Goal: Transaction & Acquisition: Obtain resource

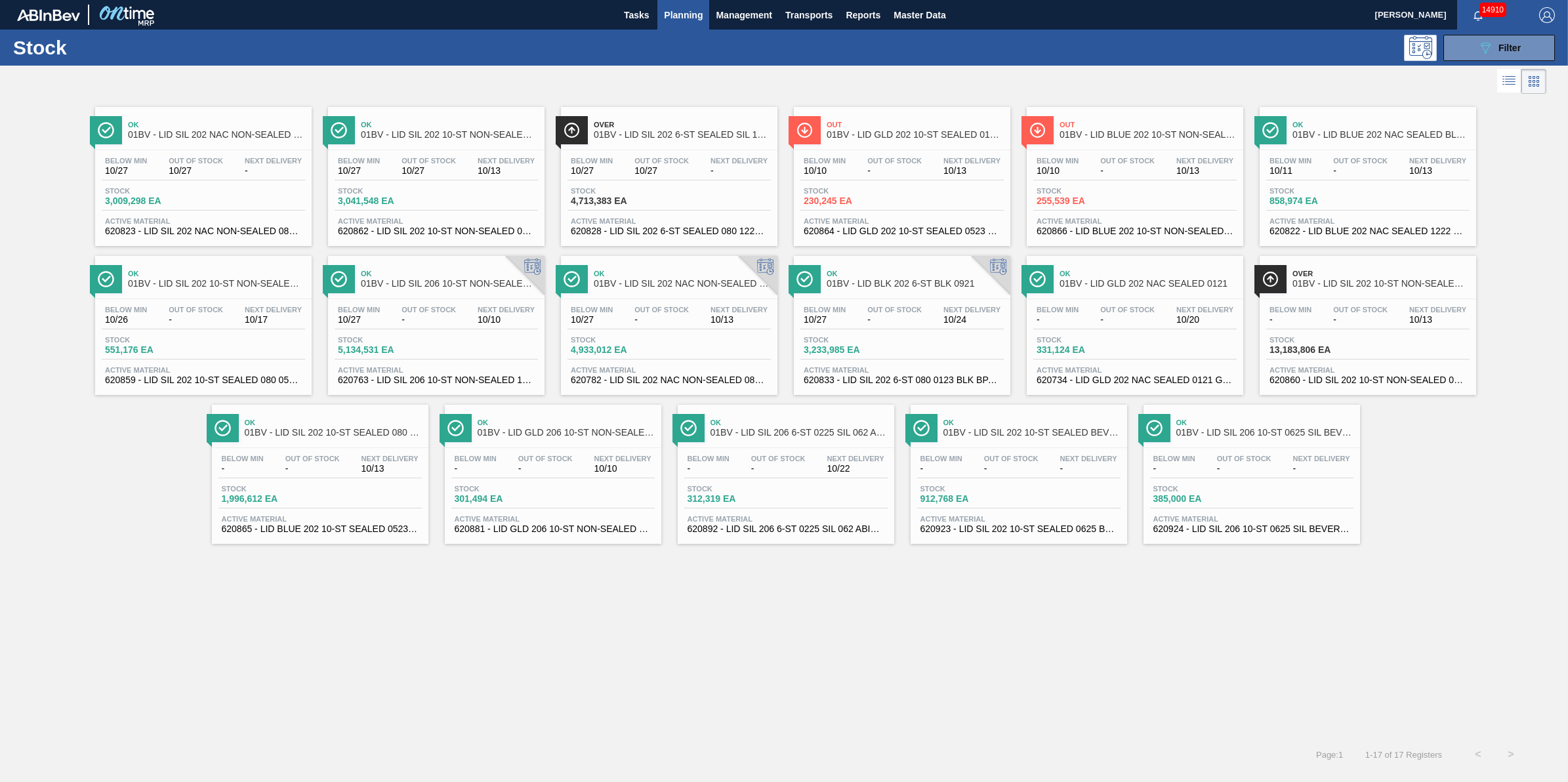
click at [674, 27] on button "Planning" at bounding box center [683, 15] width 52 height 29
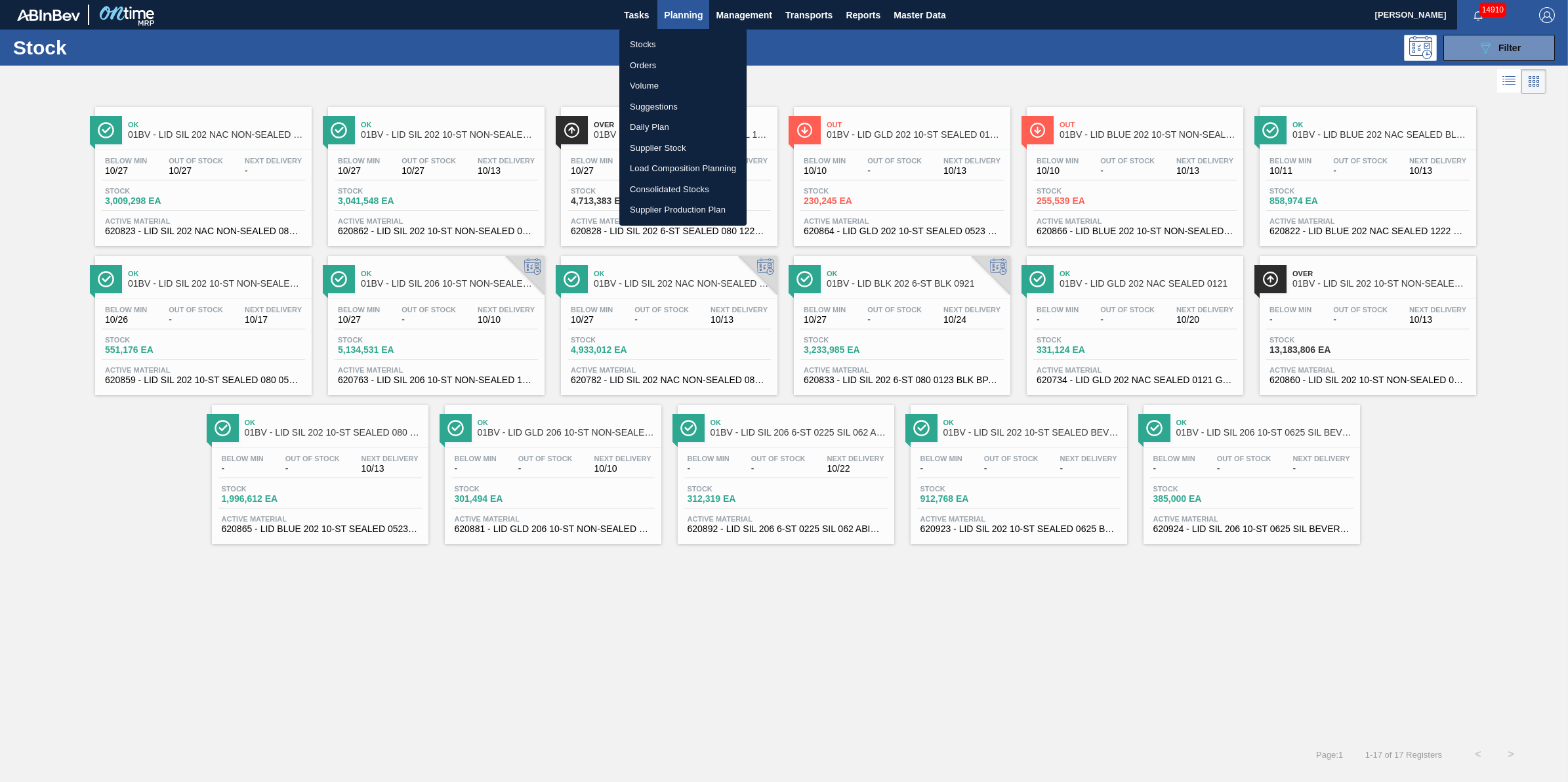
click at [660, 50] on li "Stocks" at bounding box center [683, 44] width 127 height 21
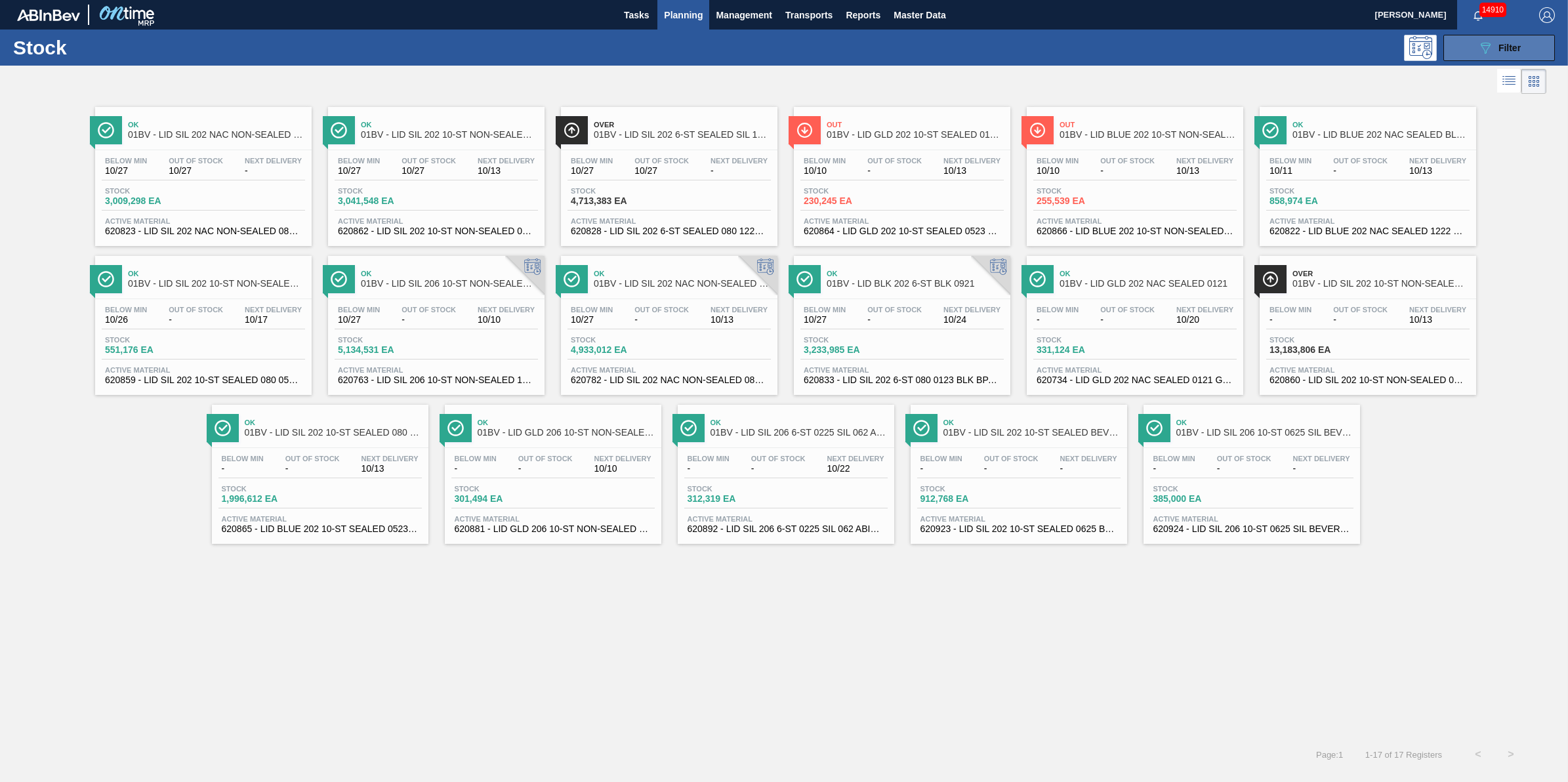
click at [1544, 53] on button "089F7B8B-B2A5-4AFE-B5C0-19BA573D28AC Filter" at bounding box center [1499, 48] width 112 height 26
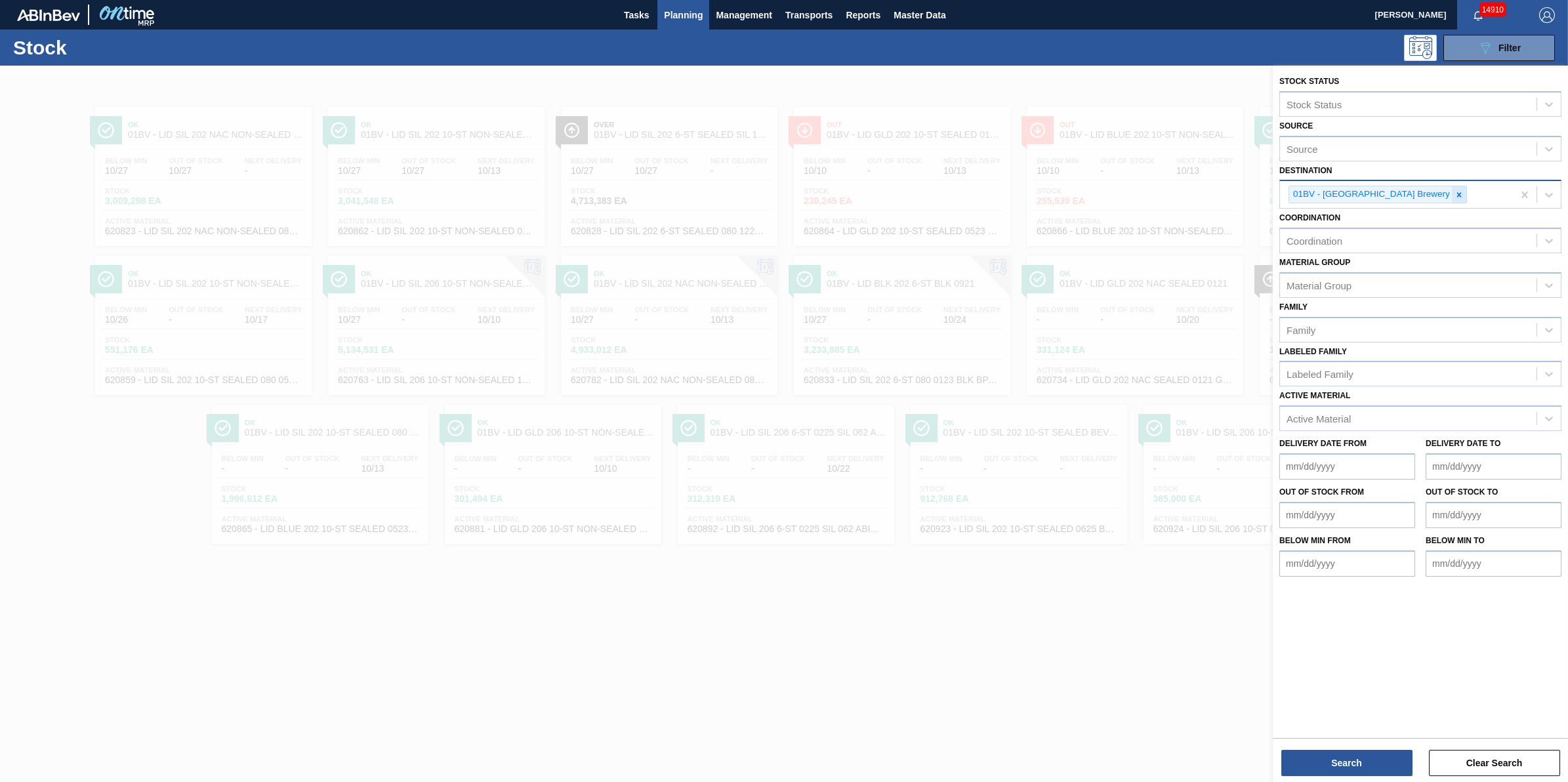
click at [1452, 199] on div at bounding box center [1459, 194] width 15 height 16
click at [1419, 192] on div "Destination" at bounding box center [1408, 193] width 256 height 19
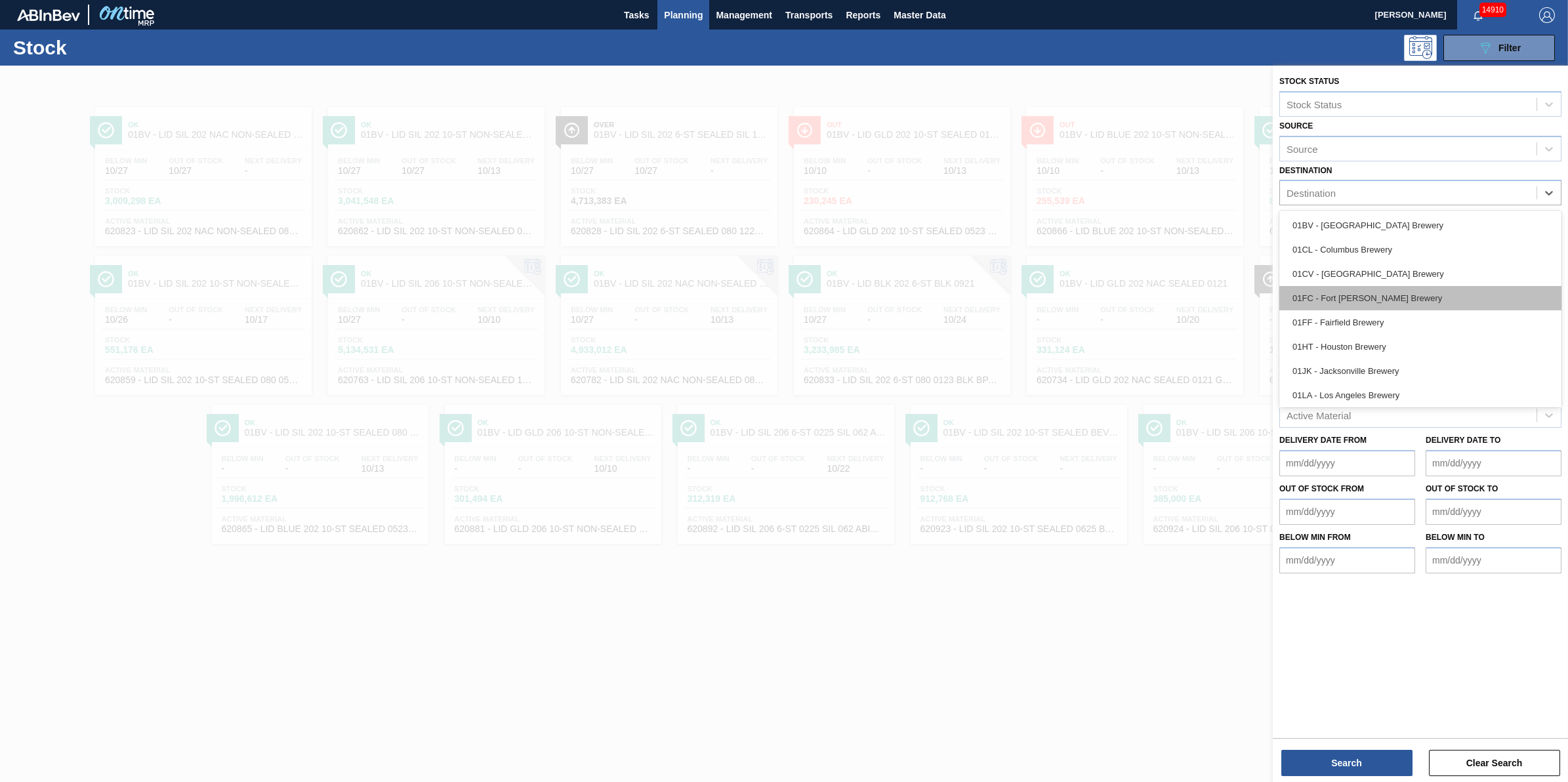
click at [1390, 286] on div "01FC - Fort [PERSON_NAME] Brewery" at bounding box center [1421, 298] width 282 height 24
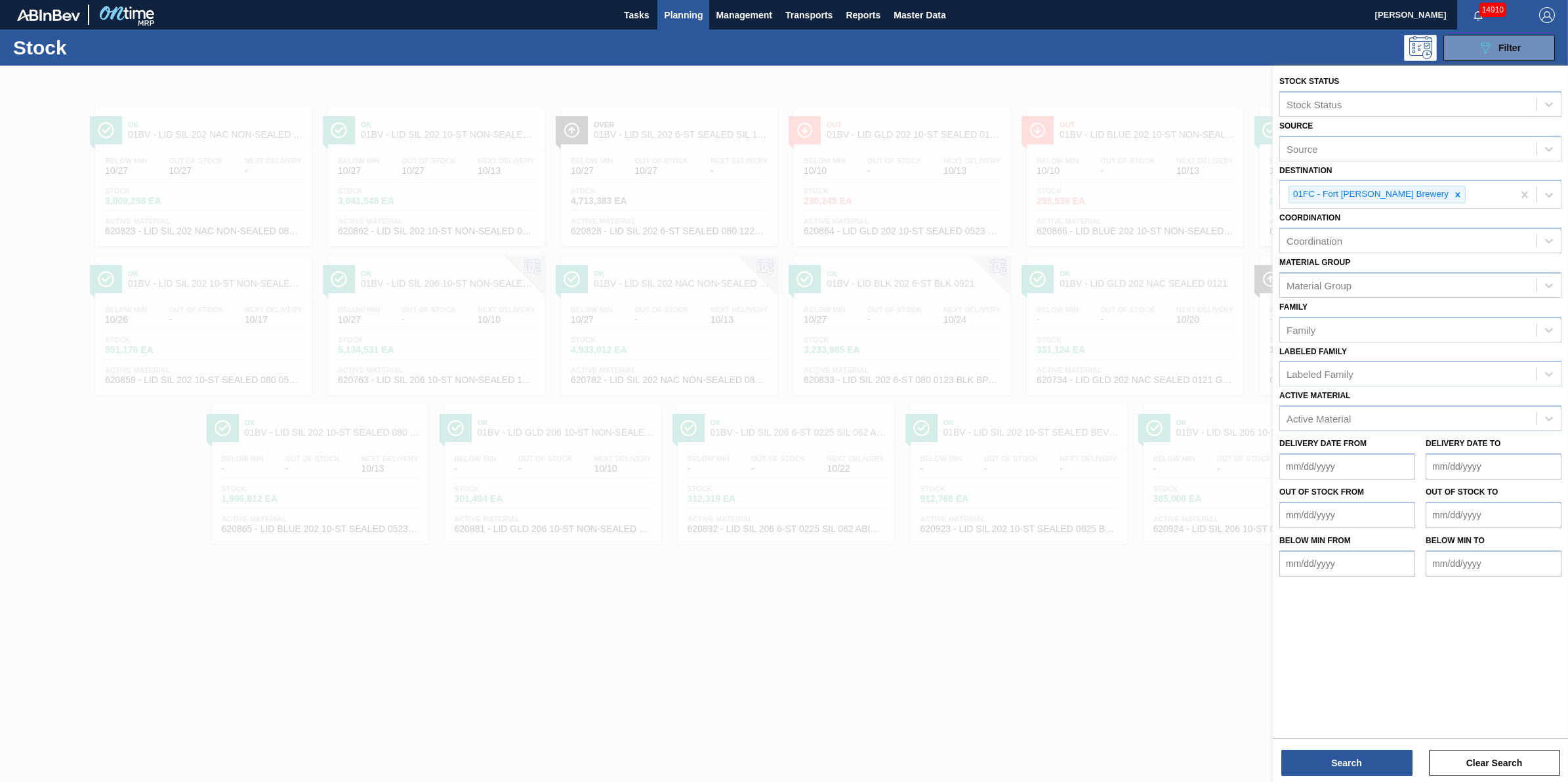
click at [1326, 777] on div "Stock Status Stock Status Source Source Destination 01FC - Fort Collins Brewery…" at bounding box center [1420, 425] width 295 height 719
click at [1333, 765] on button "Search" at bounding box center [1347, 763] width 131 height 26
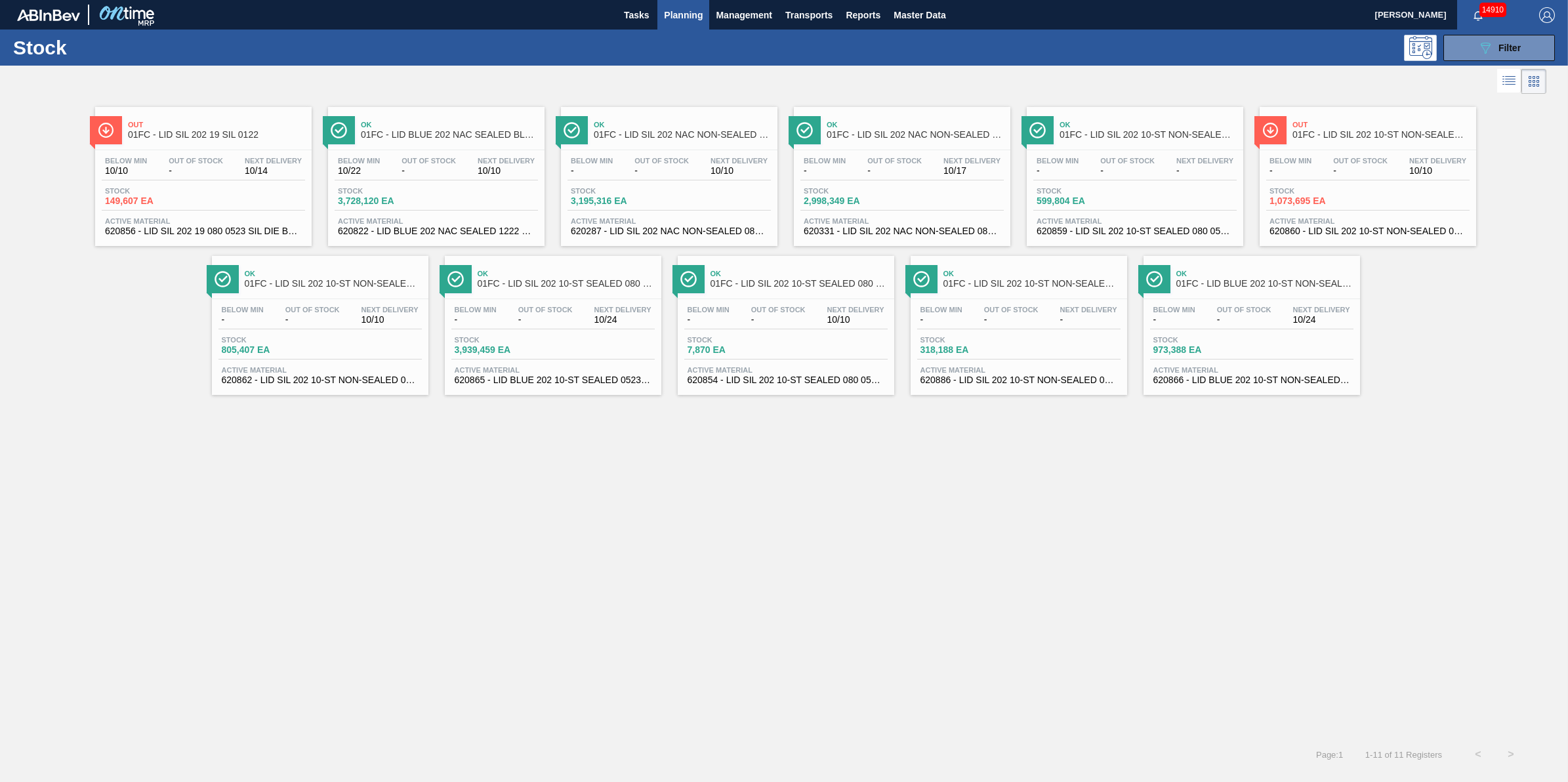
click at [1340, 191] on span "Stock" at bounding box center [1316, 191] width 92 height 8
click at [834, 181] on div "Below Min - Out Of Stock - Next Delivery 10/17 Stock 2,998,349 EA Active Materi…" at bounding box center [902, 194] width 217 height 89
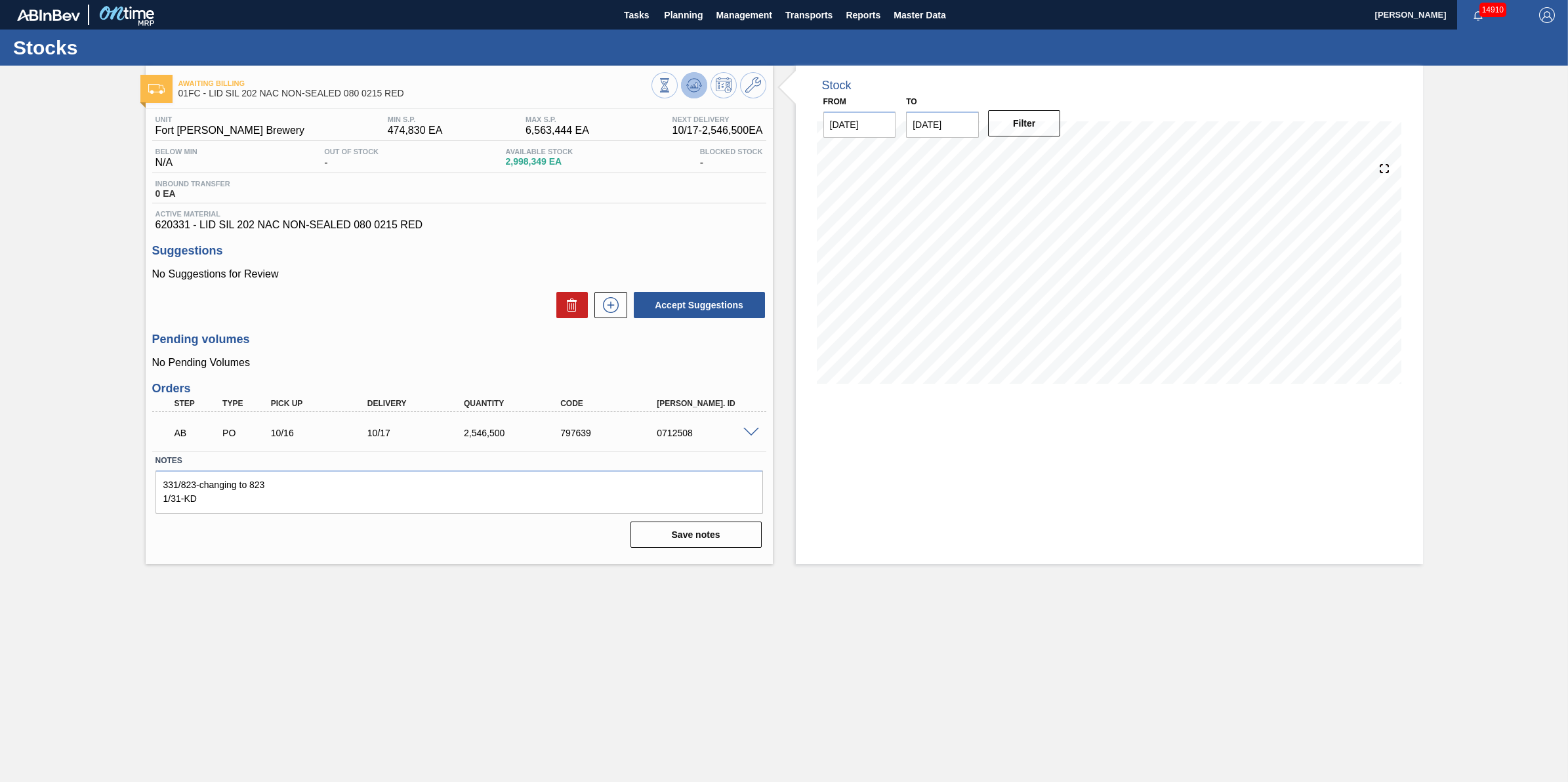
click at [696, 90] on icon at bounding box center [694, 85] width 15 height 15
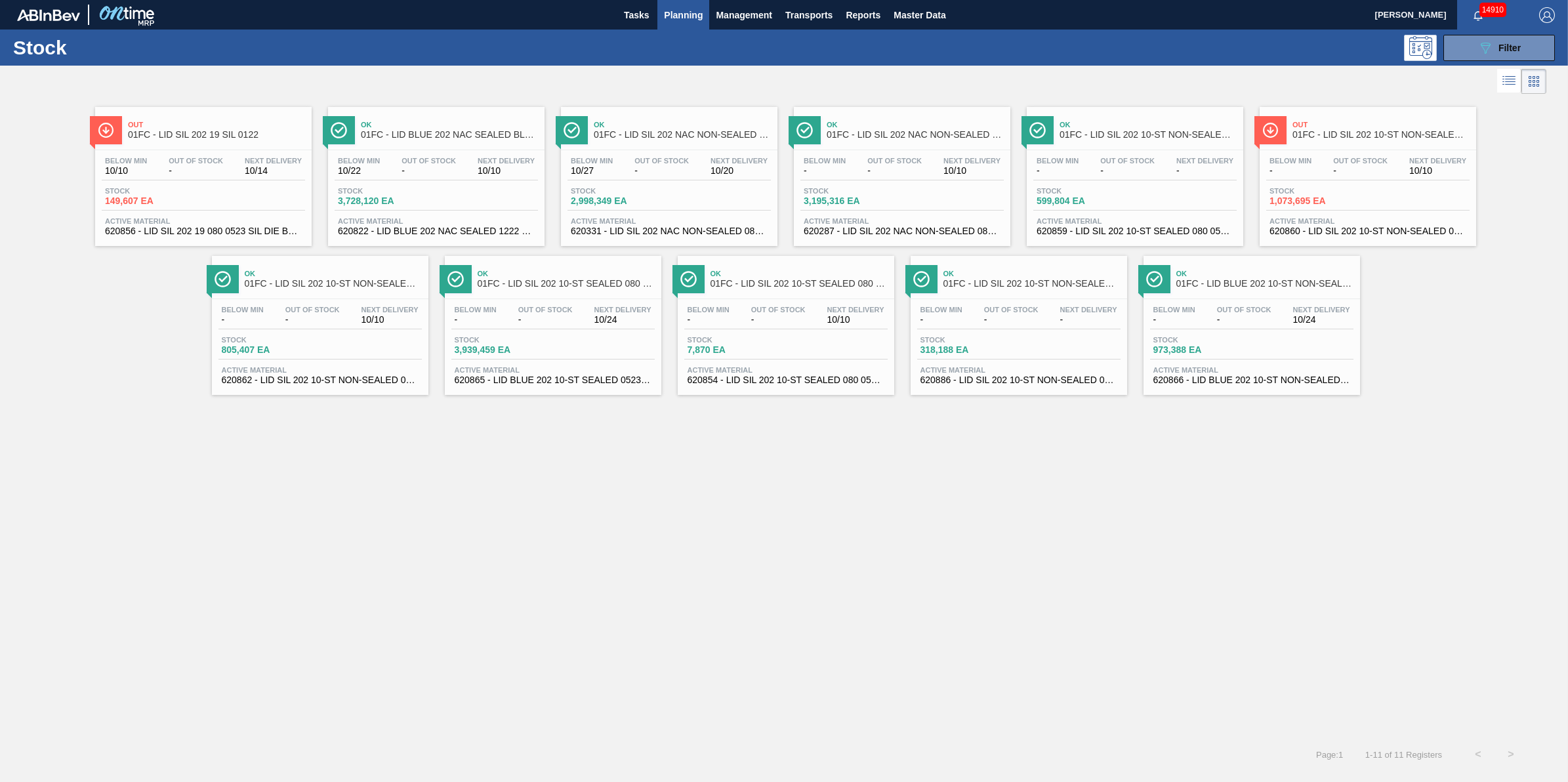
click at [942, 182] on div "Below Min - Out Of Stock - Next Delivery 10/10 Stock 3,195,316 EA Active Materi…" at bounding box center [902, 194] width 217 height 89
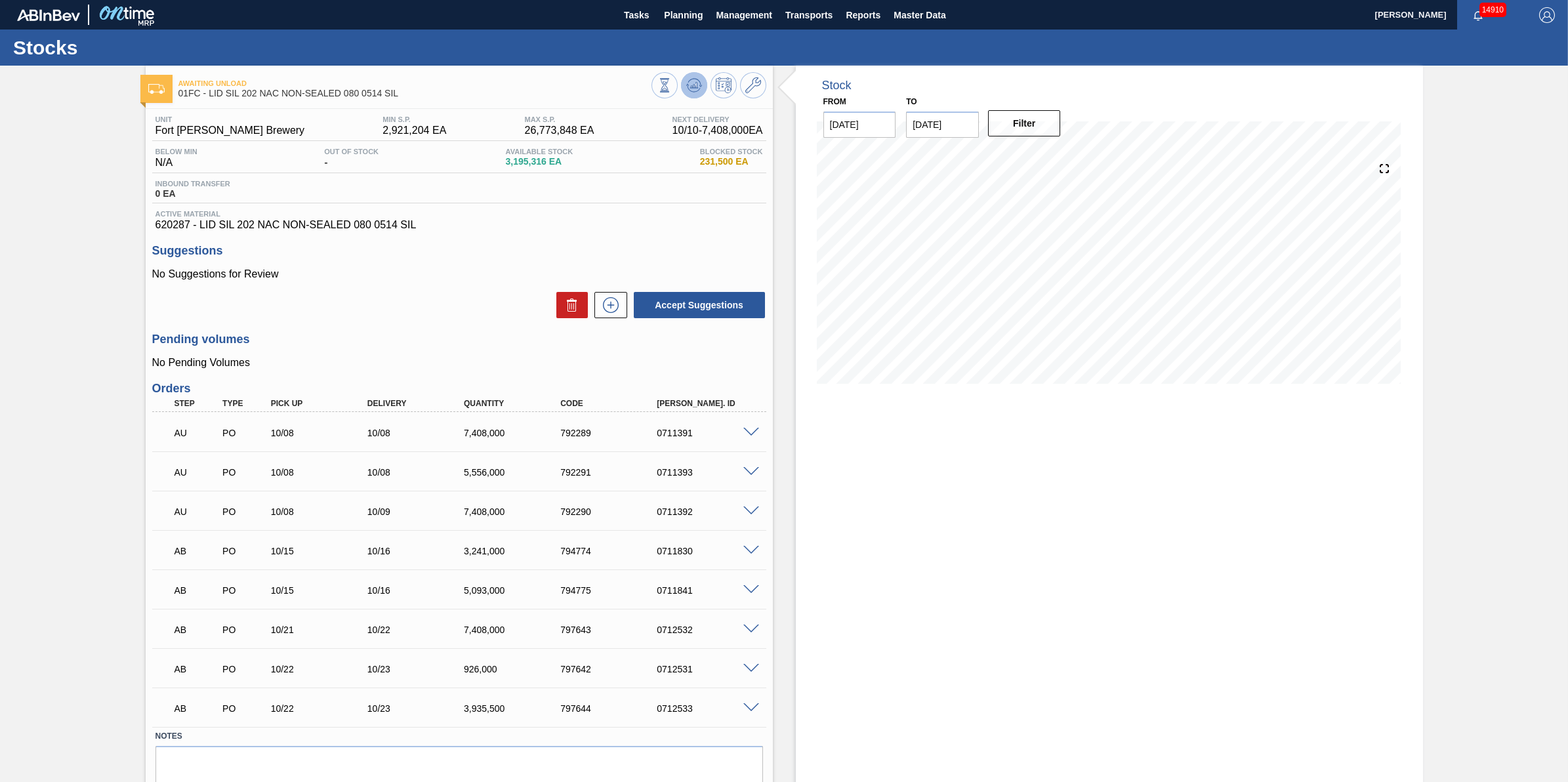
click at [695, 92] on icon at bounding box center [694, 85] width 15 height 15
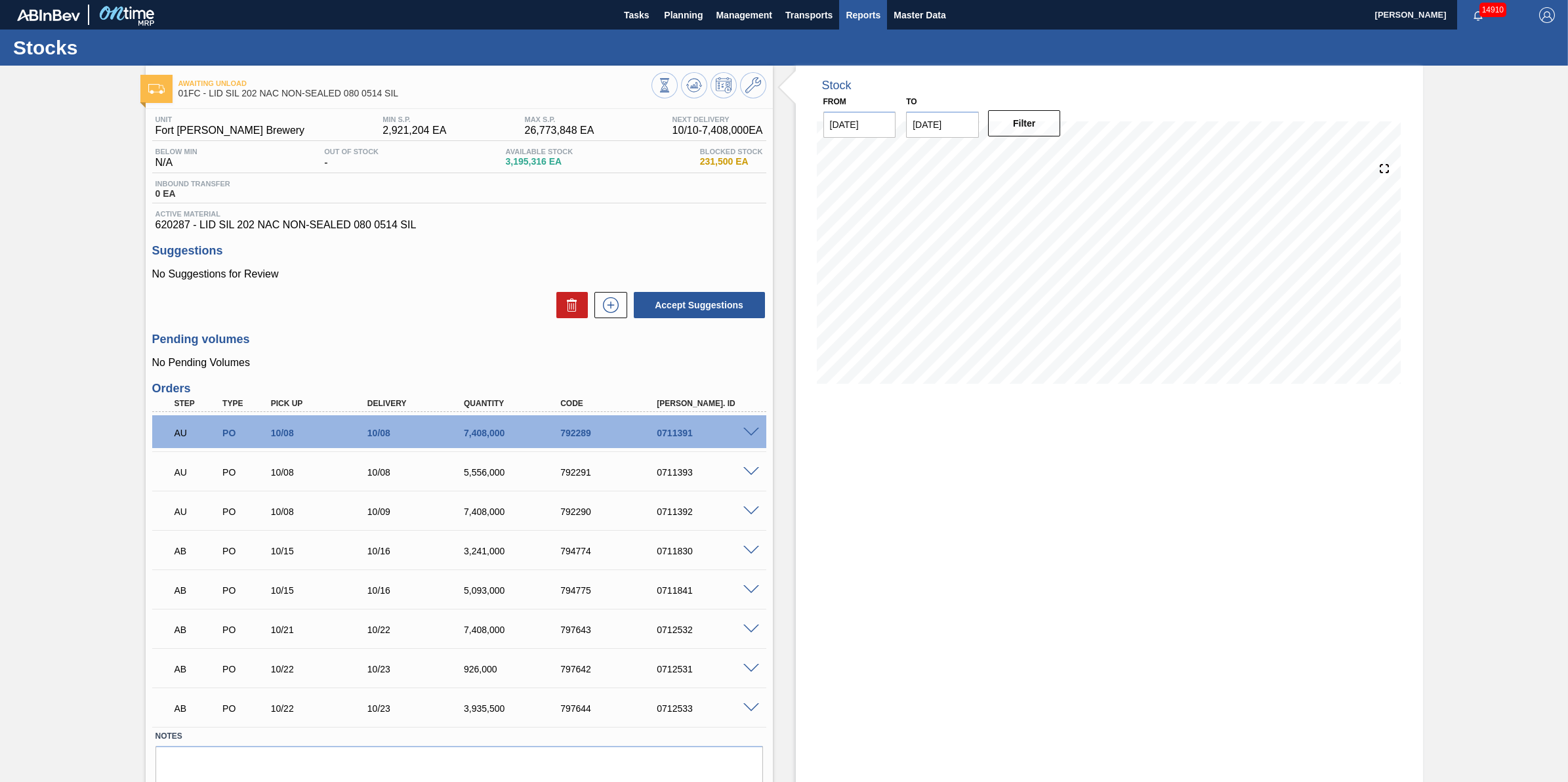
click at [842, 4] on button "Reports" at bounding box center [863, 15] width 48 height 29
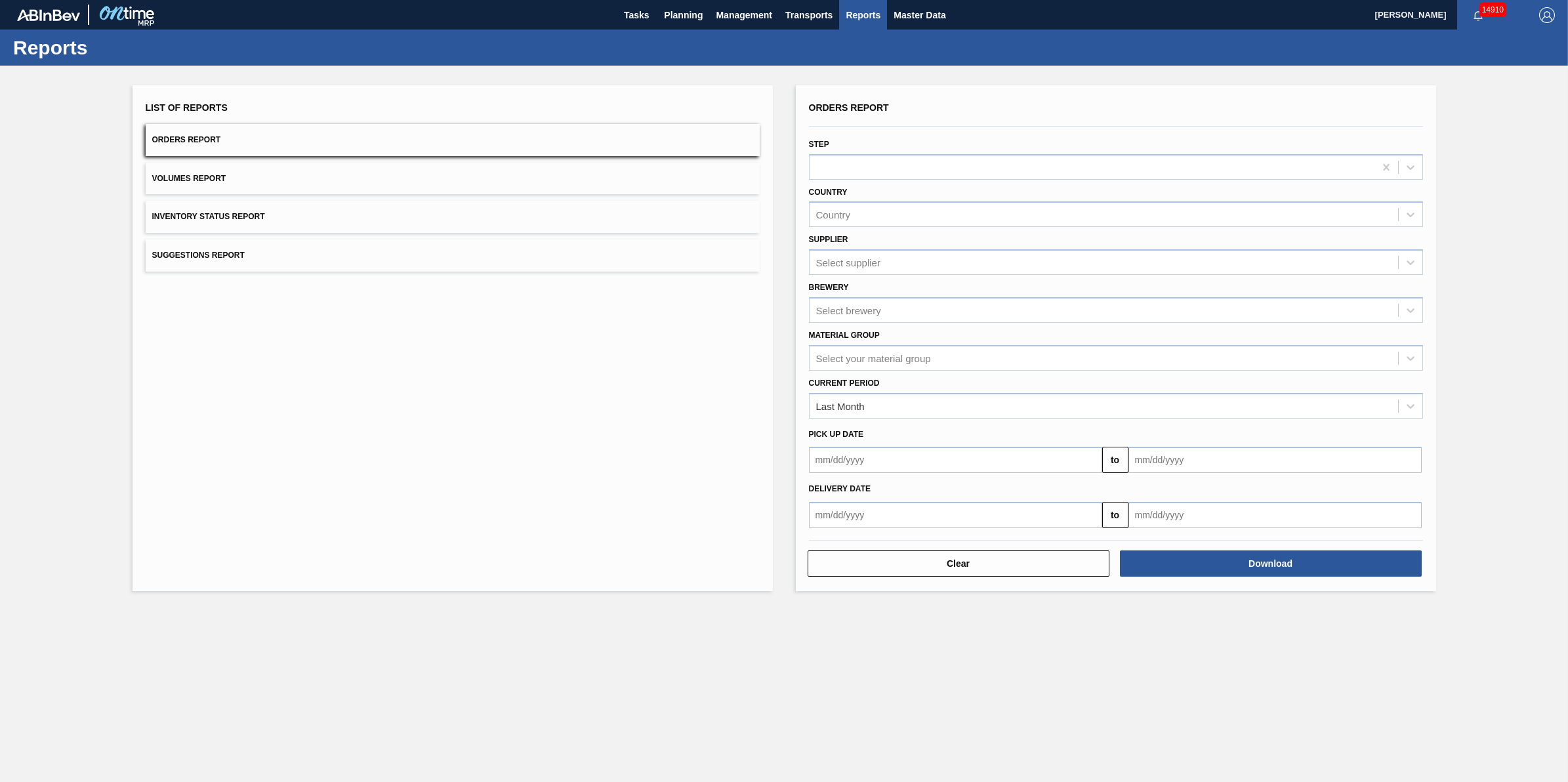
click at [625, 139] on button "Orders Report" at bounding box center [452, 140] width 614 height 33
click at [929, 305] on div "Select brewery" at bounding box center [1104, 310] width 588 height 19
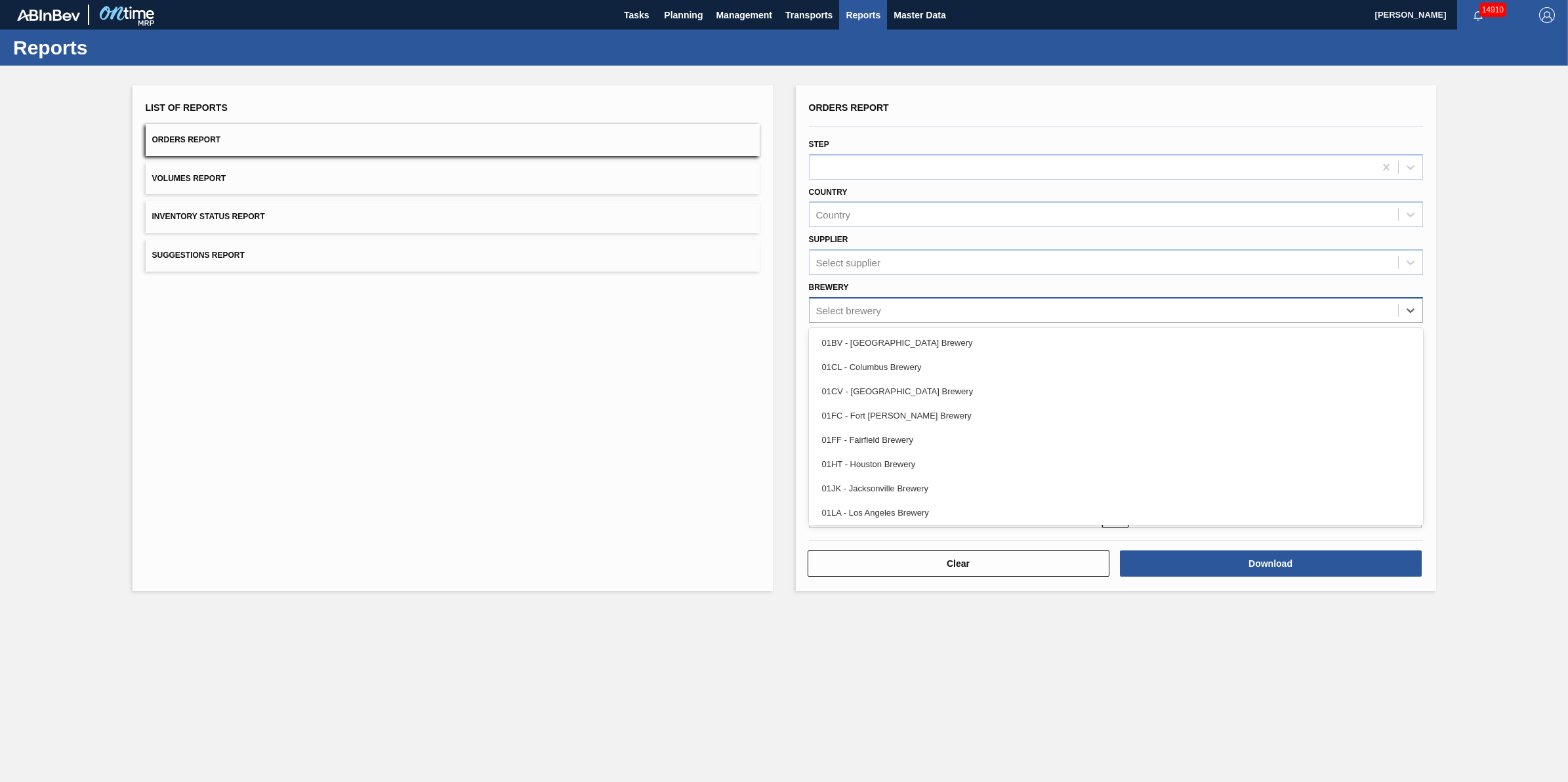
click at [929, 305] on div "Select brewery" at bounding box center [1104, 310] width 588 height 19
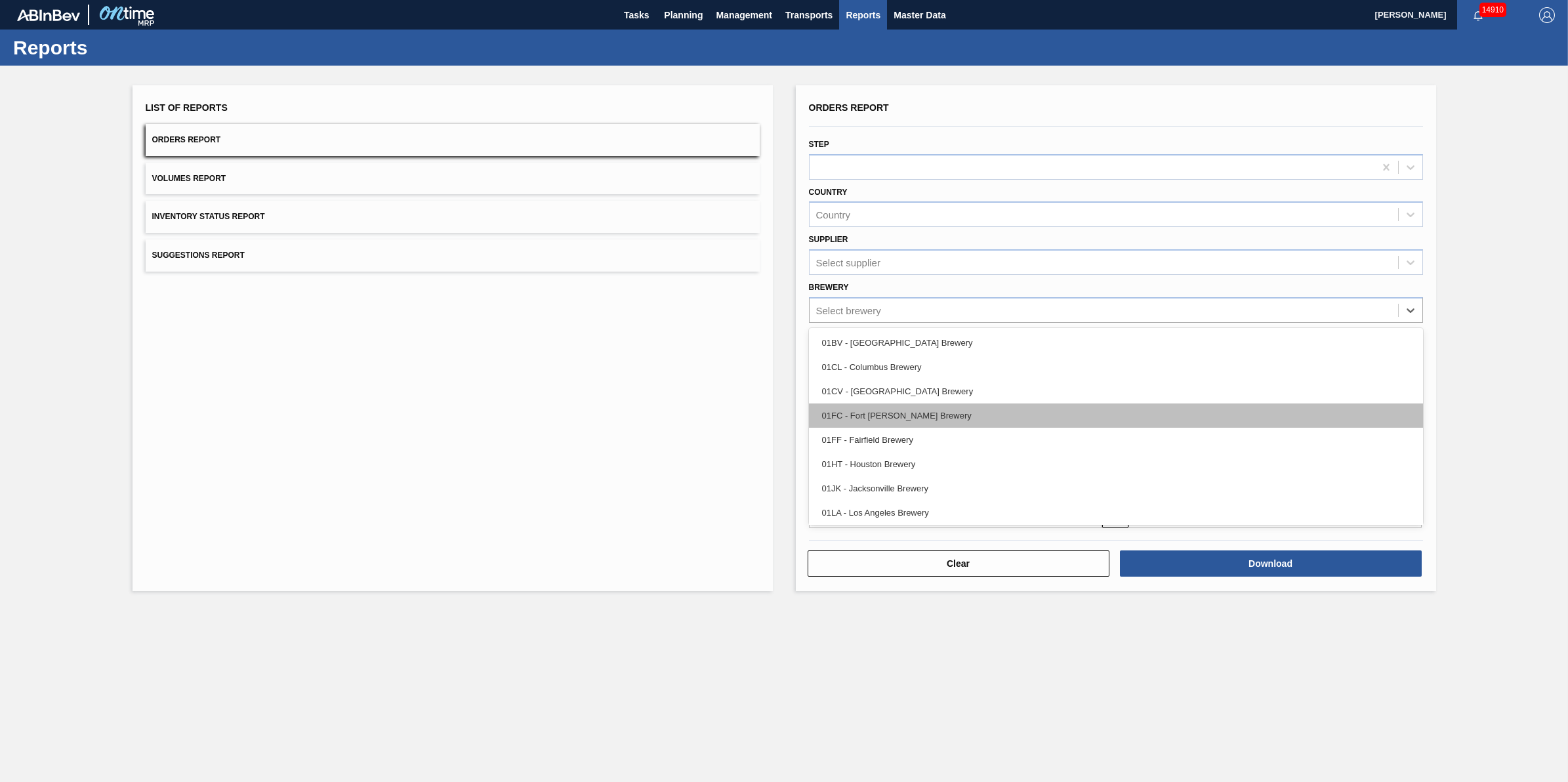
click at [912, 422] on div "01FC - Fort [PERSON_NAME] Brewery" at bounding box center [1116, 415] width 614 height 24
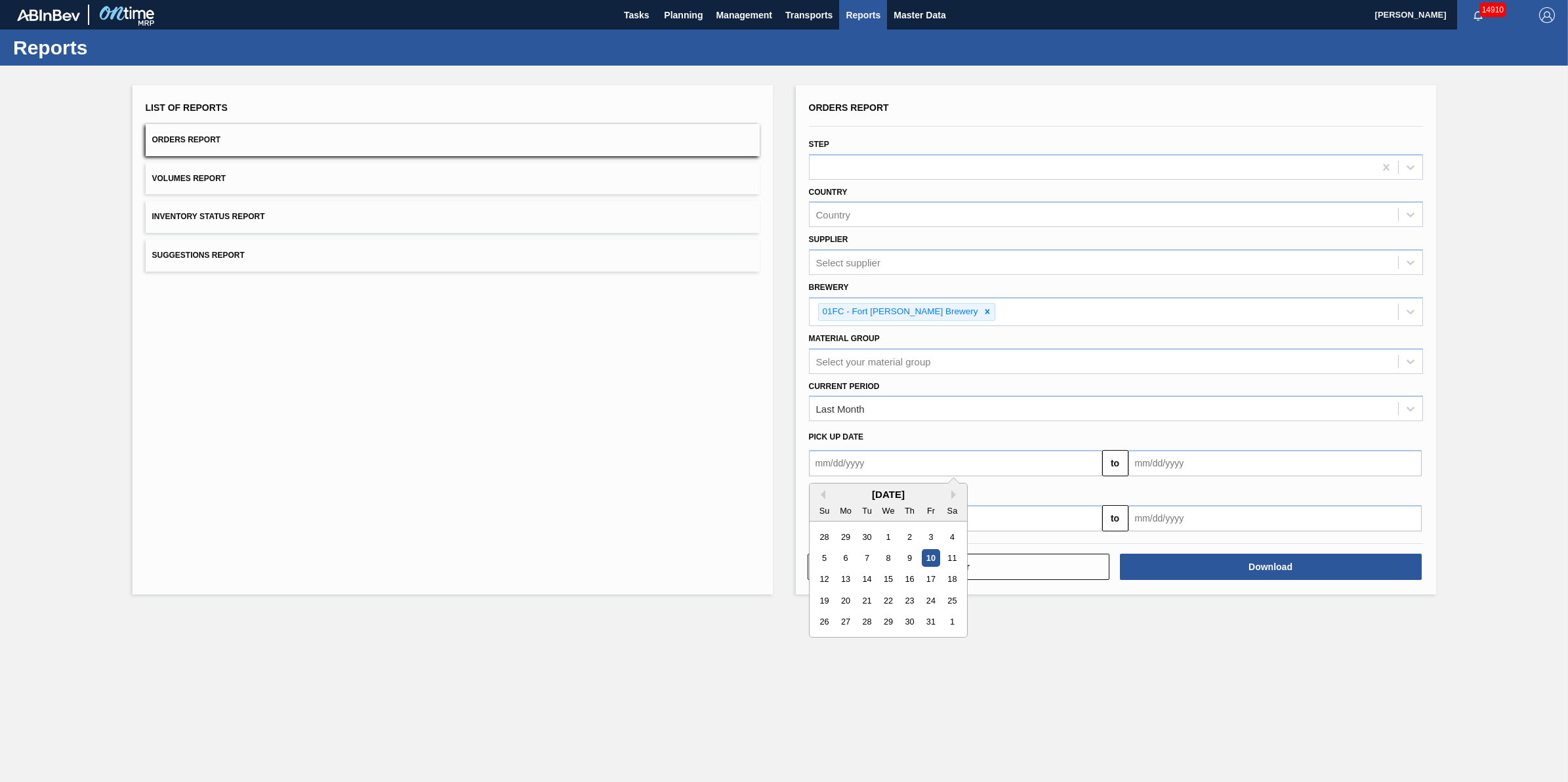
click at [899, 469] on input "text" at bounding box center [956, 463] width 293 height 26
click at [824, 491] on button "Previous Month" at bounding box center [821, 495] width 9 height 9
click at [926, 537] on div "1" at bounding box center [931, 537] width 18 height 18
type input "08/01/2025"
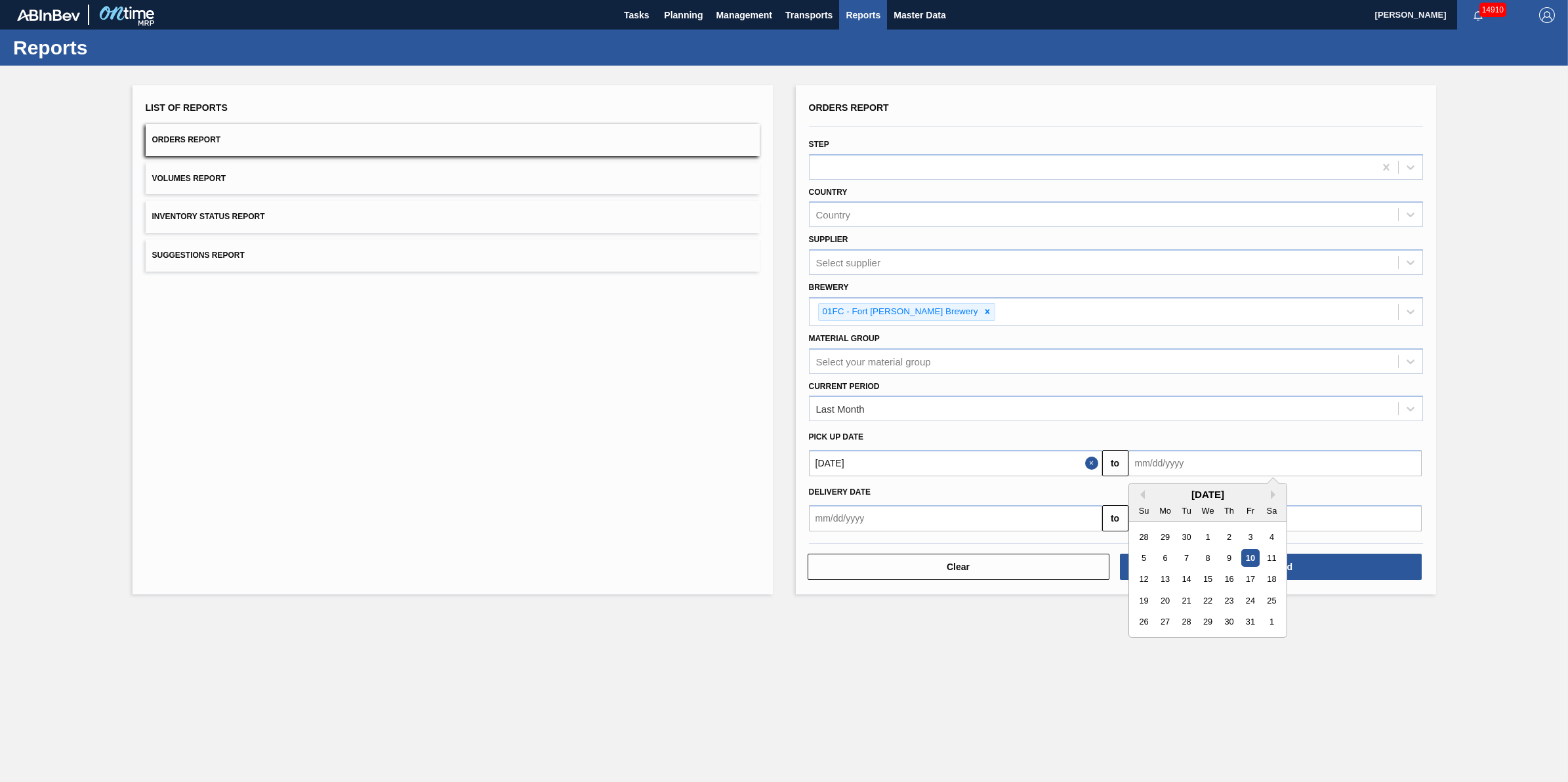
click at [1232, 470] on input "text" at bounding box center [1275, 463] width 293 height 26
click at [1245, 616] on div "31" at bounding box center [1250, 622] width 18 height 18
click at [1333, 460] on input "10/31/2025" at bounding box center [1275, 463] width 293 height 26
click at [1141, 496] on button "Previous Month" at bounding box center [1141, 495] width 9 height 9
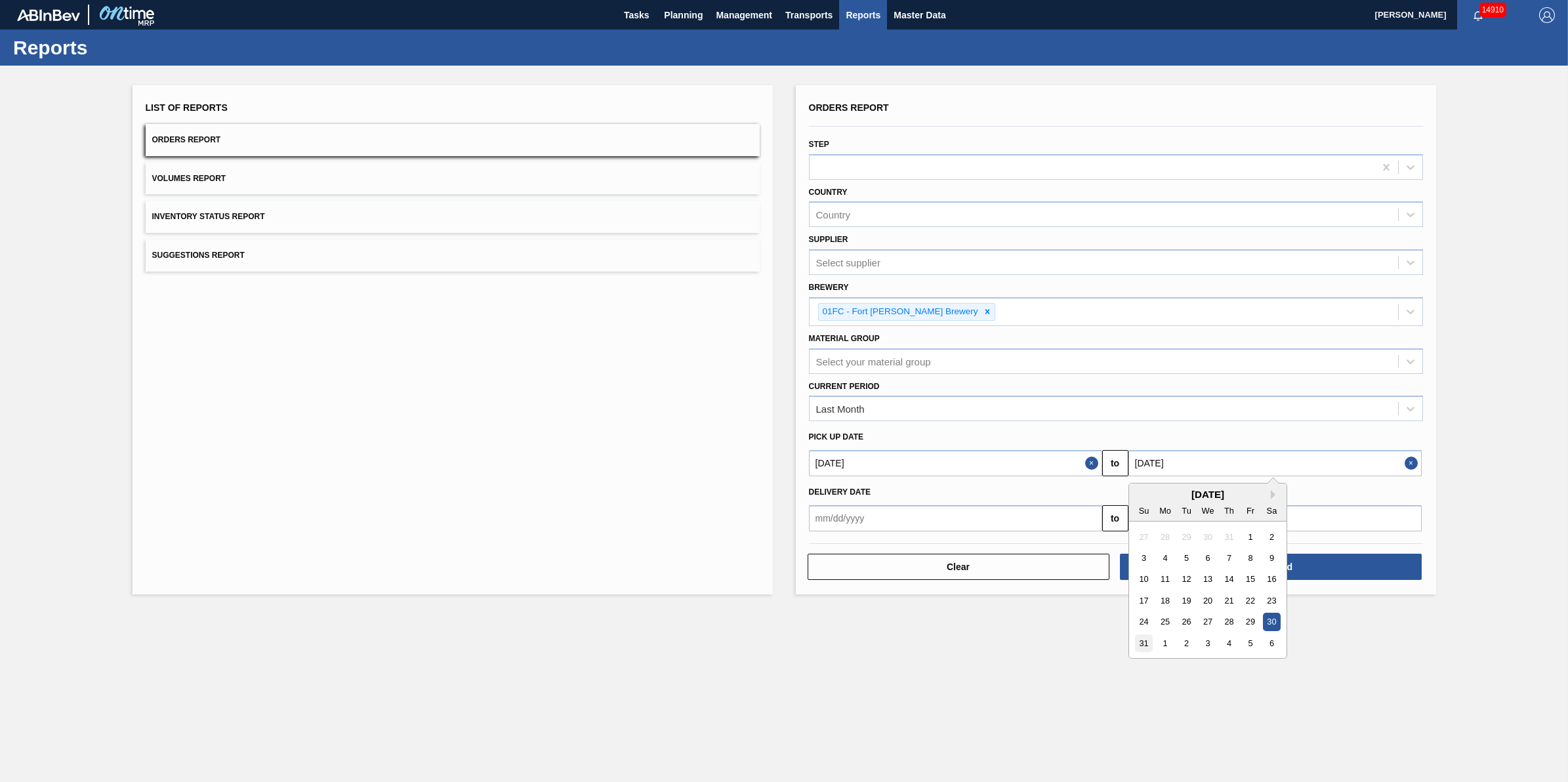
click at [1138, 642] on div "31" at bounding box center [1144, 643] width 18 height 18
type input "08/31/2025"
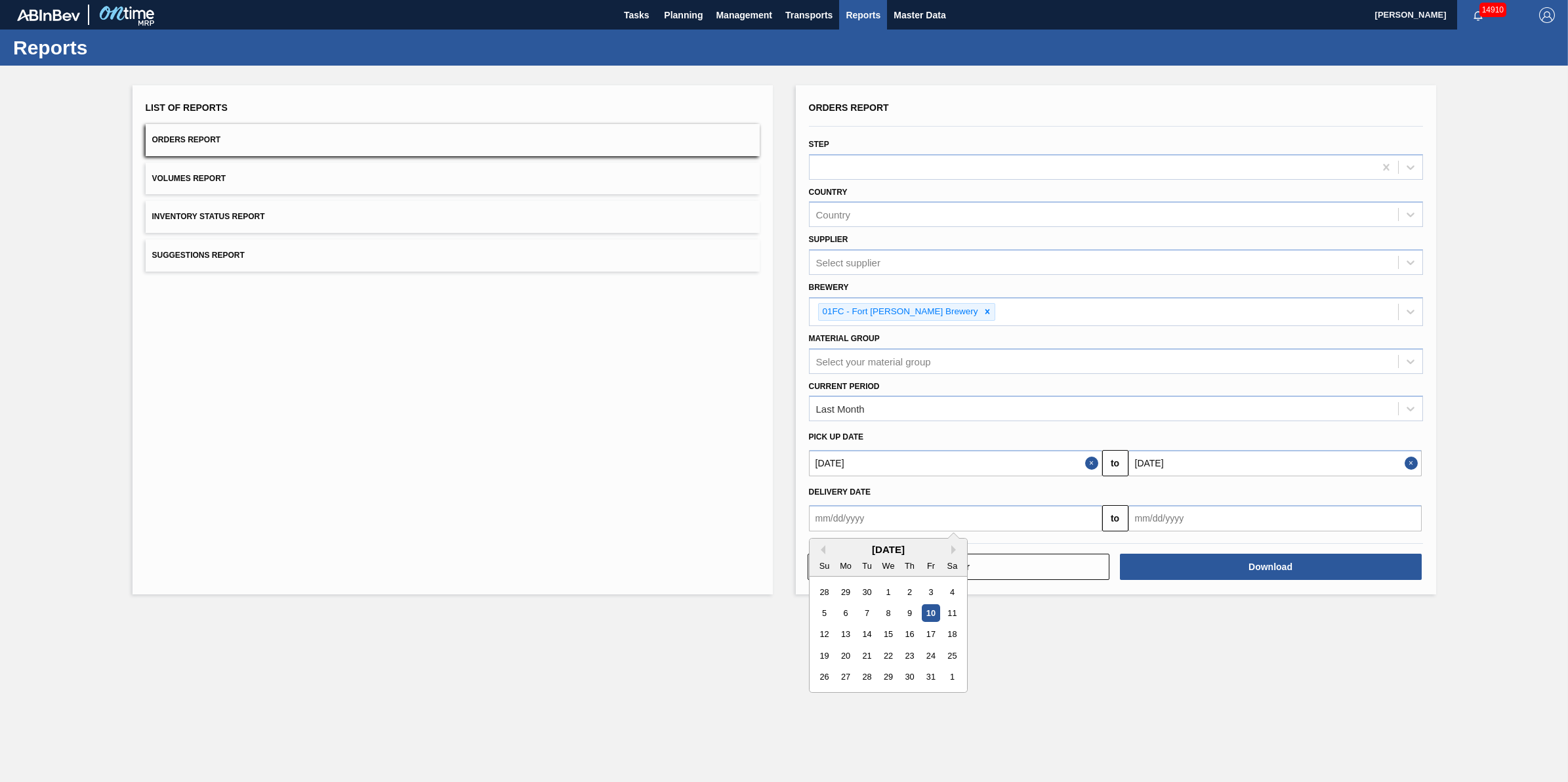
click at [1007, 520] on input "text" at bounding box center [956, 519] width 293 height 26
click at [825, 551] on div "October 2025" at bounding box center [888, 550] width 157 height 11
click at [824, 550] on div "Previous Month Next Month October 2025 Su Mo Tu We Th Fr Sa 28 29 30 1 2 3 4 5 …" at bounding box center [888, 616] width 159 height 155
click at [820, 551] on button "Previous Month" at bounding box center [821, 550] width 9 height 9
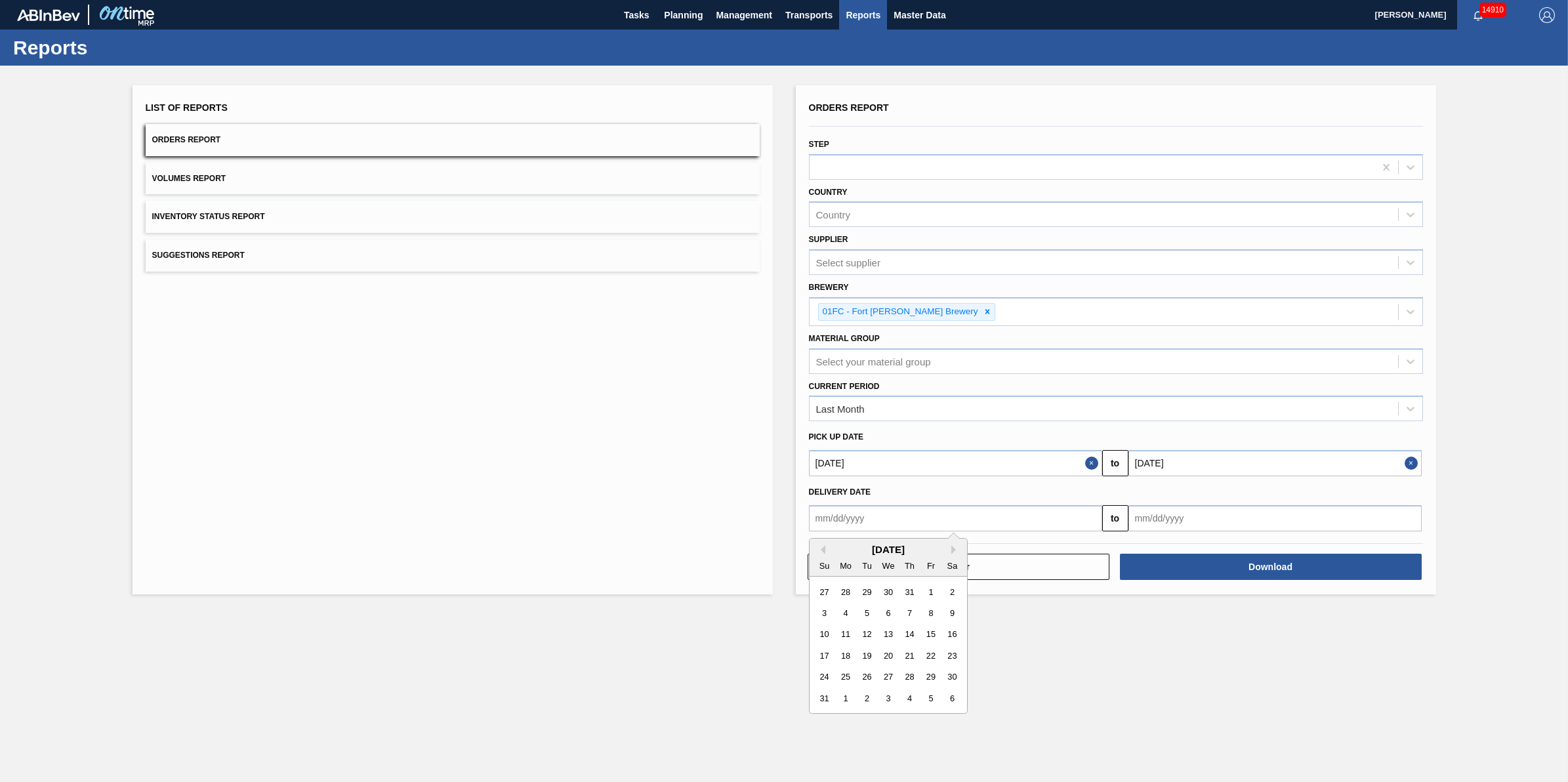
drag, startPoint x: 820, startPoint y: 551, endPoint x: 932, endPoint y: 592, distance: 119.3
click at [933, 591] on div "1" at bounding box center [931, 592] width 18 height 18
type input "08/01/2025"
click at [1207, 520] on input "text" at bounding box center [1275, 519] width 293 height 26
click at [1148, 549] on div "October 2025" at bounding box center [1208, 550] width 157 height 11
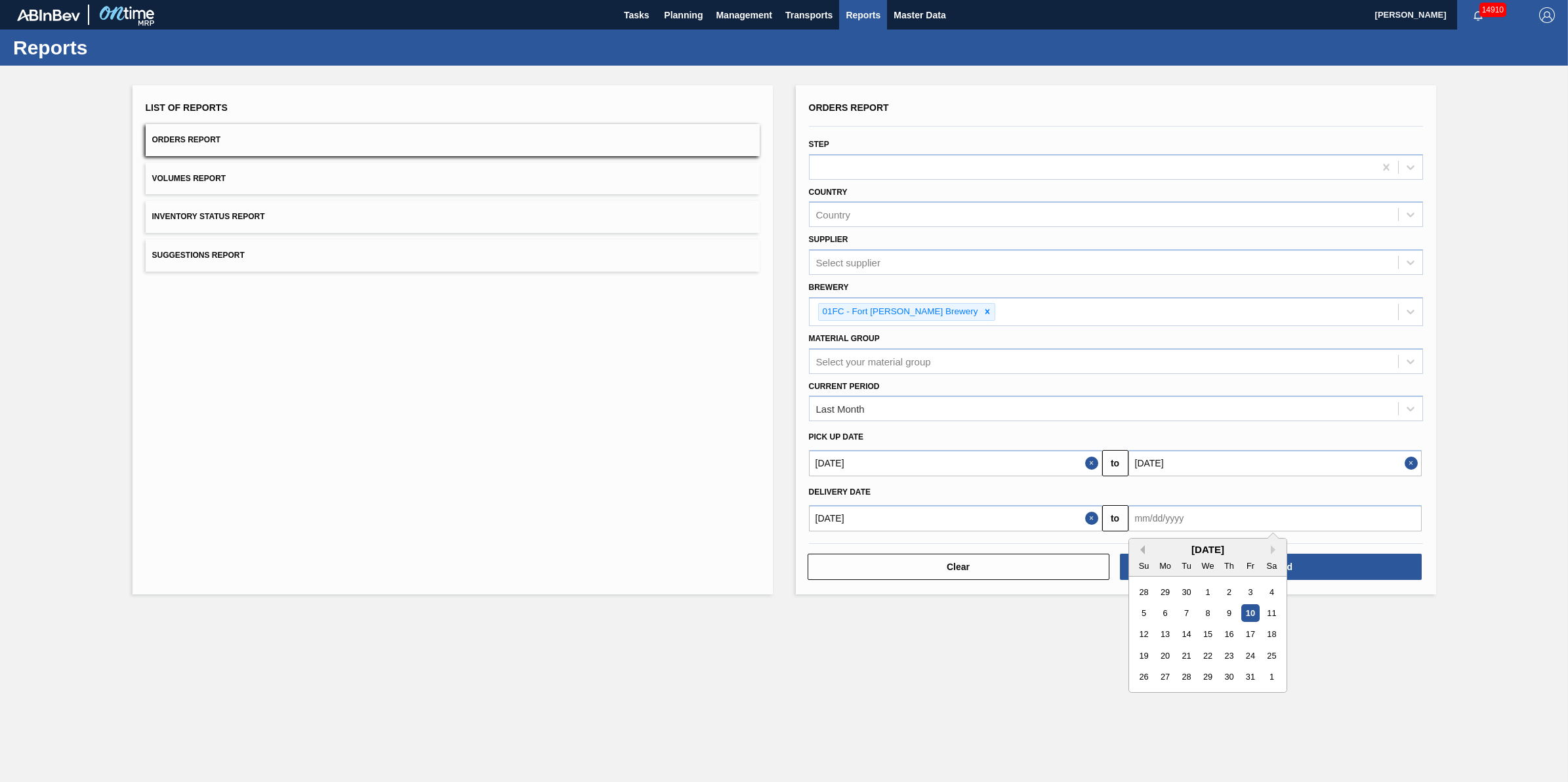
click at [1143, 550] on button "Previous Month" at bounding box center [1141, 550] width 9 height 9
click at [1142, 551] on button "Previous Month" at bounding box center [1141, 550] width 9 height 9
click at [1142, 691] on div "31" at bounding box center [1144, 698] width 18 height 18
type input "08/31/2025"
click at [1241, 575] on button "Download" at bounding box center [1271, 567] width 302 height 26
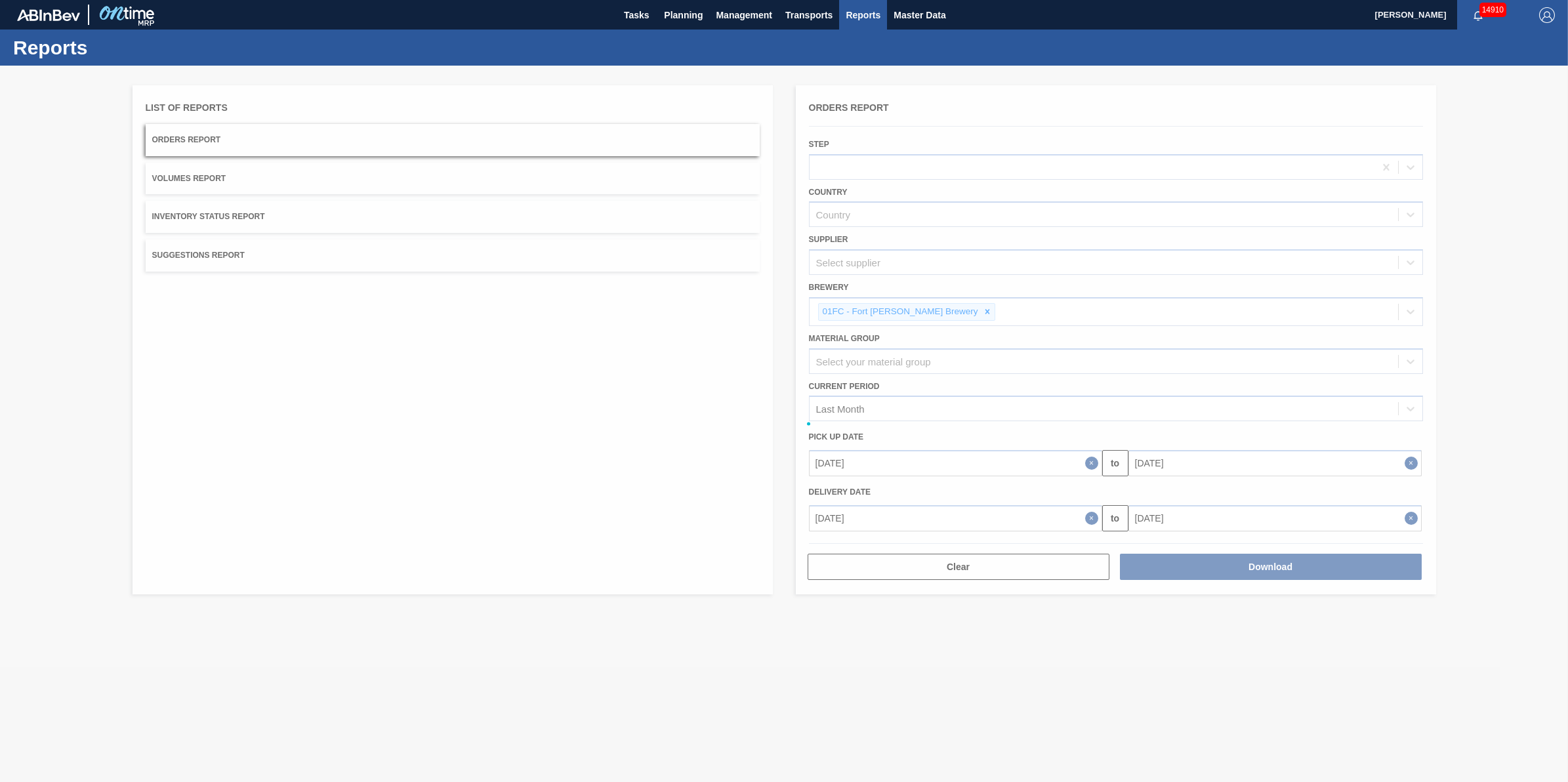
click at [537, 486] on div at bounding box center [784, 424] width 1568 height 716
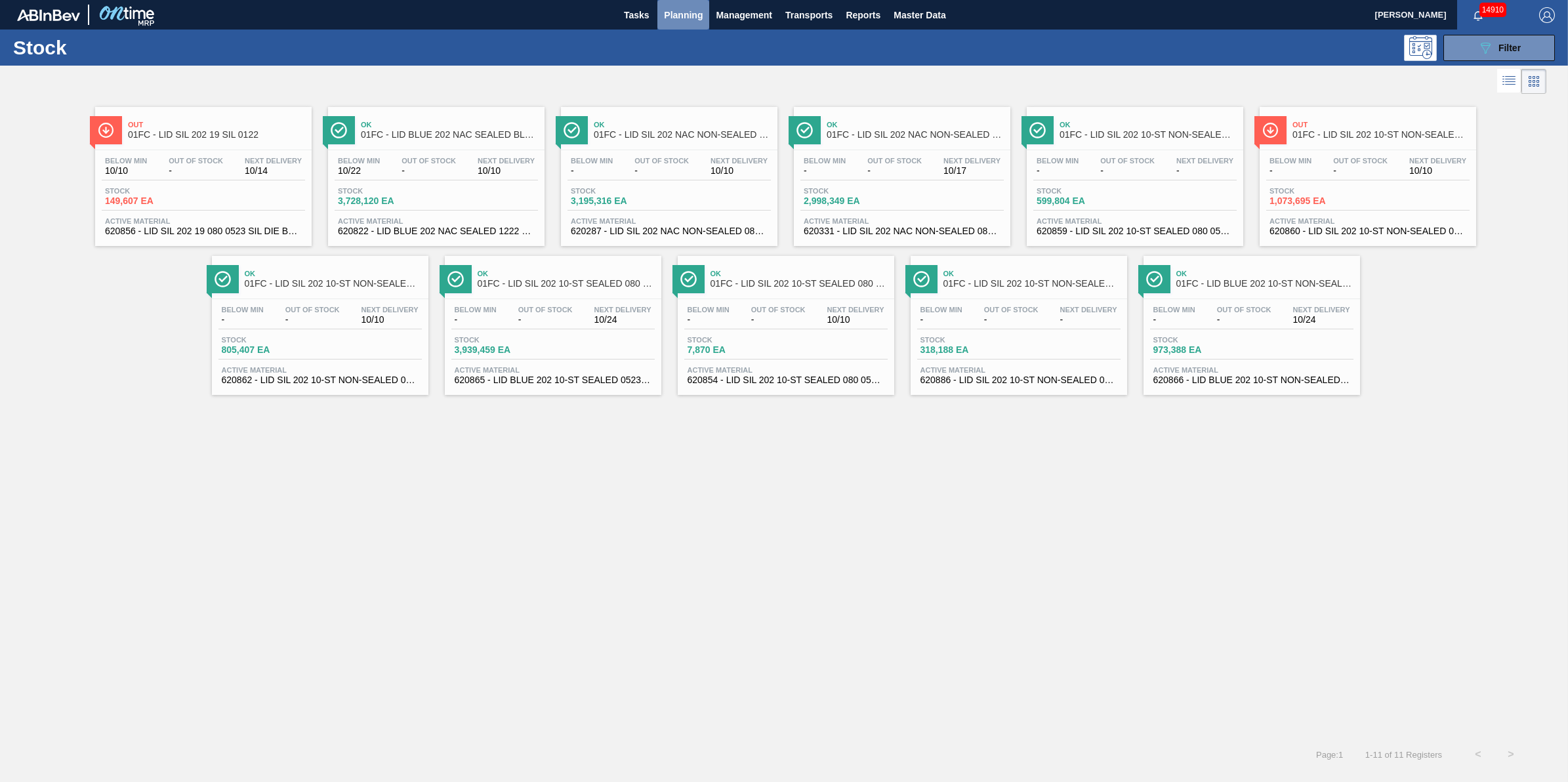
click at [674, 2] on button "Planning" at bounding box center [683, 15] width 52 height 29
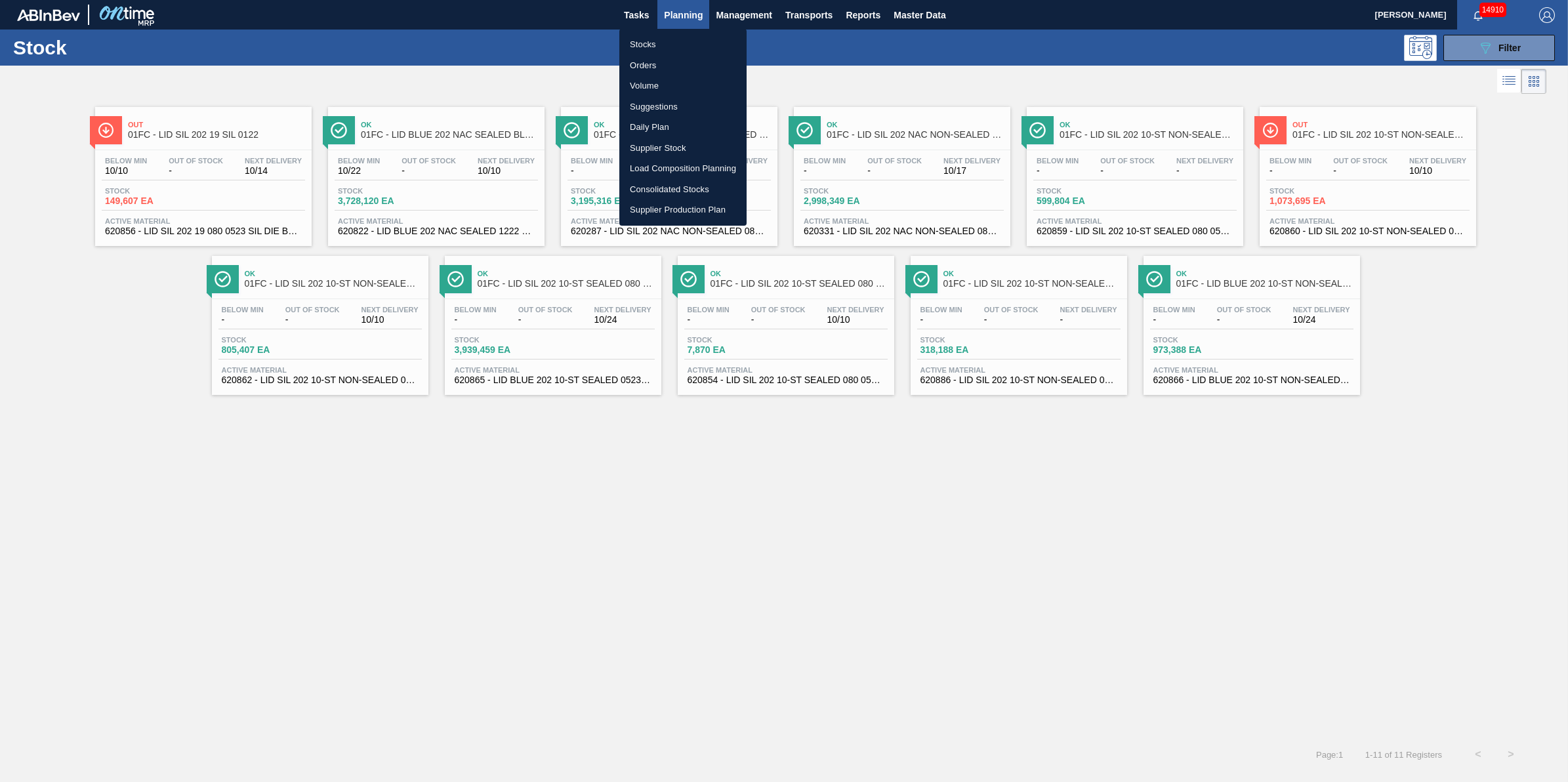
click at [694, 170] on li "Load Composition Planning" at bounding box center [683, 168] width 127 height 21
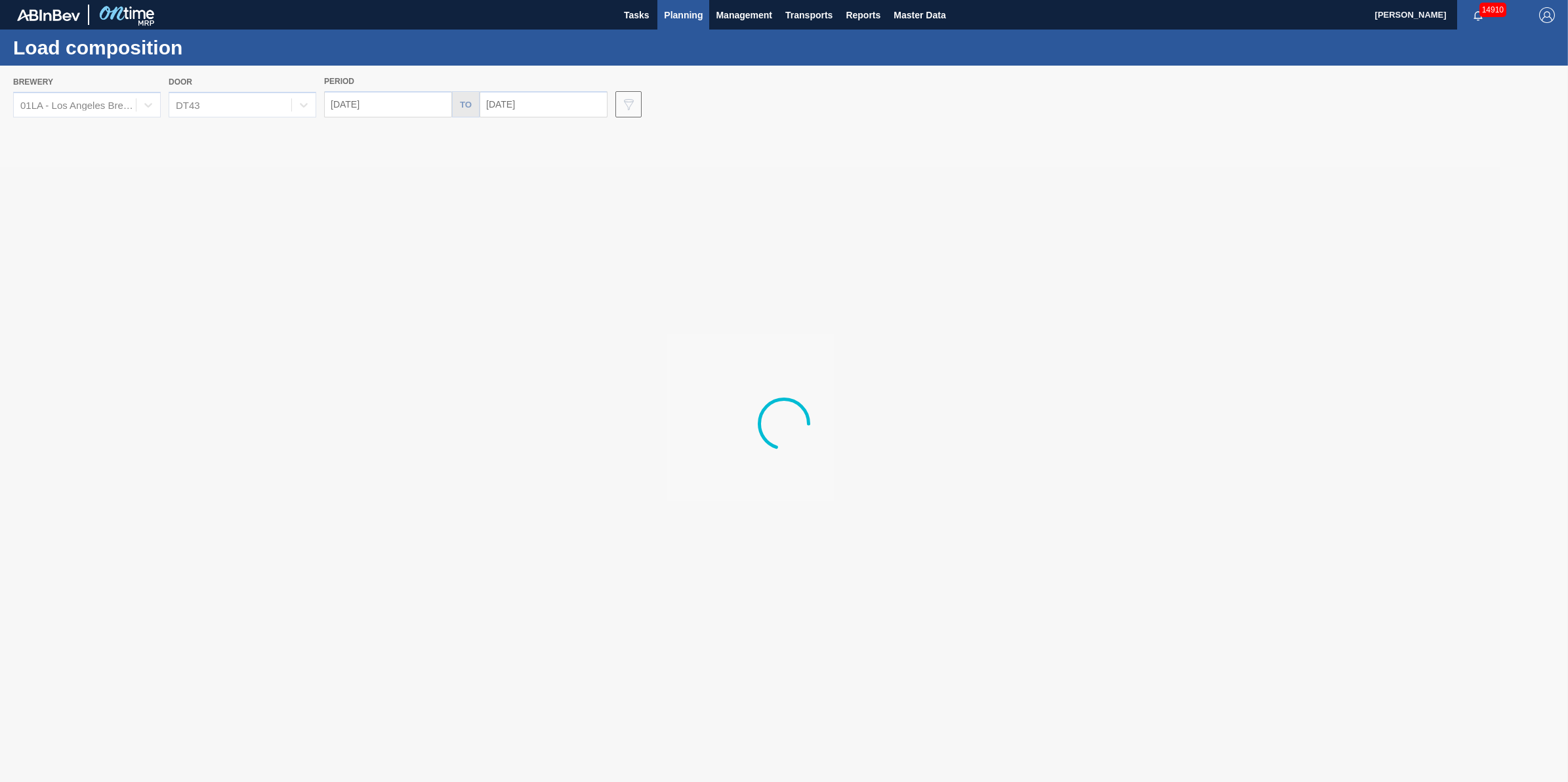
click at [132, 112] on div at bounding box center [784, 424] width 1568 height 716
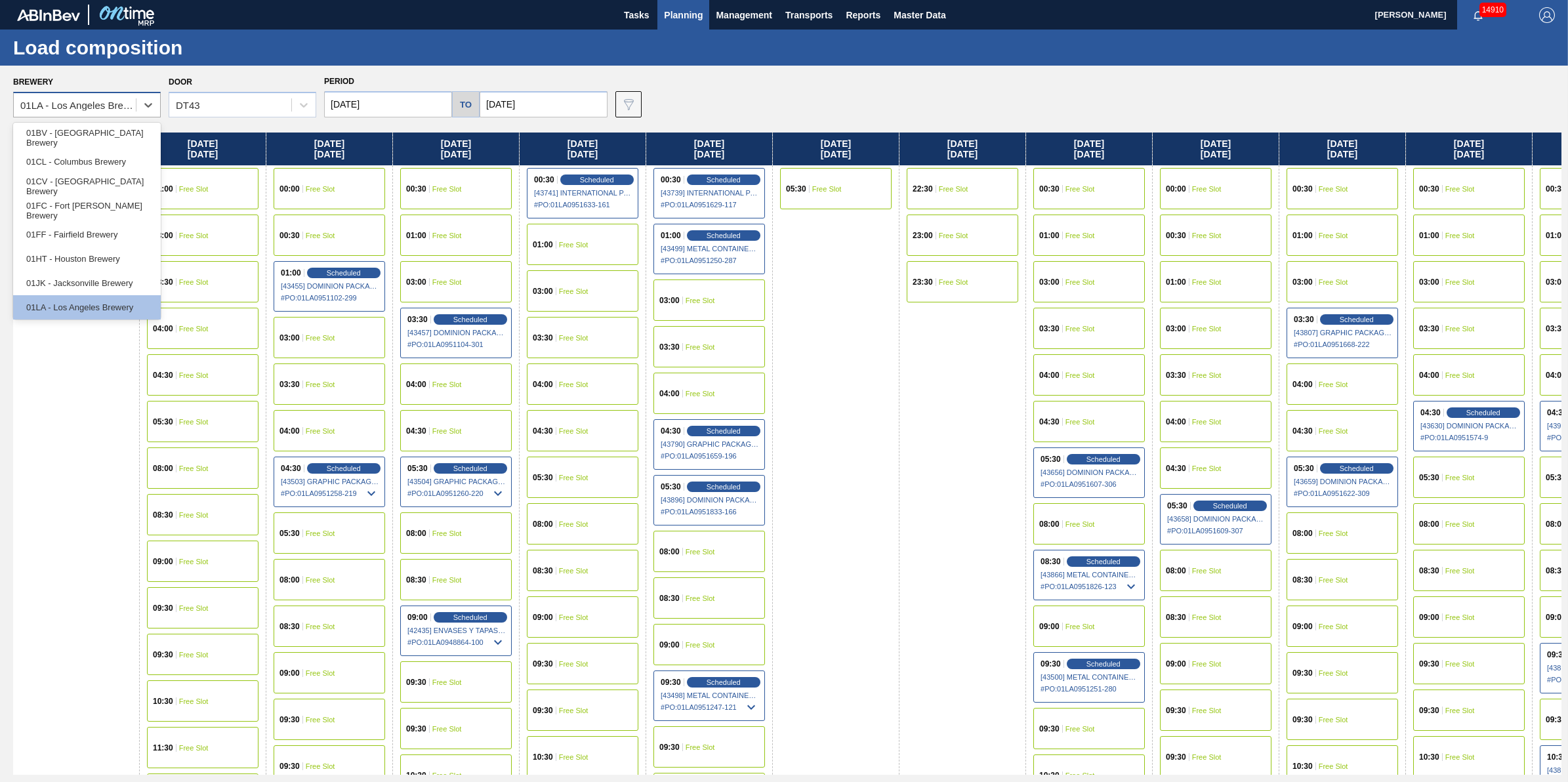
click at [126, 114] on div "01LA - Los Angeles Brewery" at bounding box center [75, 105] width 122 height 19
click at [123, 204] on div "01FC - Fort [PERSON_NAME] Brewery" at bounding box center [87, 210] width 148 height 24
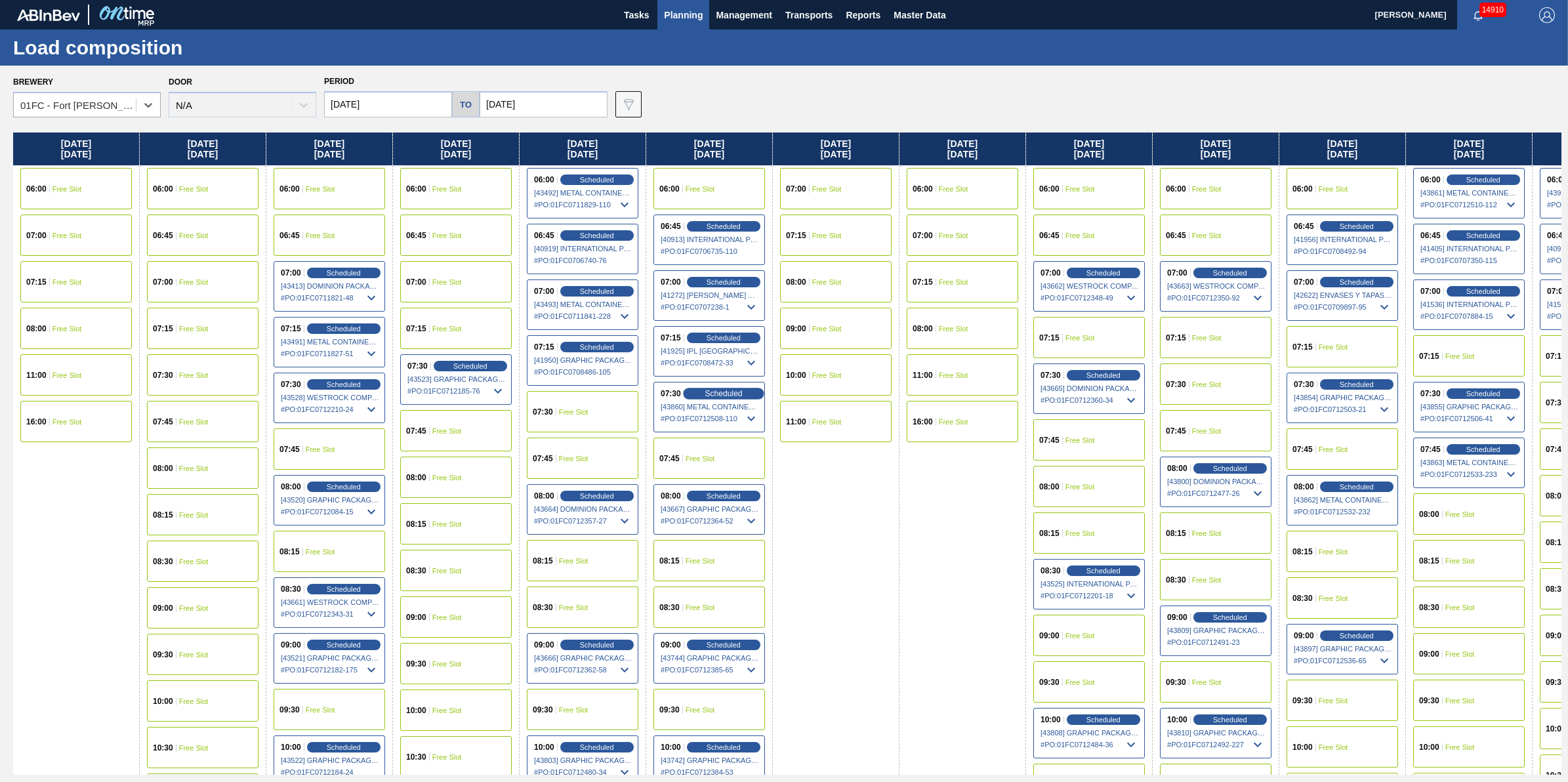
click at [729, 389] on span "Scheduled" at bounding box center [723, 393] width 37 height 9
click at [726, 409] on span "[43860] METAL CONTAINER CORPORATION - 0008219743" at bounding box center [709, 406] width 98 height 8
click at [727, 0] on body "Tasks Planning Management Transports Reports Master Data Jack Schuld 14910 Mark…" at bounding box center [784, 0] width 1568 height 0
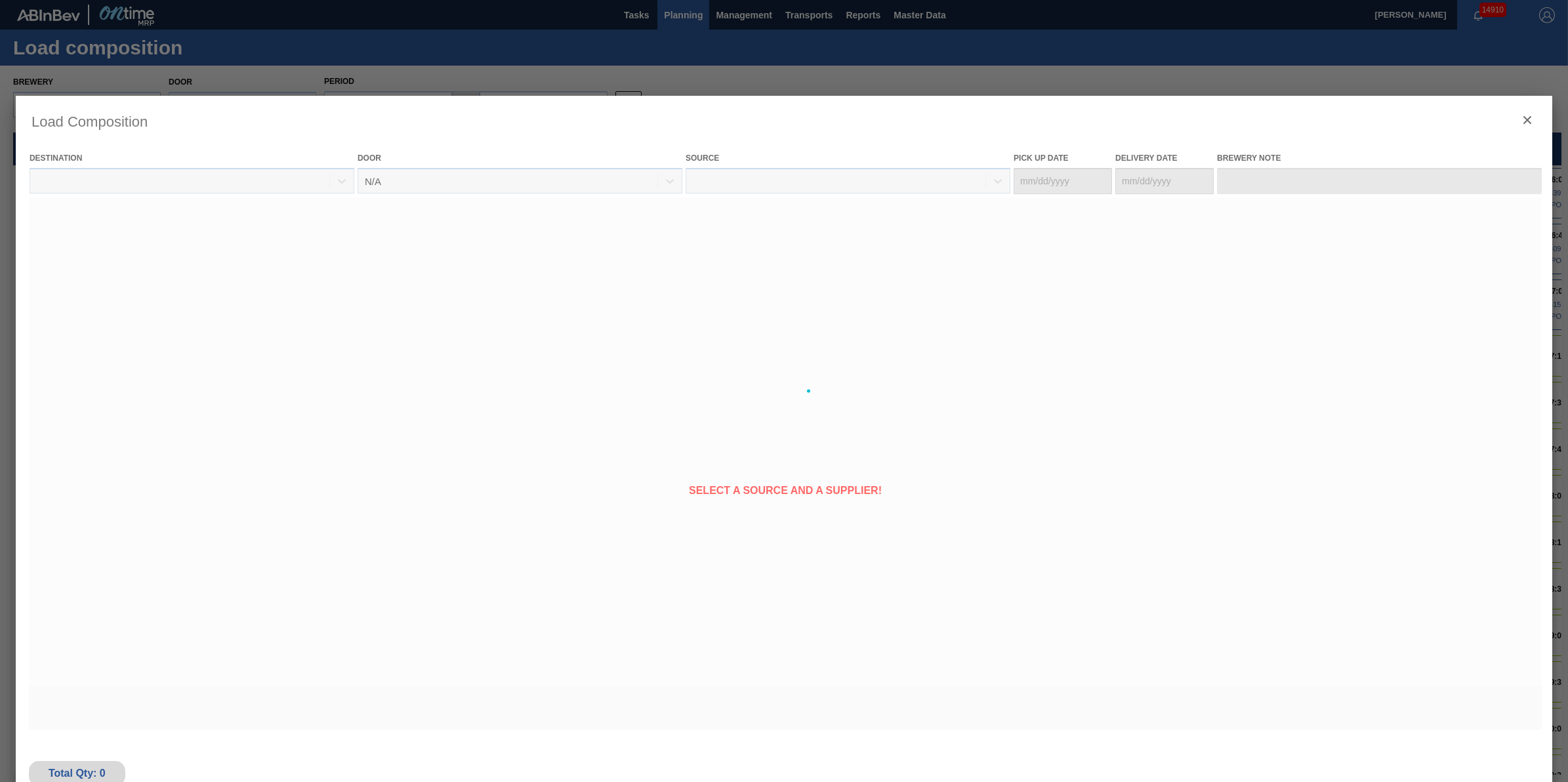
type Date "[DATE]"
type Date "10/17/2025"
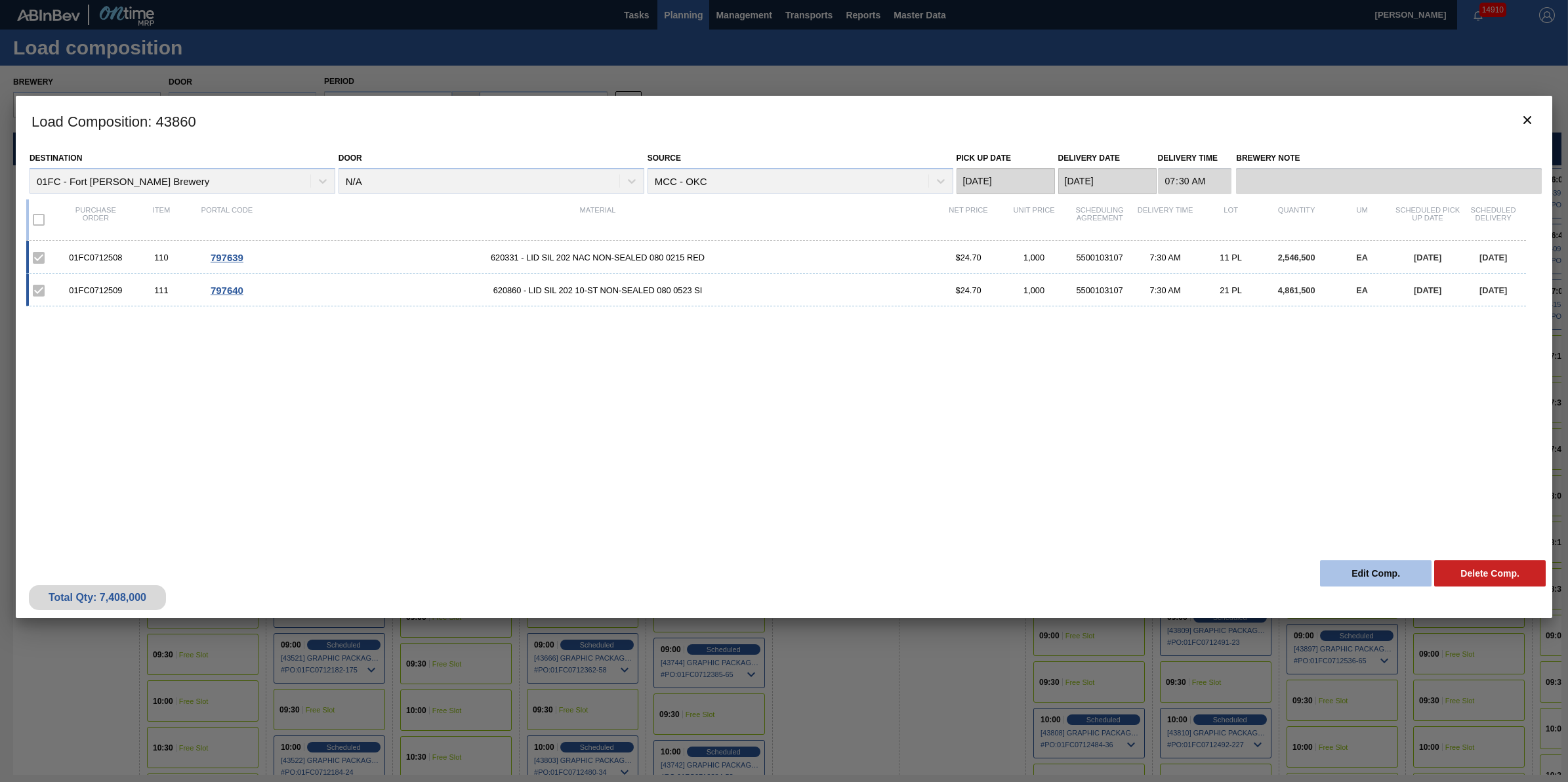
click at [1381, 571] on button "Edit Comp." at bounding box center [1376, 574] width 112 height 26
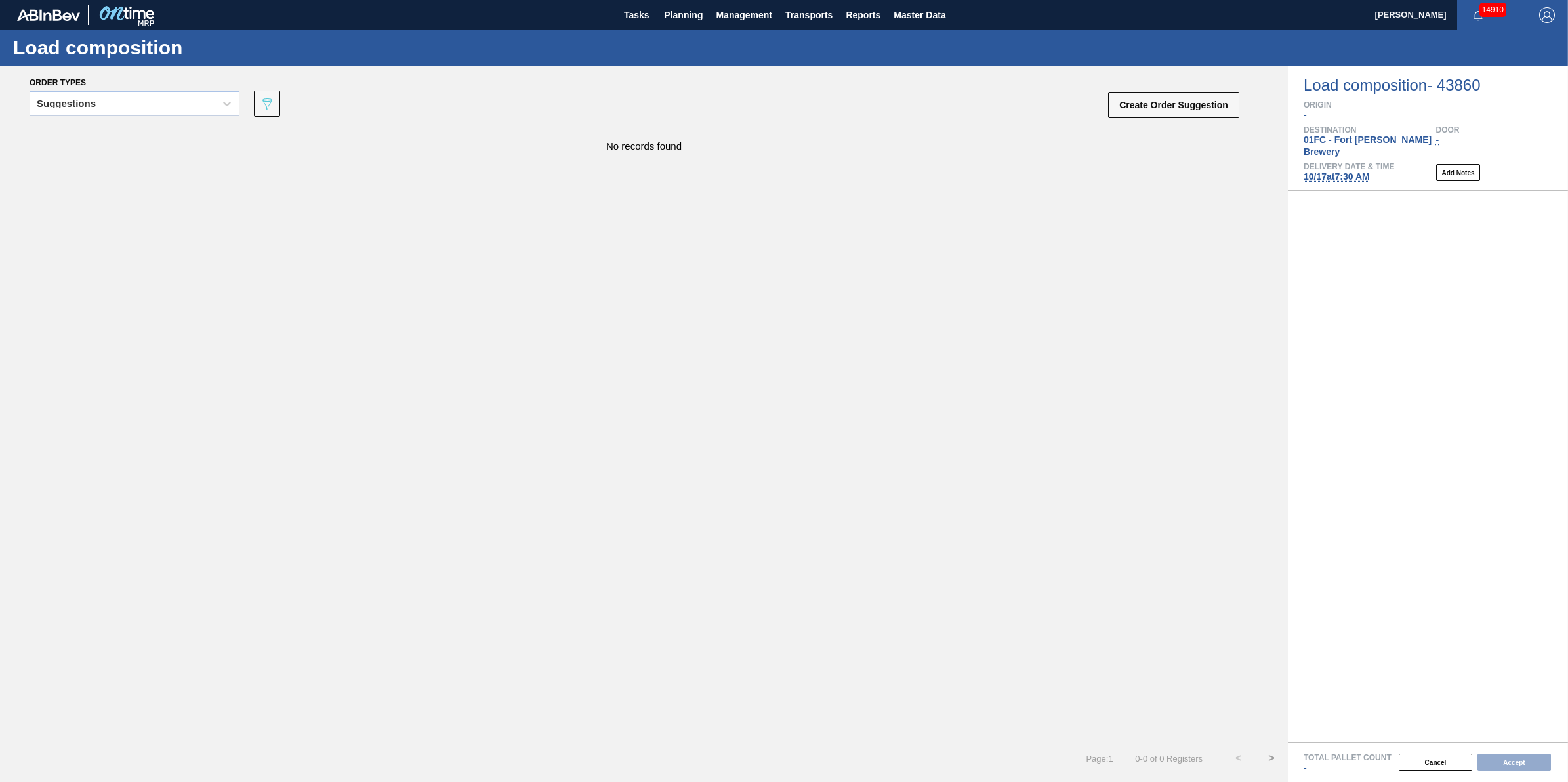
click at [1342, 171] on span "10/17 at 7:30 AM" at bounding box center [1337, 177] width 67 height 11
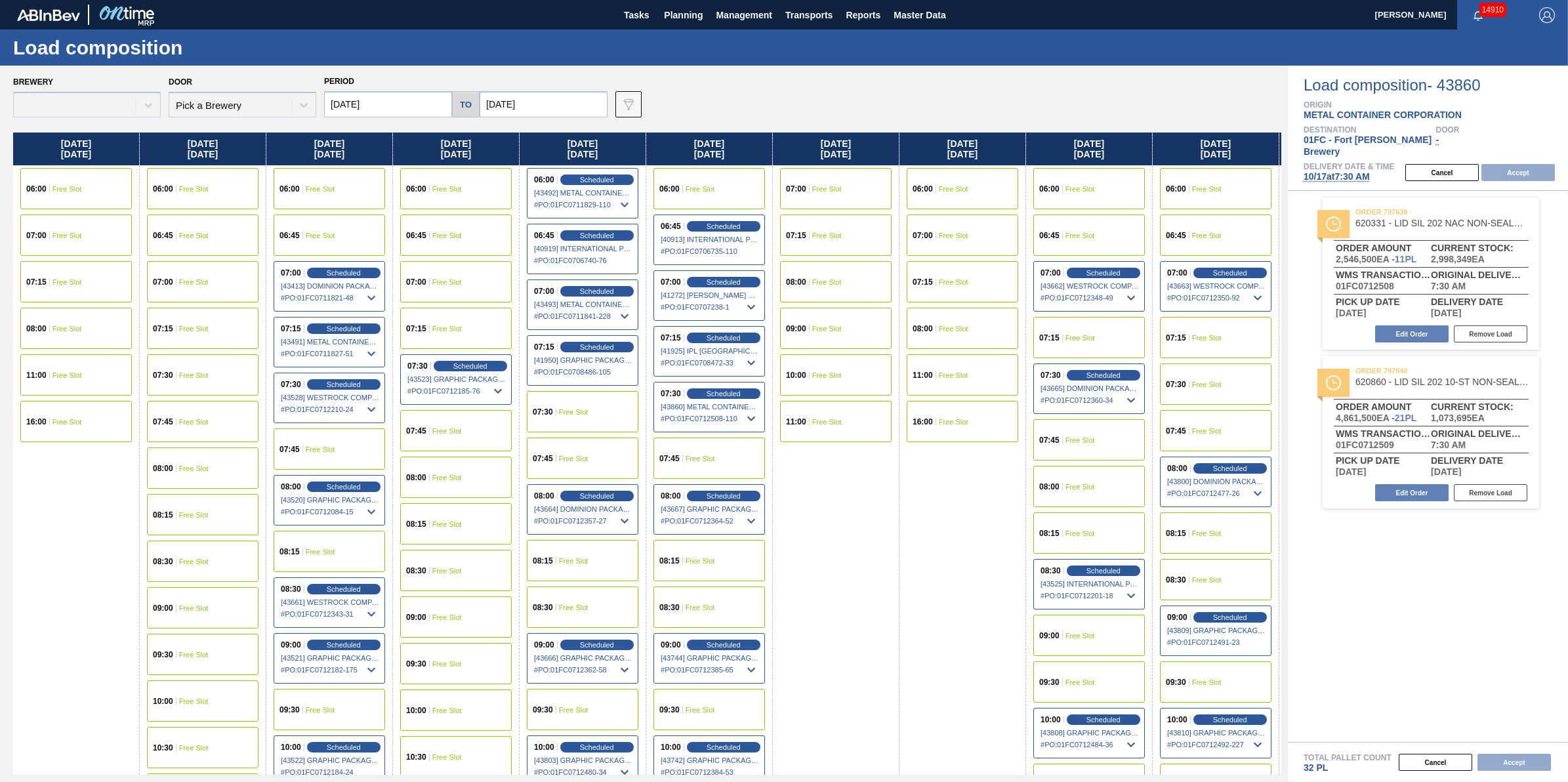
type input "10/17/2025"
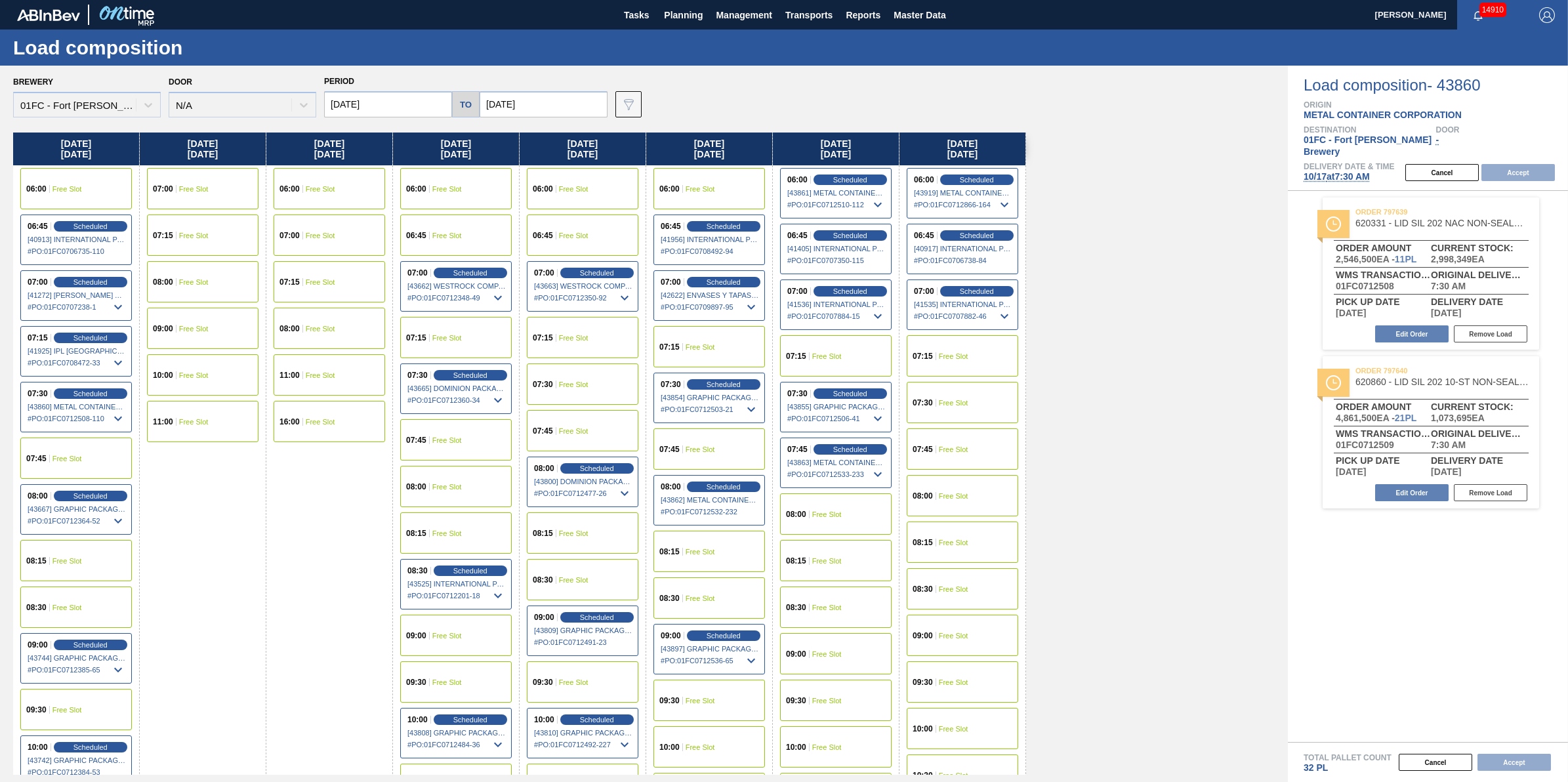
click at [483, 329] on div "07:15 Free Slot" at bounding box center [456, 337] width 112 height 41
click at [1535, 166] on button "Accept" at bounding box center [1518, 173] width 74 height 17
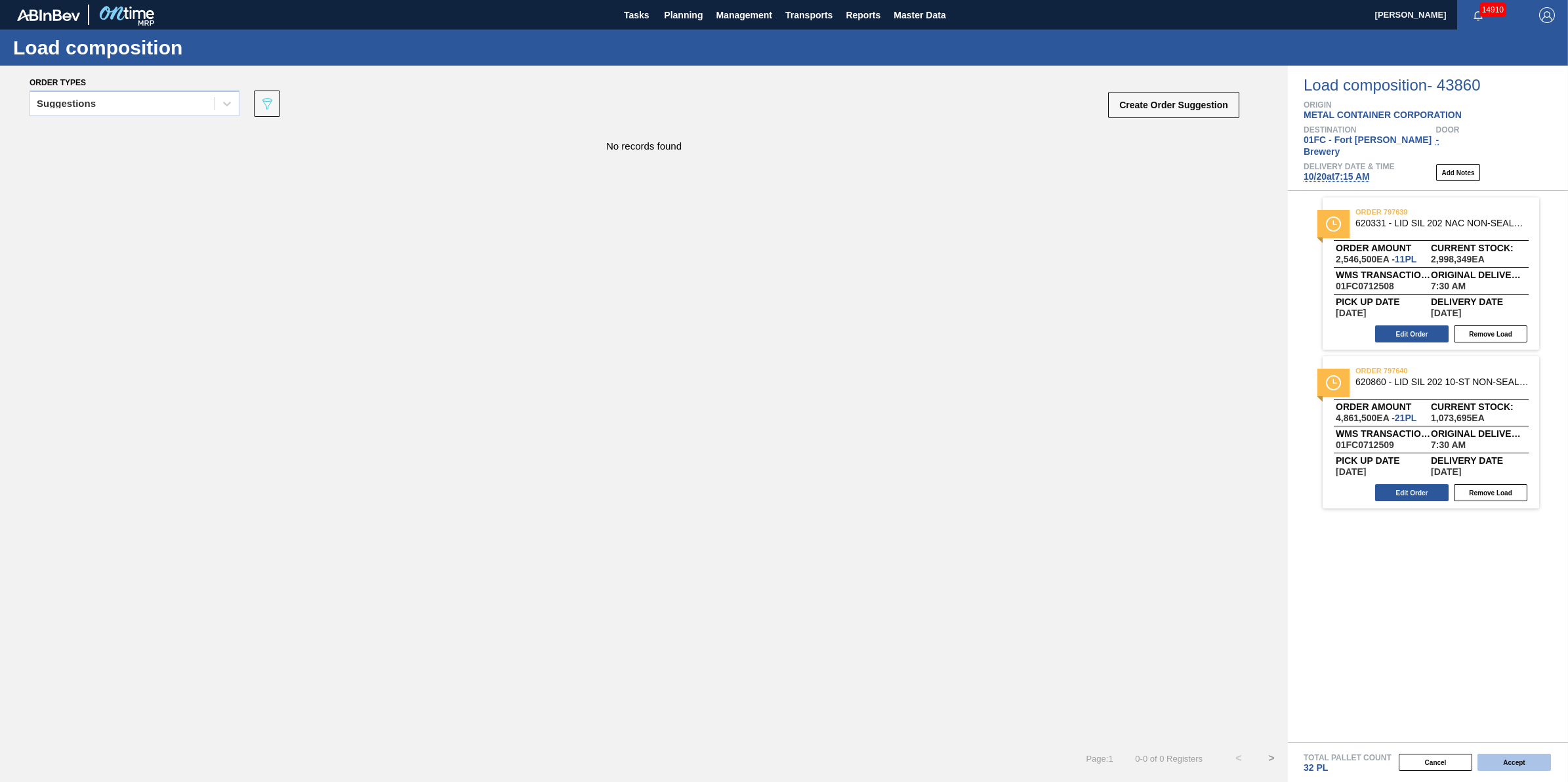
click at [1517, 763] on button "Accept" at bounding box center [1515, 763] width 74 height 17
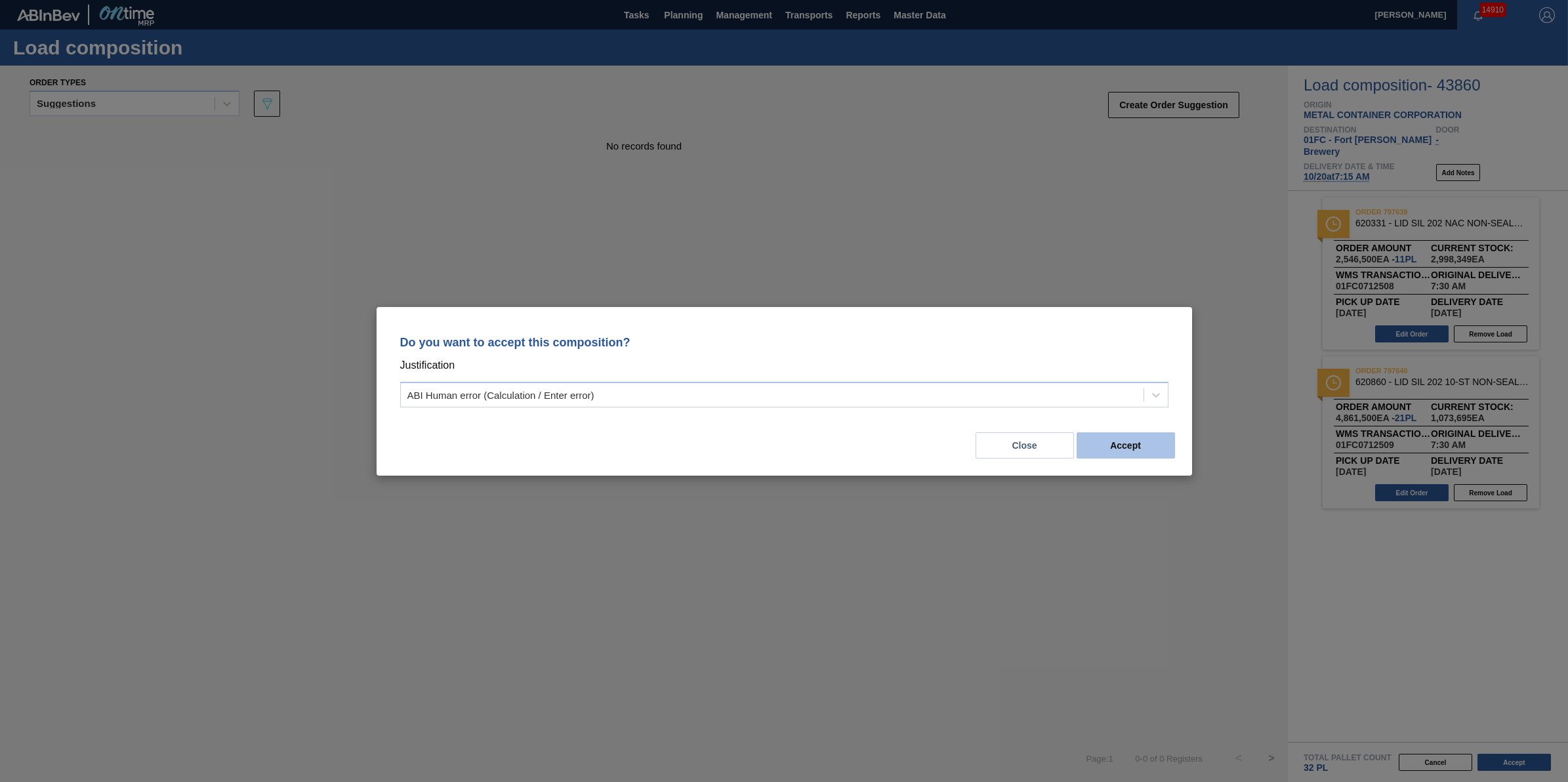
click at [1133, 432] on button "Accept" at bounding box center [1126, 445] width 98 height 26
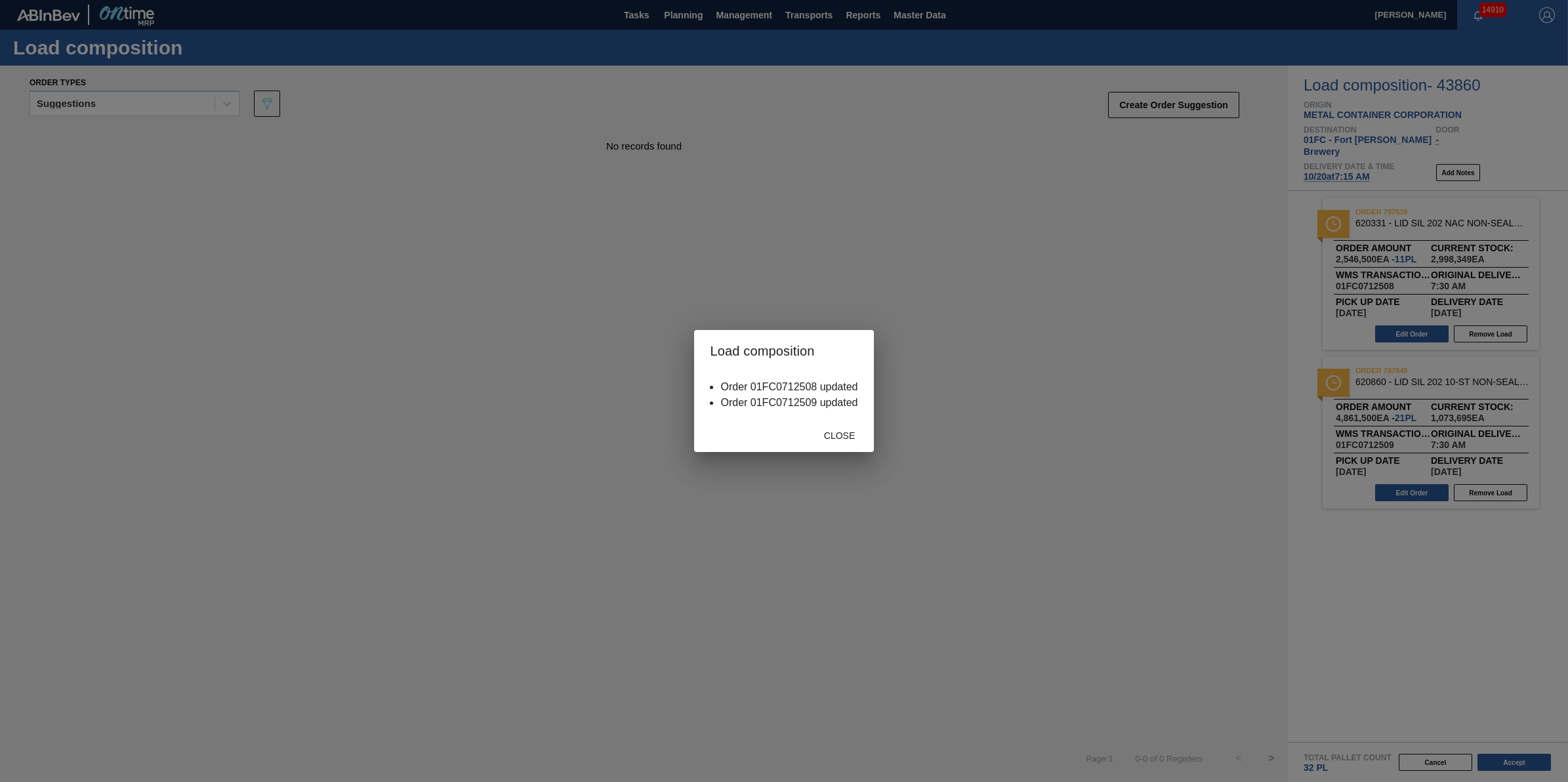
click at [801, 437] on div "Close" at bounding box center [784, 435] width 179 height 34
click at [818, 437] on span "Close" at bounding box center [839, 436] width 52 height 11
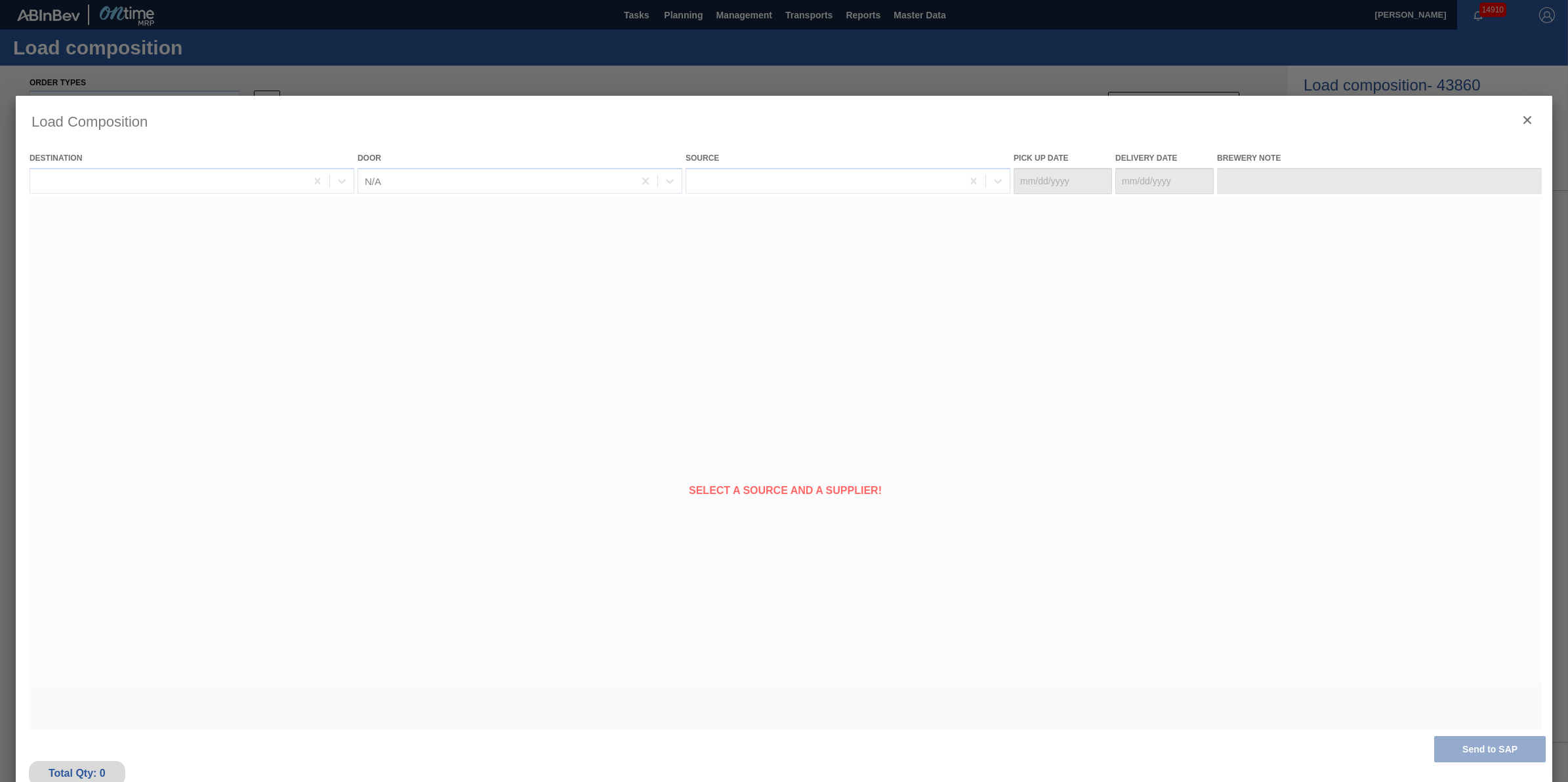
type Date "10/19/2025"
type Date "10/20/2025"
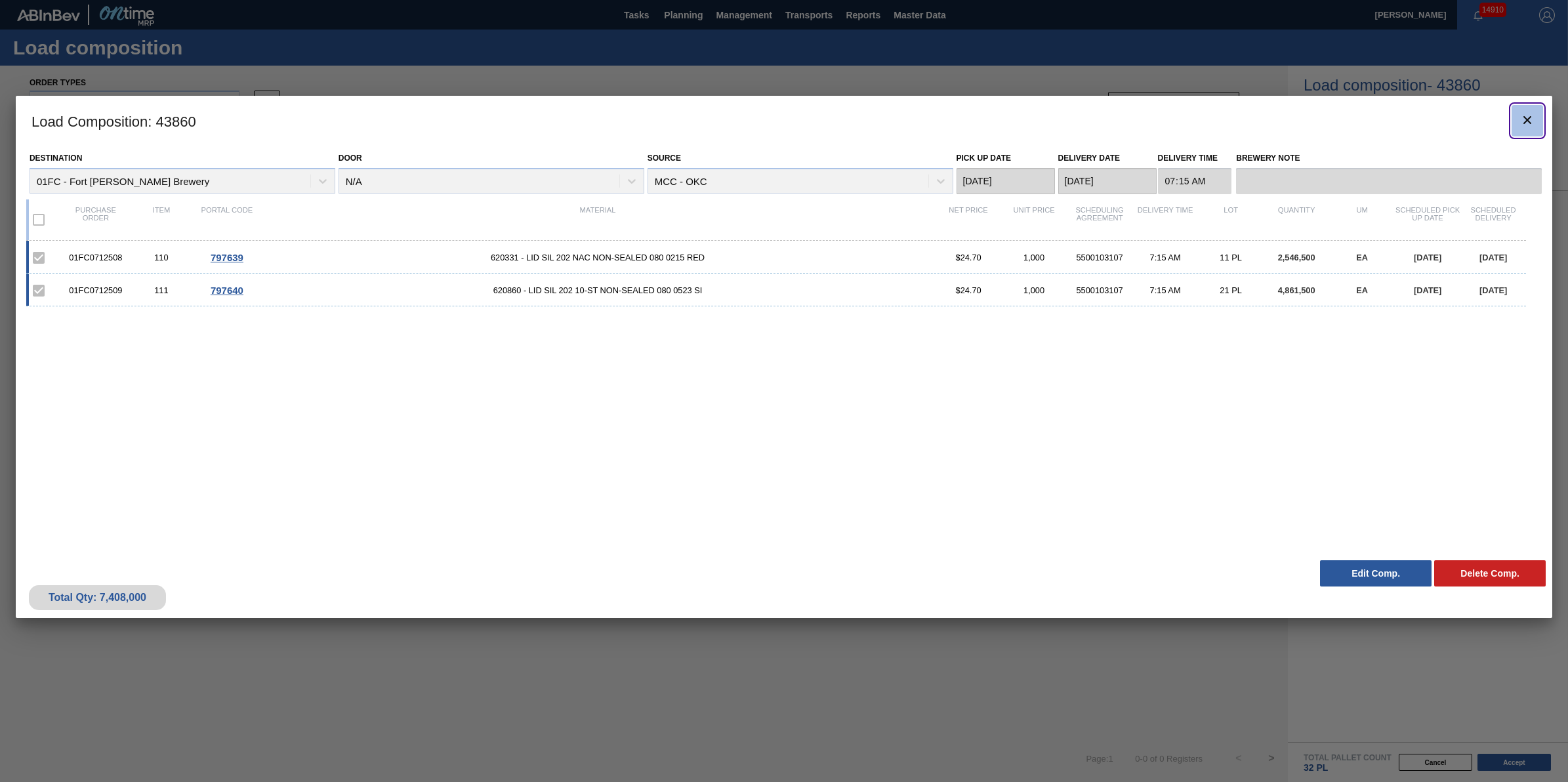
click at [1525, 120] on icon "botão de ícone" at bounding box center [1528, 120] width 15 height 15
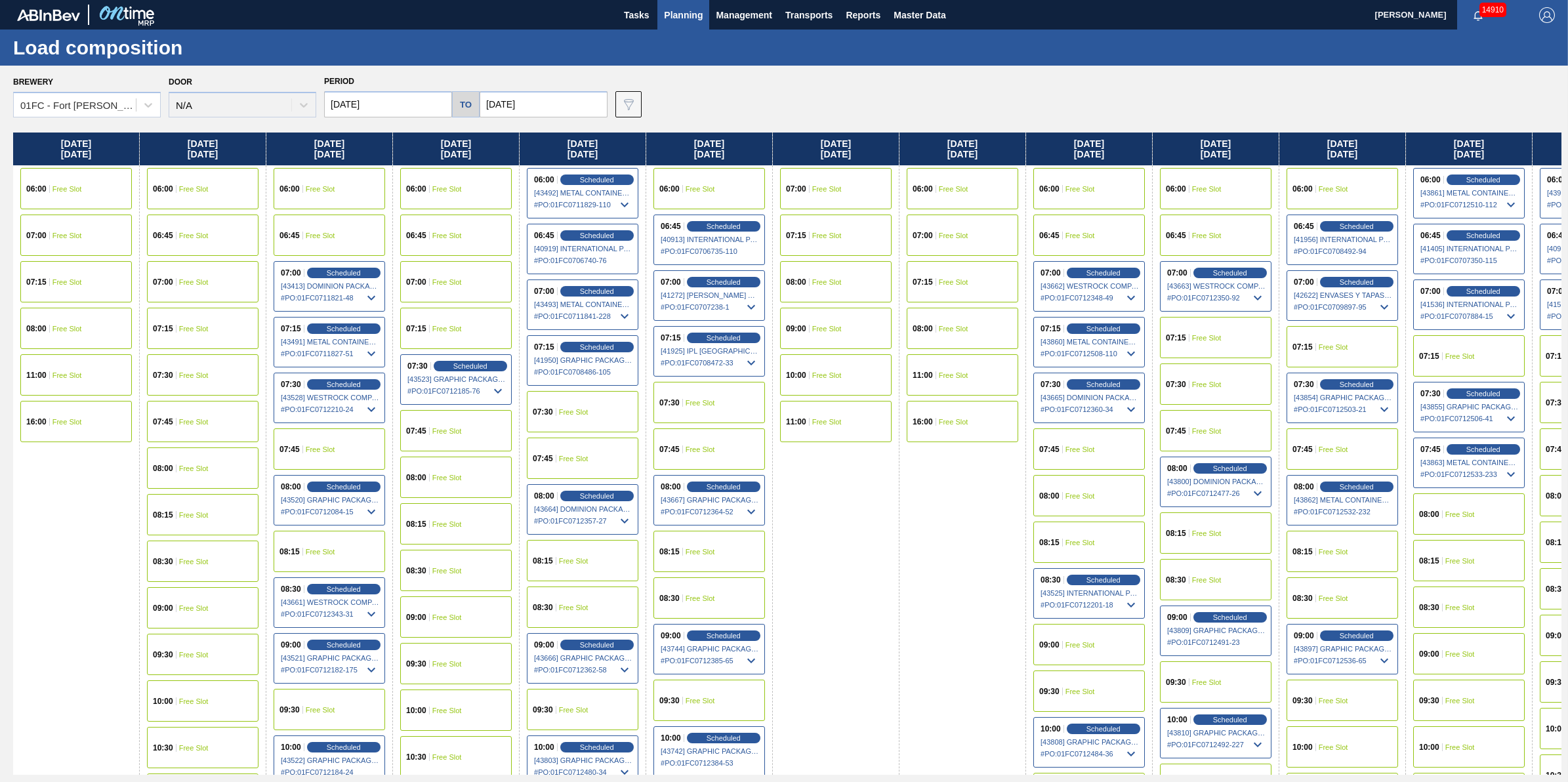
scroll to position [0, 102]
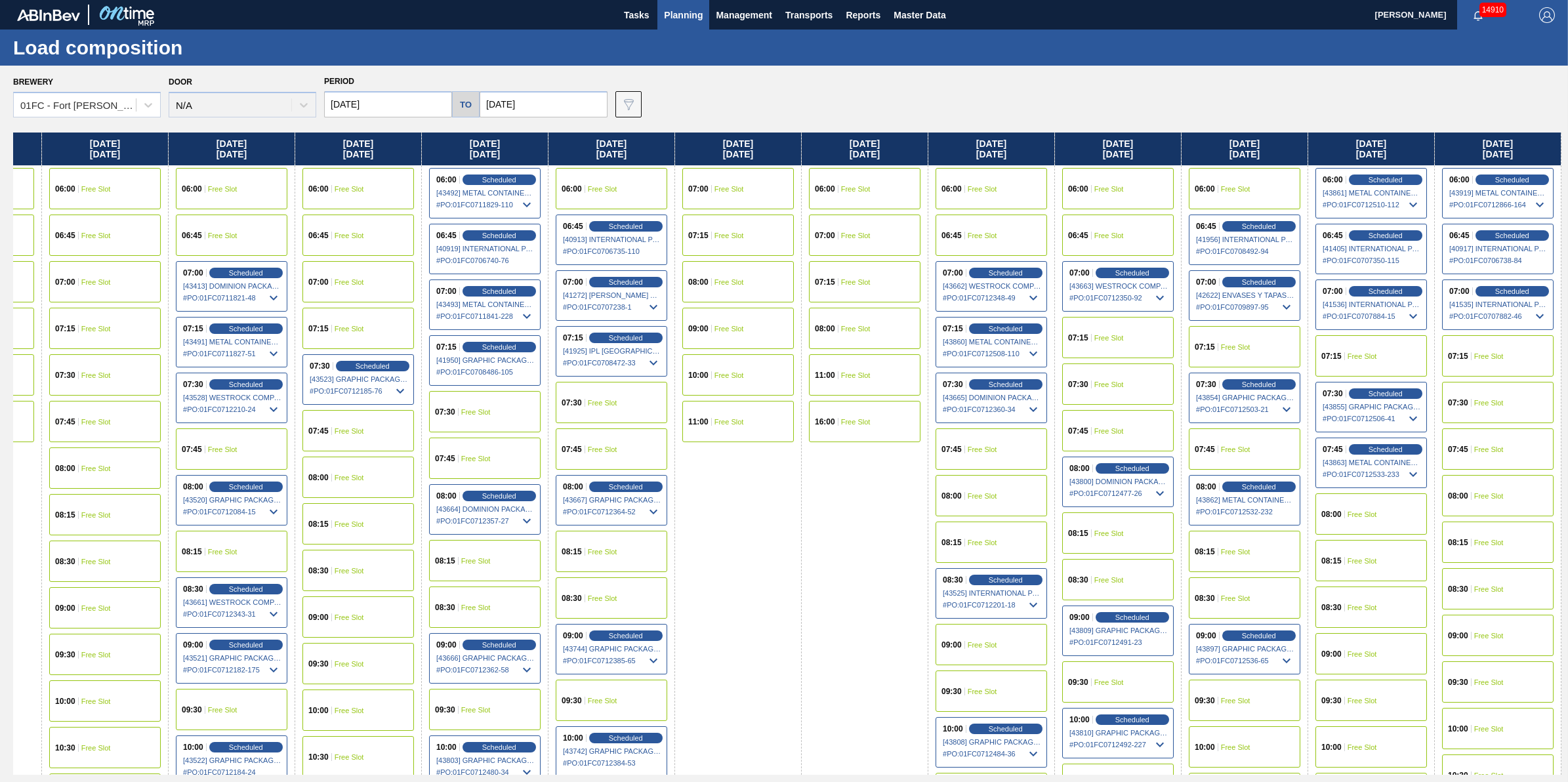
drag, startPoint x: 984, startPoint y: 330, endPoint x: 681, endPoint y: 358, distance: 304.3
click at [681, 358] on div "Sunday 10/12/2025 06:00 Free Slot 07:00 Free Slot 07:15 Free Slot 08:00 Free Sl…" at bounding box center [787, 454] width 1549 height 643
click at [500, 174] on div "Scheduled" at bounding box center [499, 180] width 81 height 12
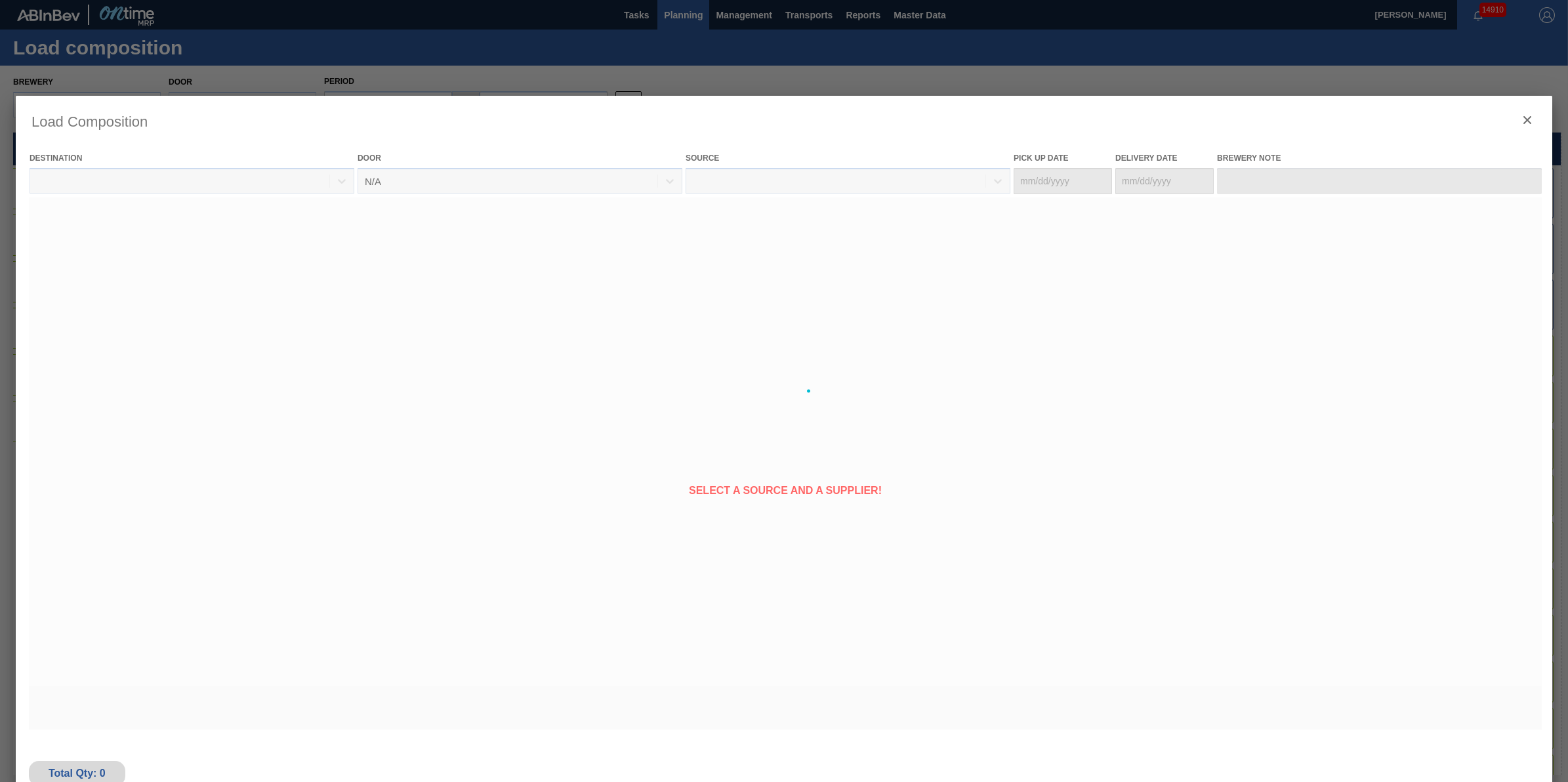
type Date "[DATE]"
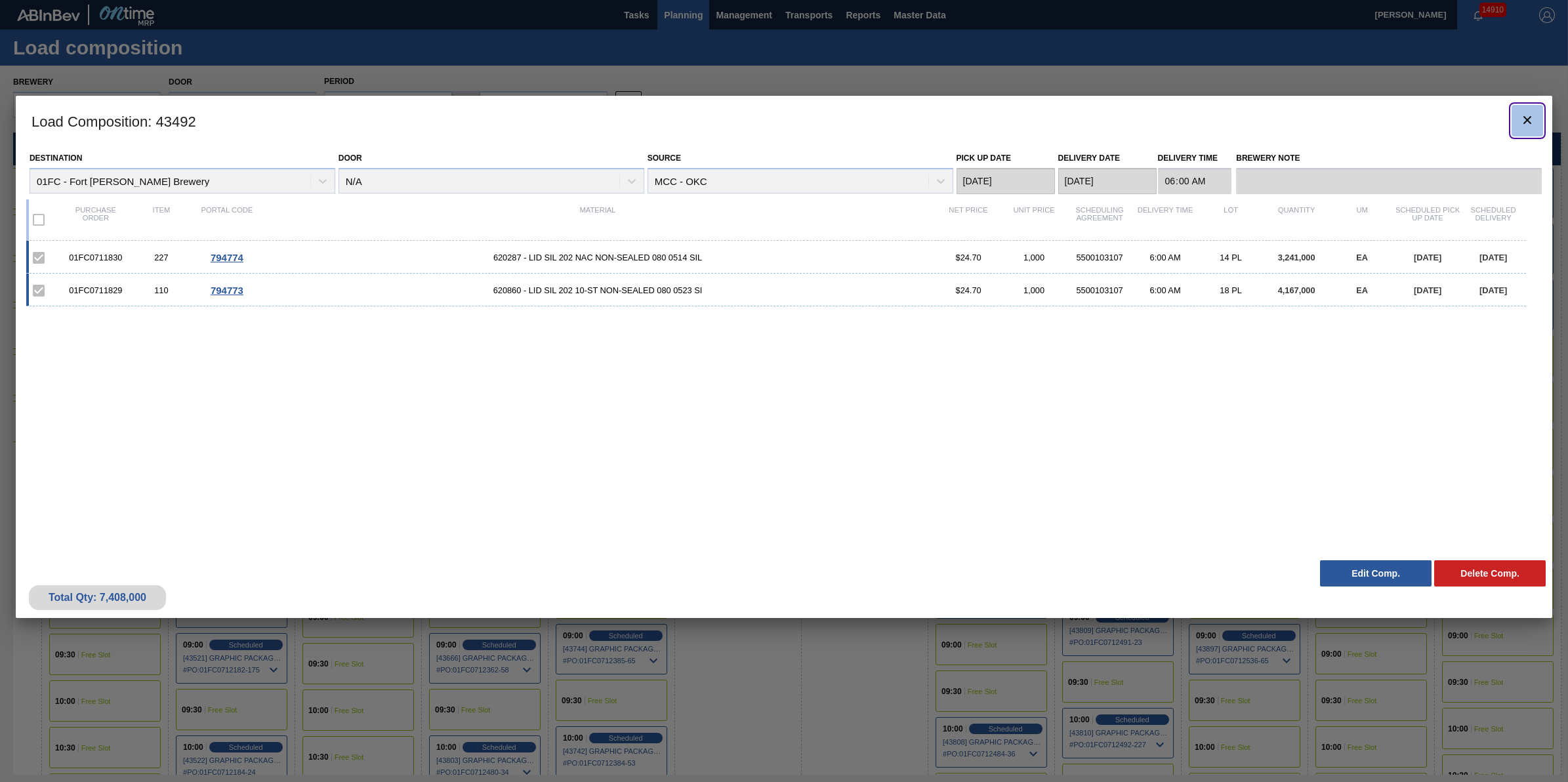
click at [1523, 112] on icon "botão de ícone" at bounding box center [1528, 120] width 15 height 15
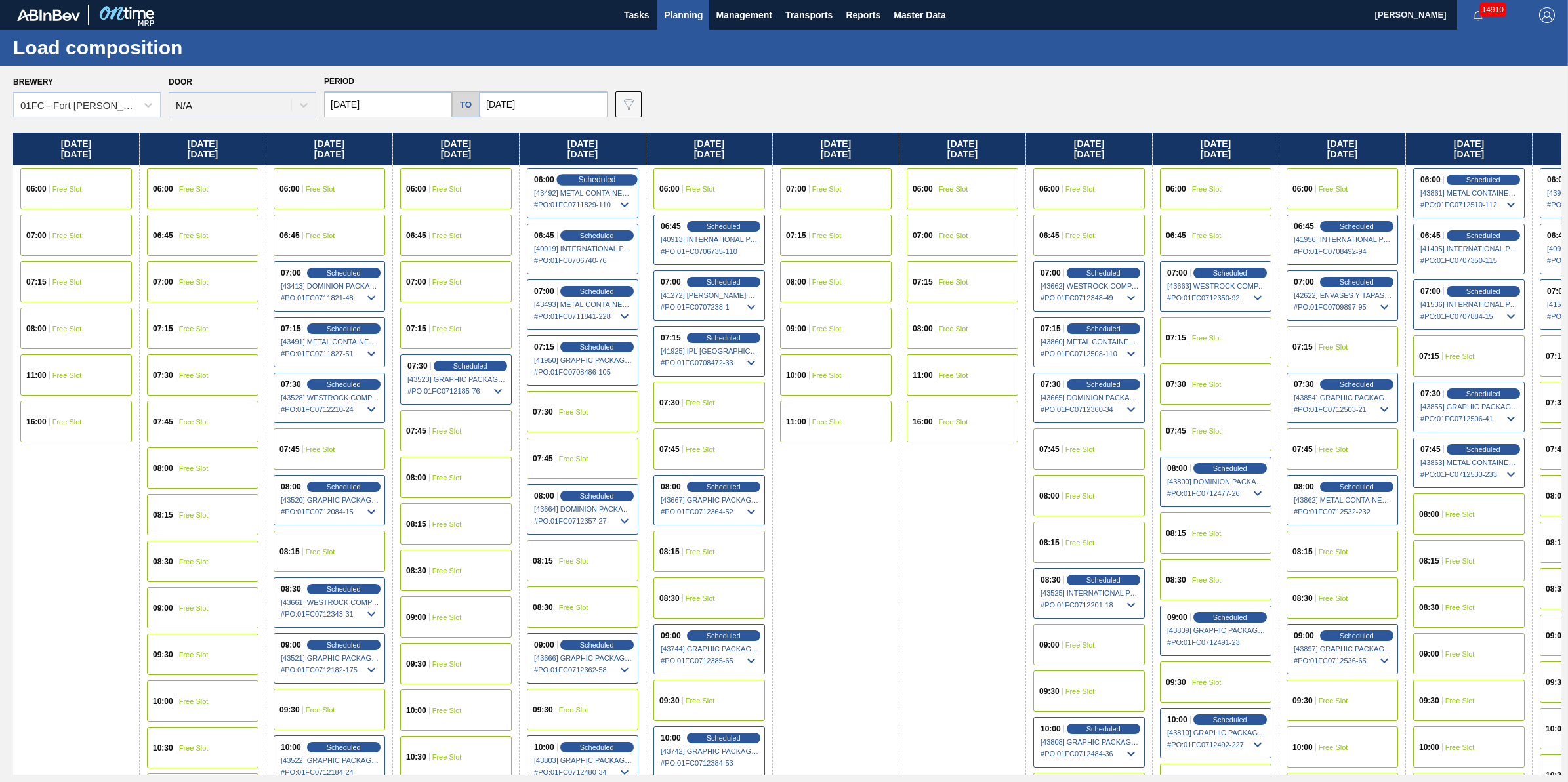
click at [604, 181] on span "Scheduled" at bounding box center [597, 179] width 37 height 9
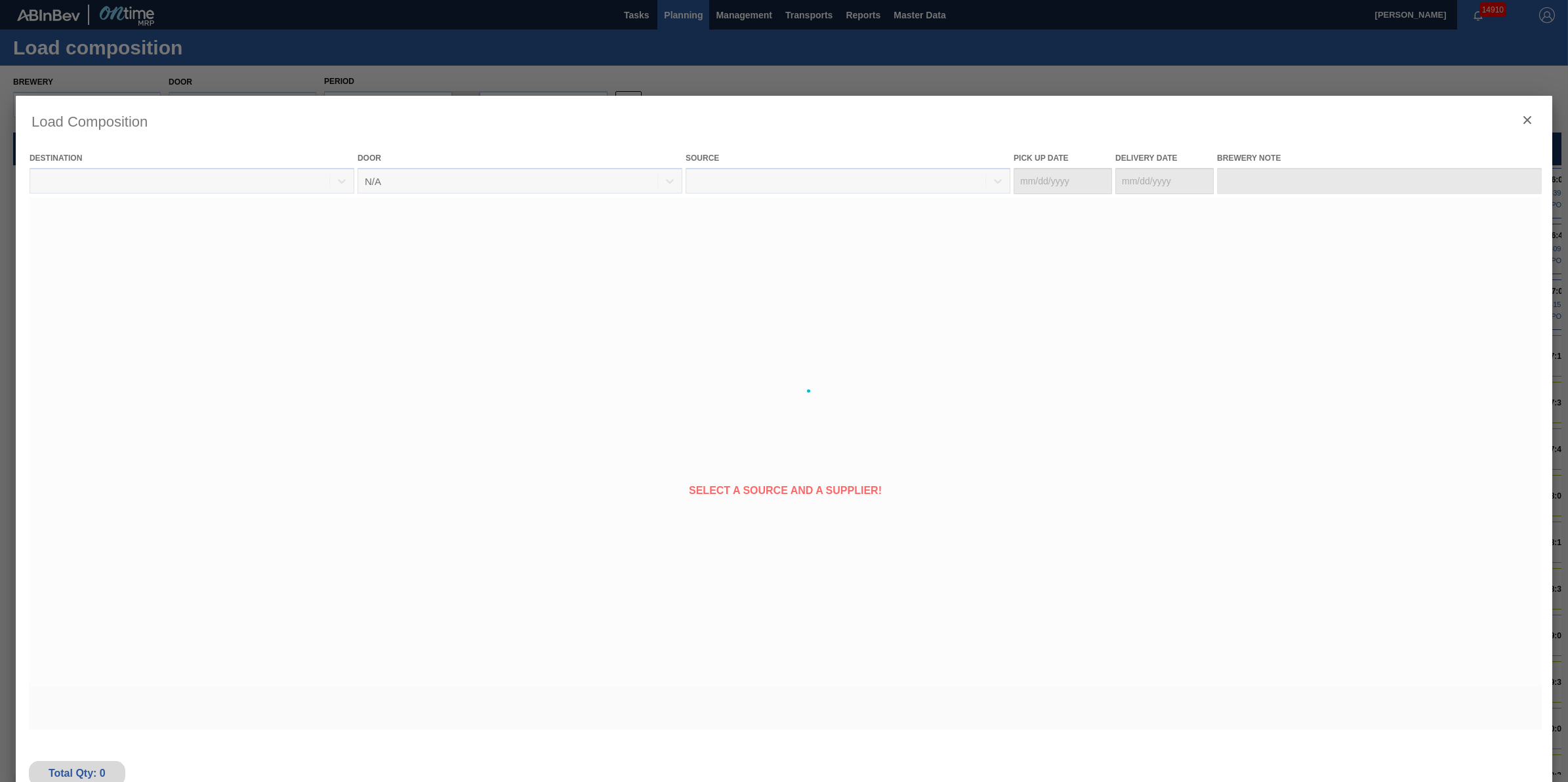
type Date "[DATE]"
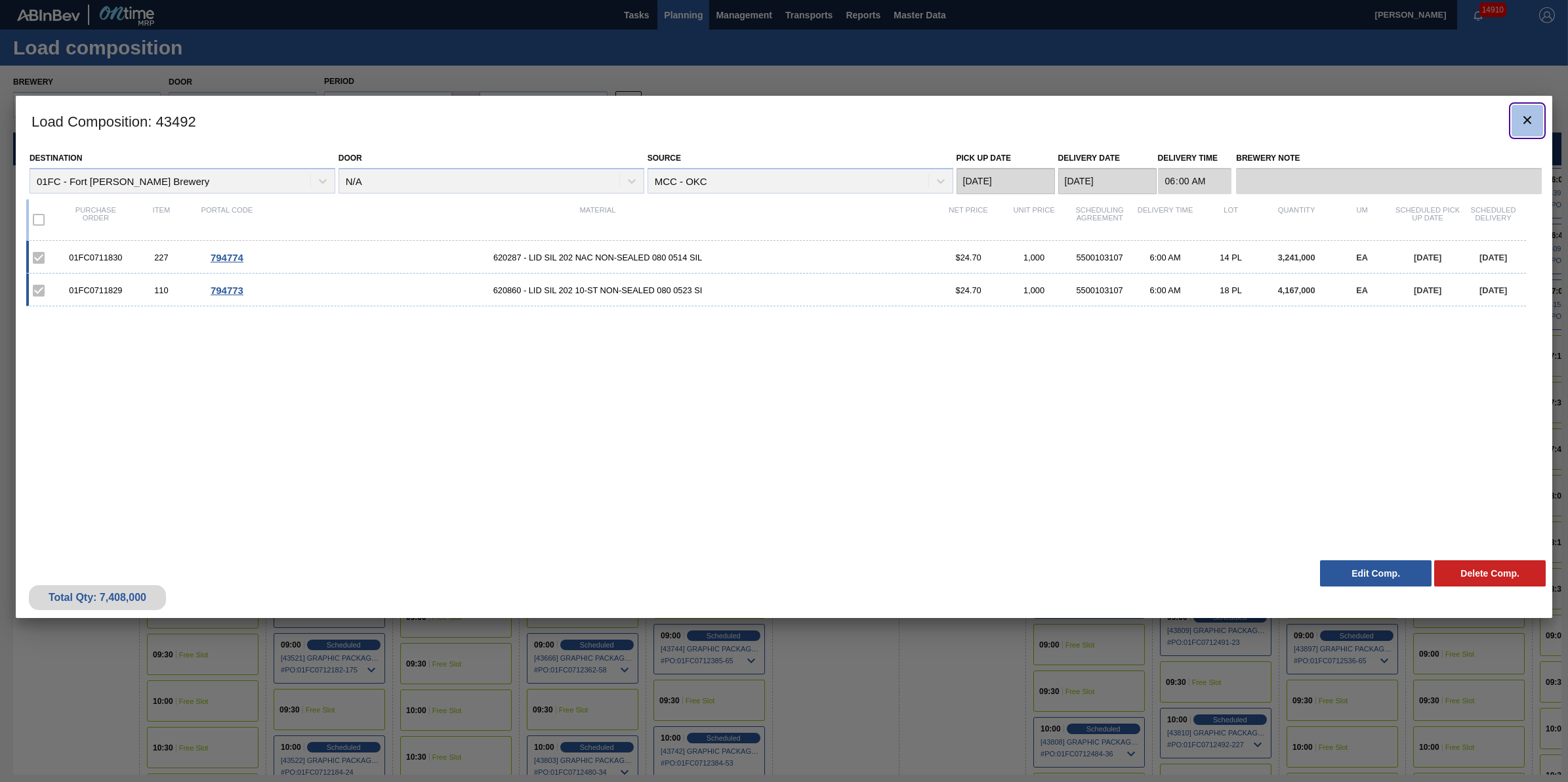
click at [1520, 120] on icon "botão de ícone" at bounding box center [1528, 120] width 15 height 15
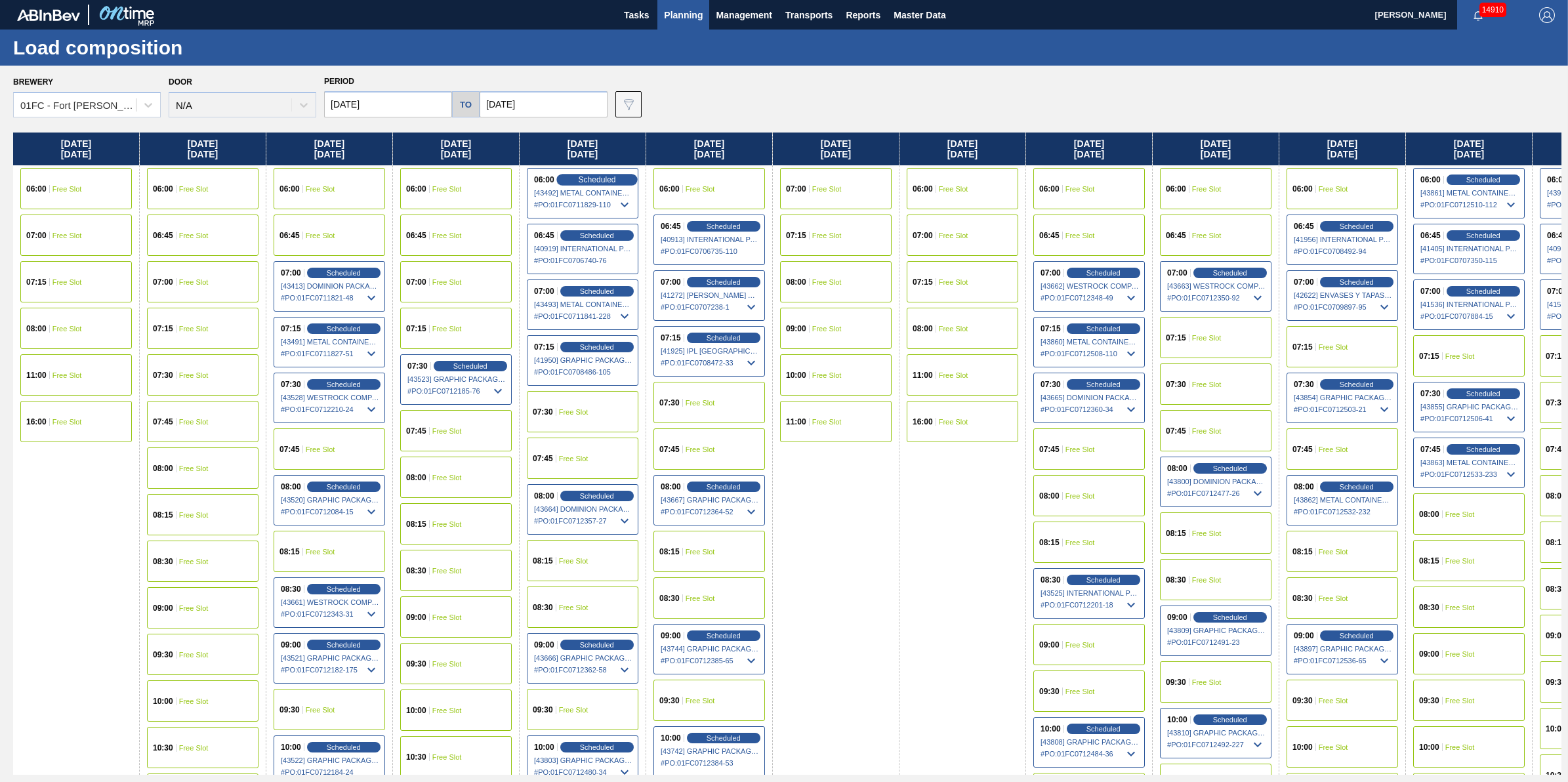
click at [598, 177] on span "Scheduled" at bounding box center [597, 179] width 37 height 9
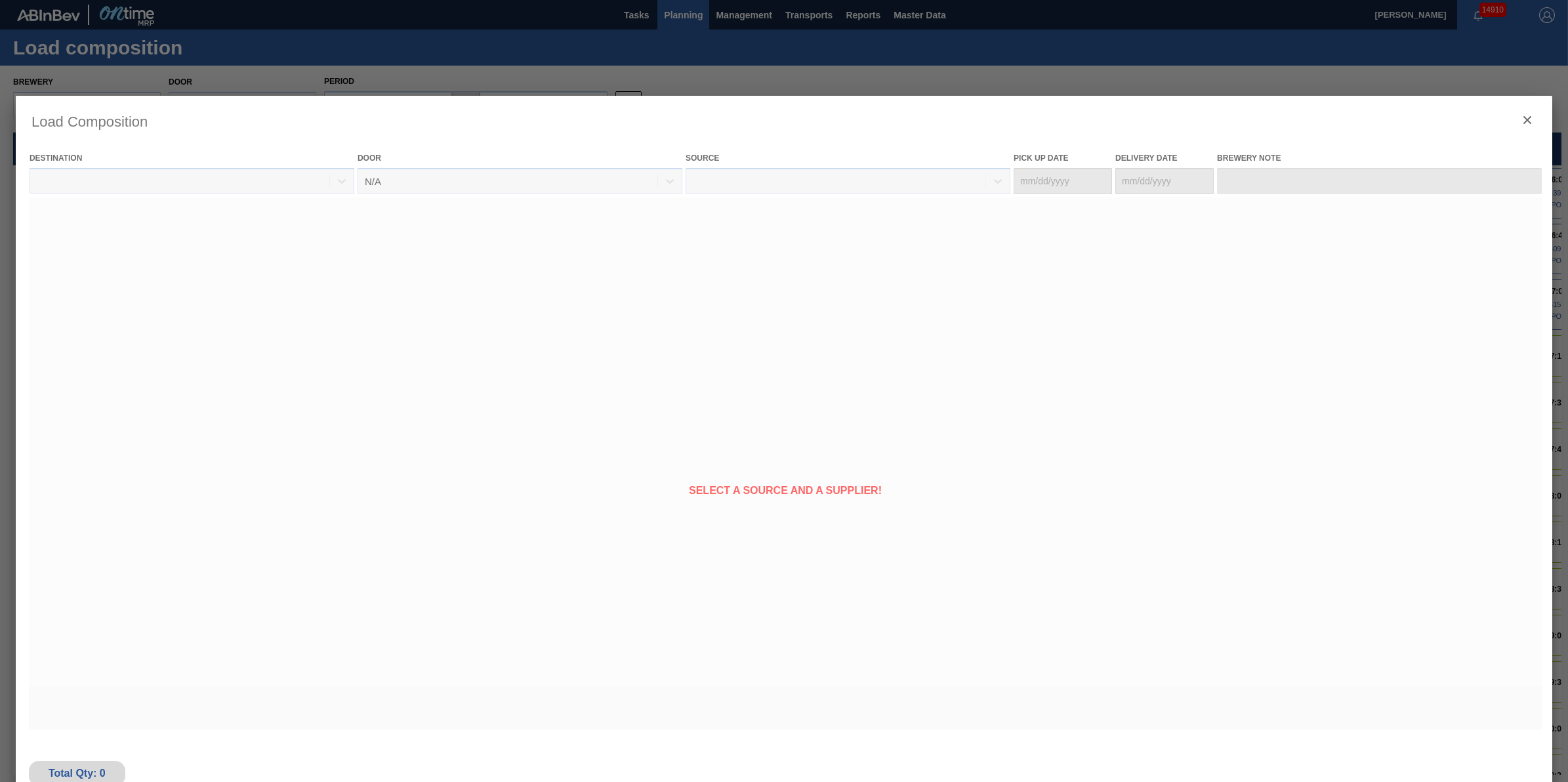
type Date "[DATE]"
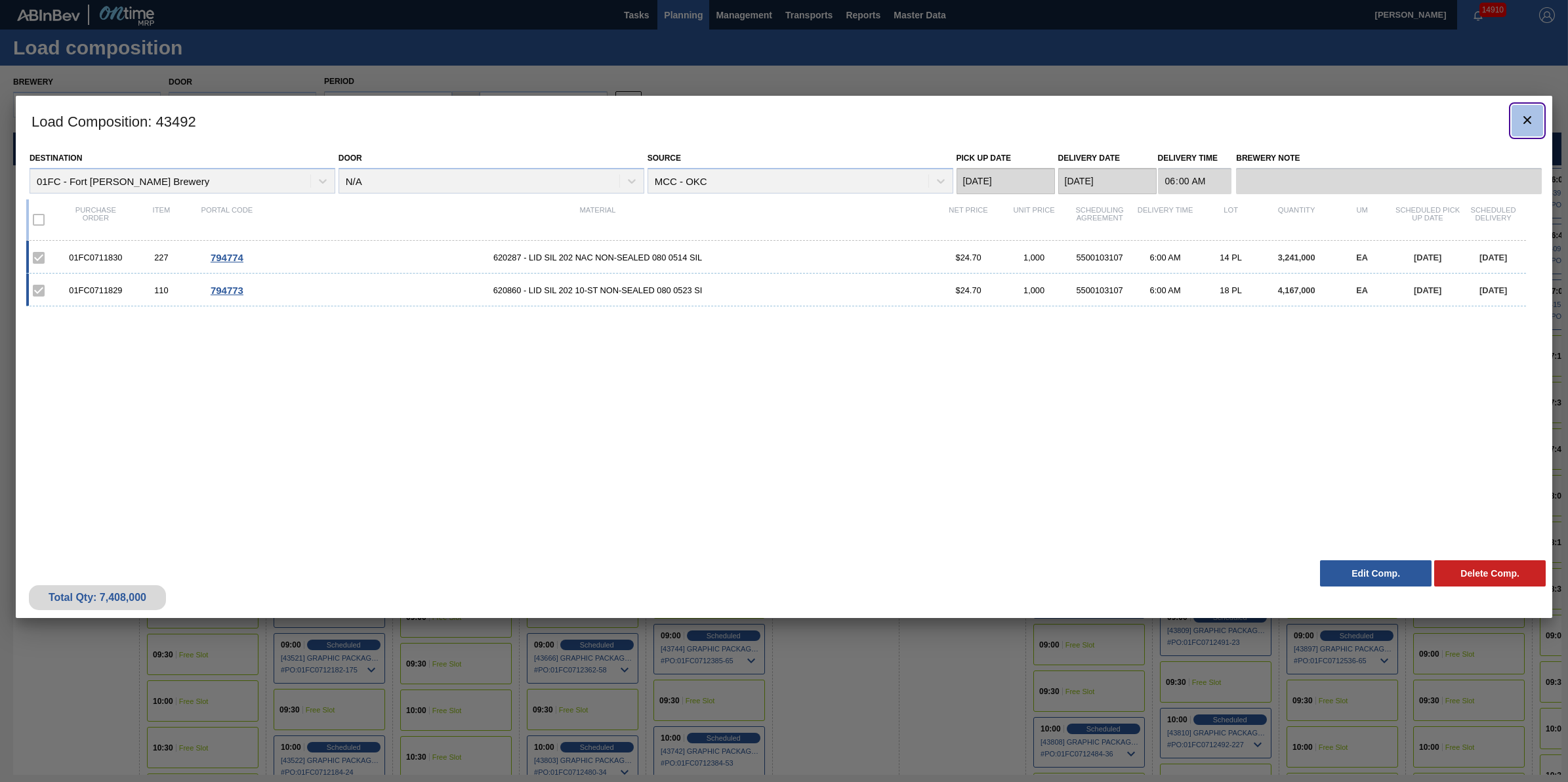
click at [1524, 120] on icon "botão de ícone" at bounding box center [1528, 120] width 15 height 15
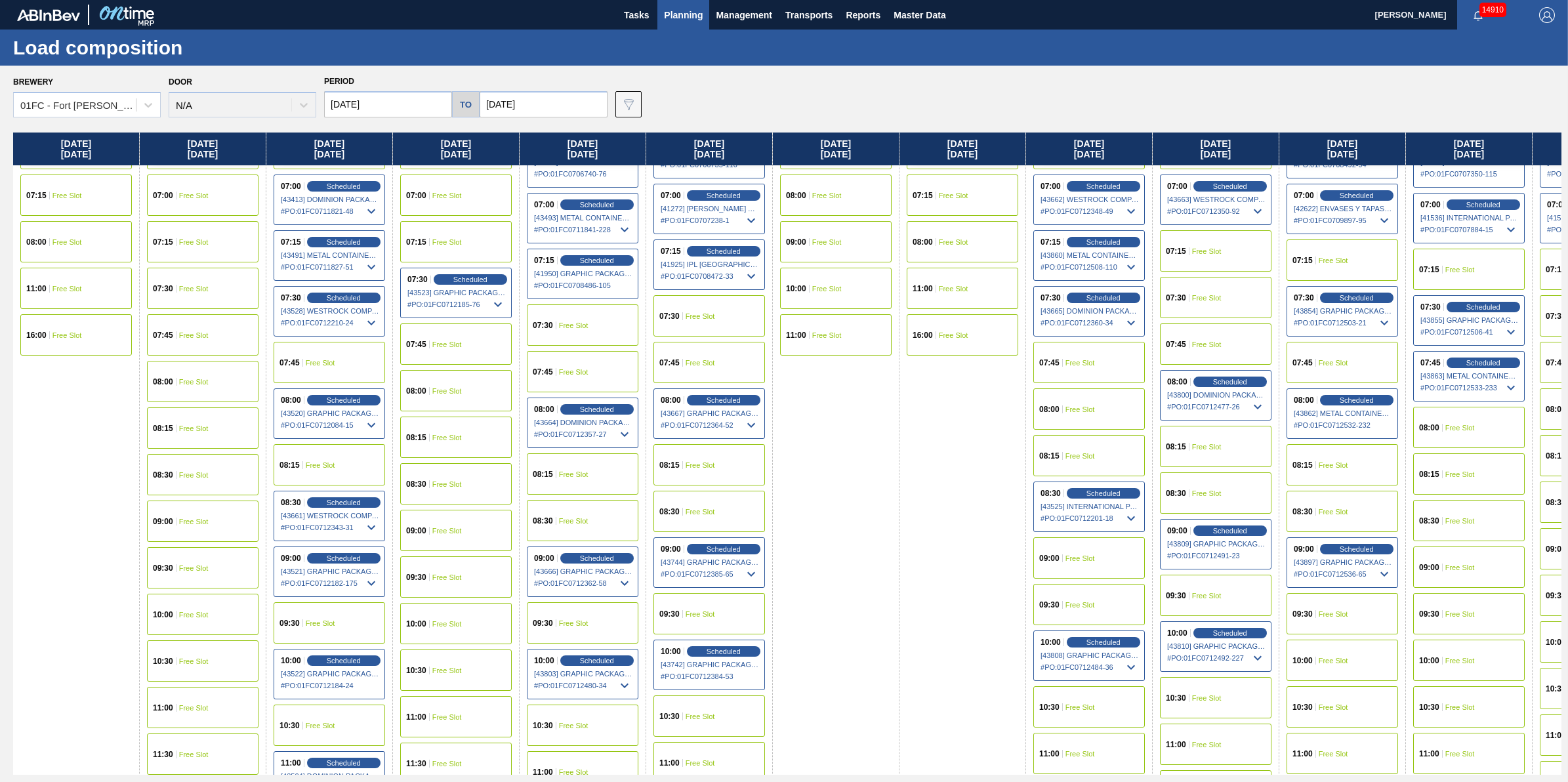
scroll to position [0, 0]
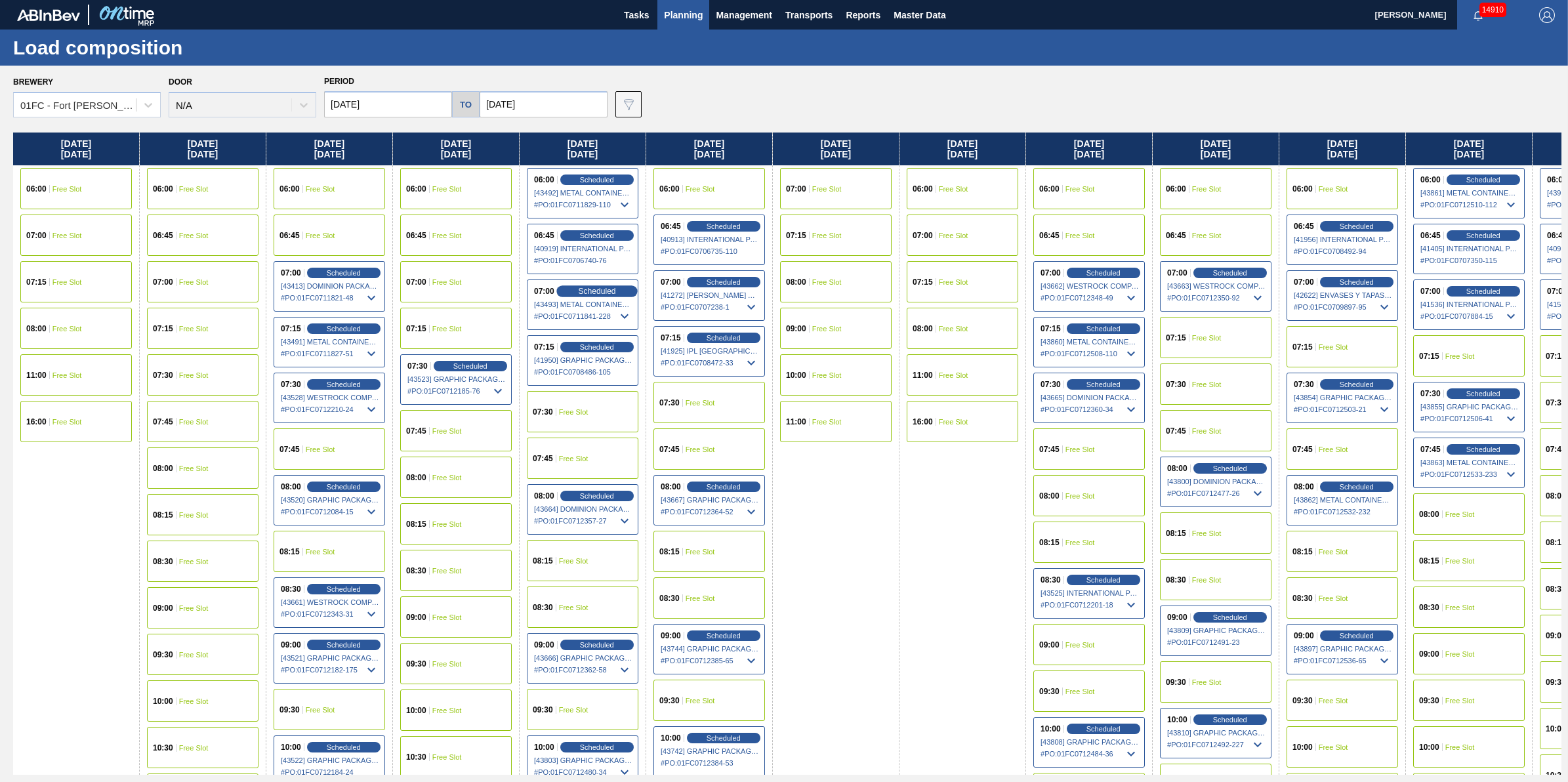
click at [594, 289] on span "Scheduled" at bounding box center [597, 290] width 37 height 9
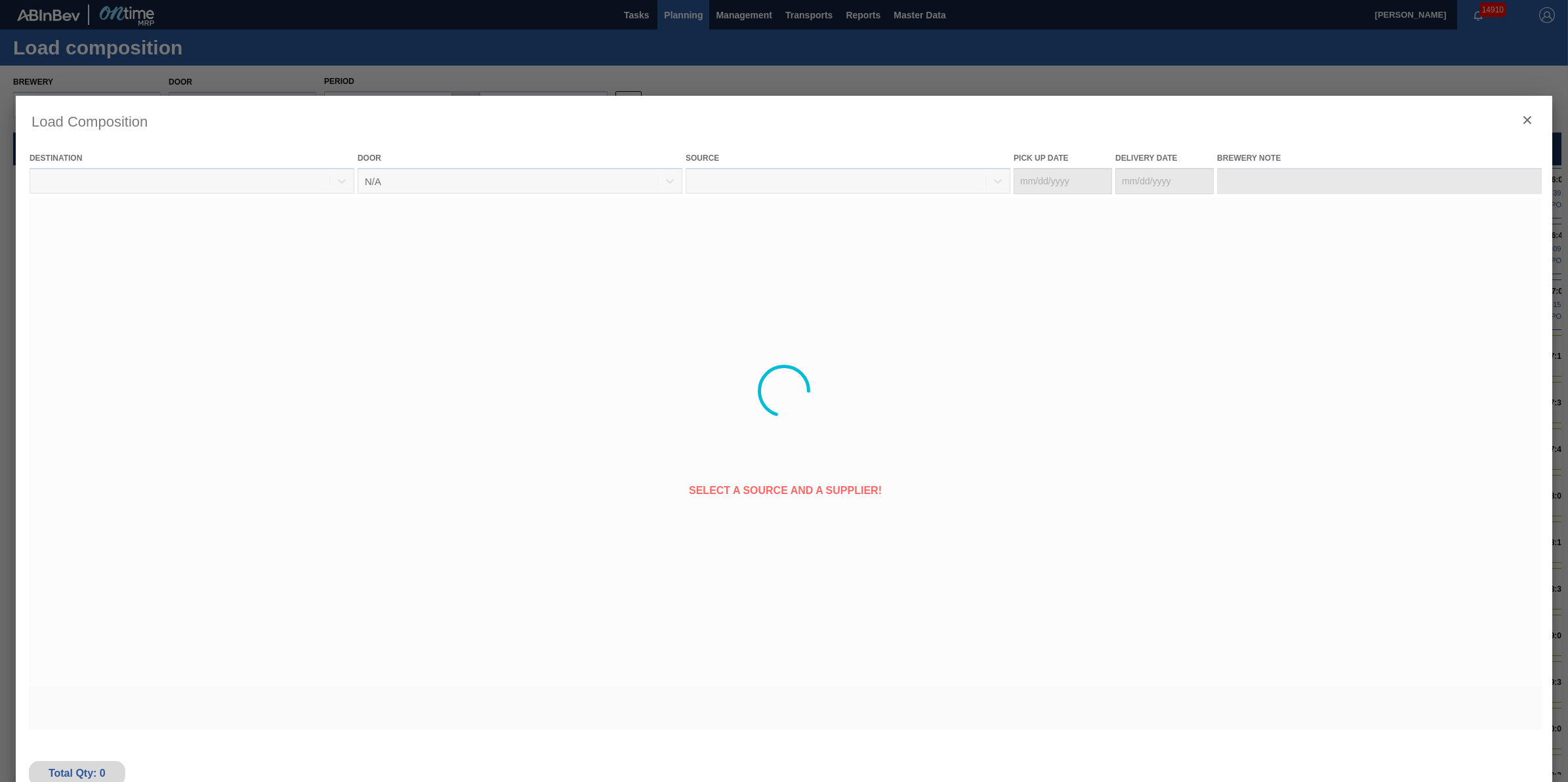
type Date "[DATE]"
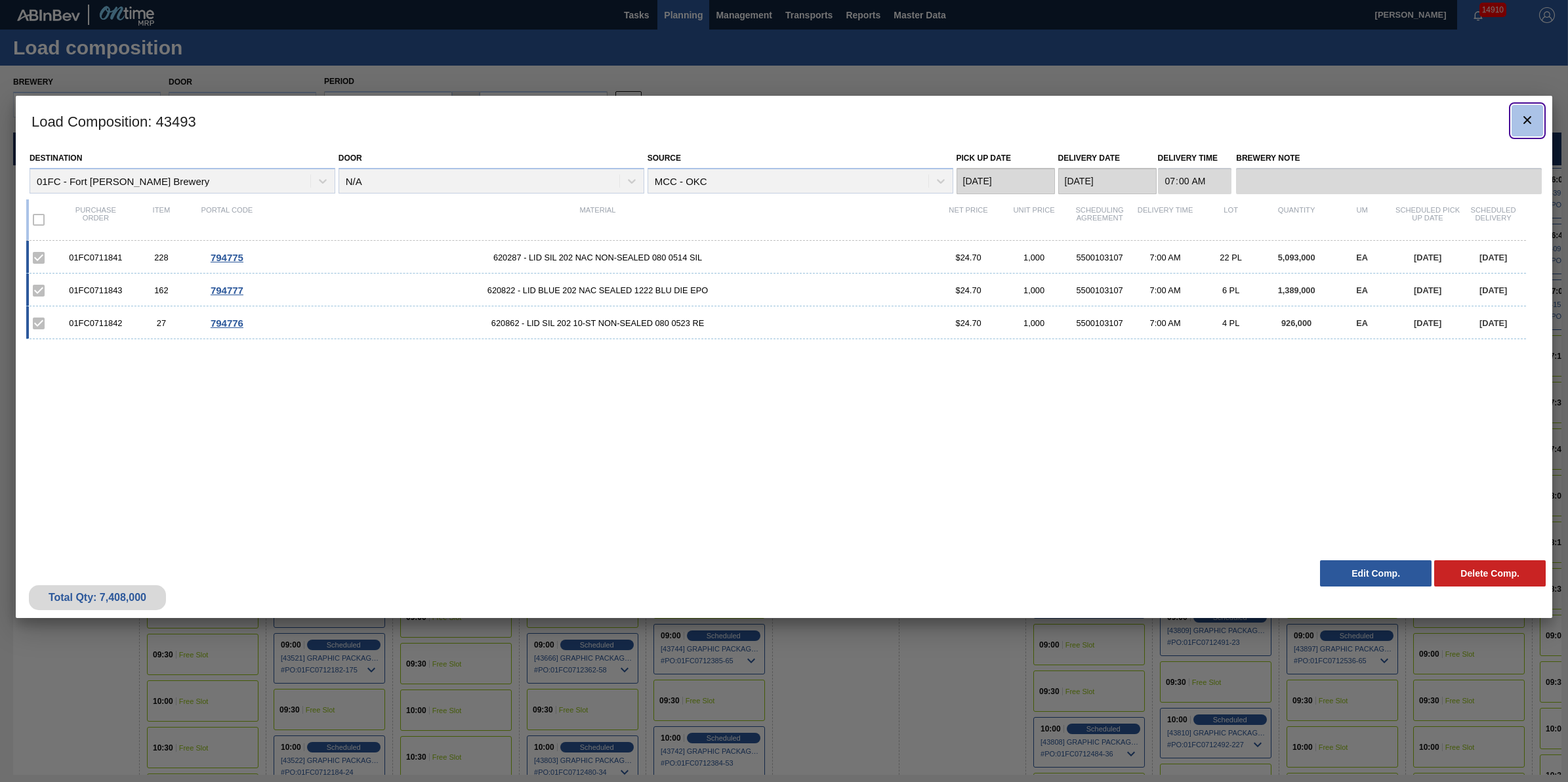
click at [1537, 112] on button "botão de ícone" at bounding box center [1528, 121] width 32 height 32
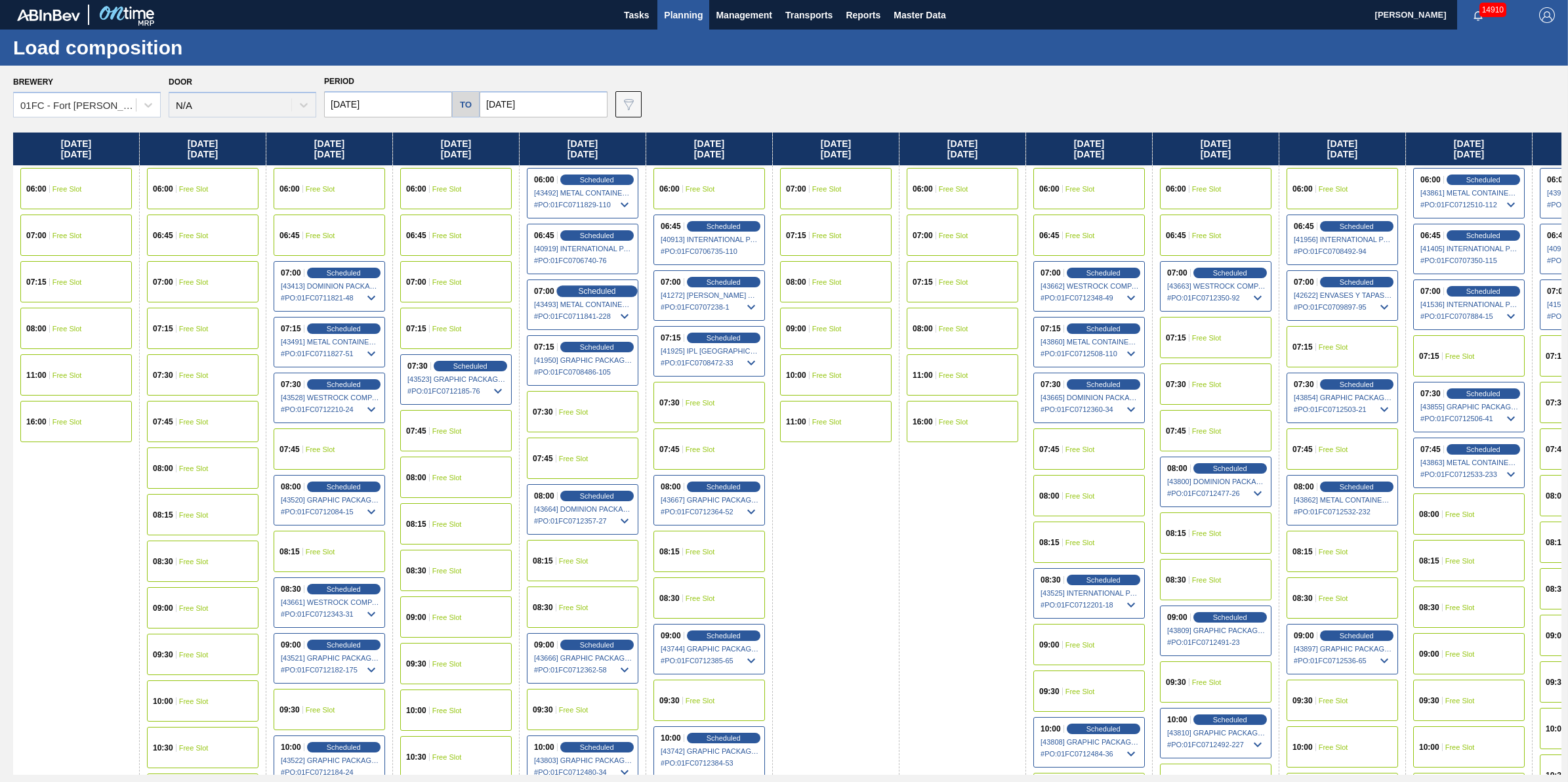
click at [589, 293] on span "Scheduled" at bounding box center [597, 290] width 37 height 9
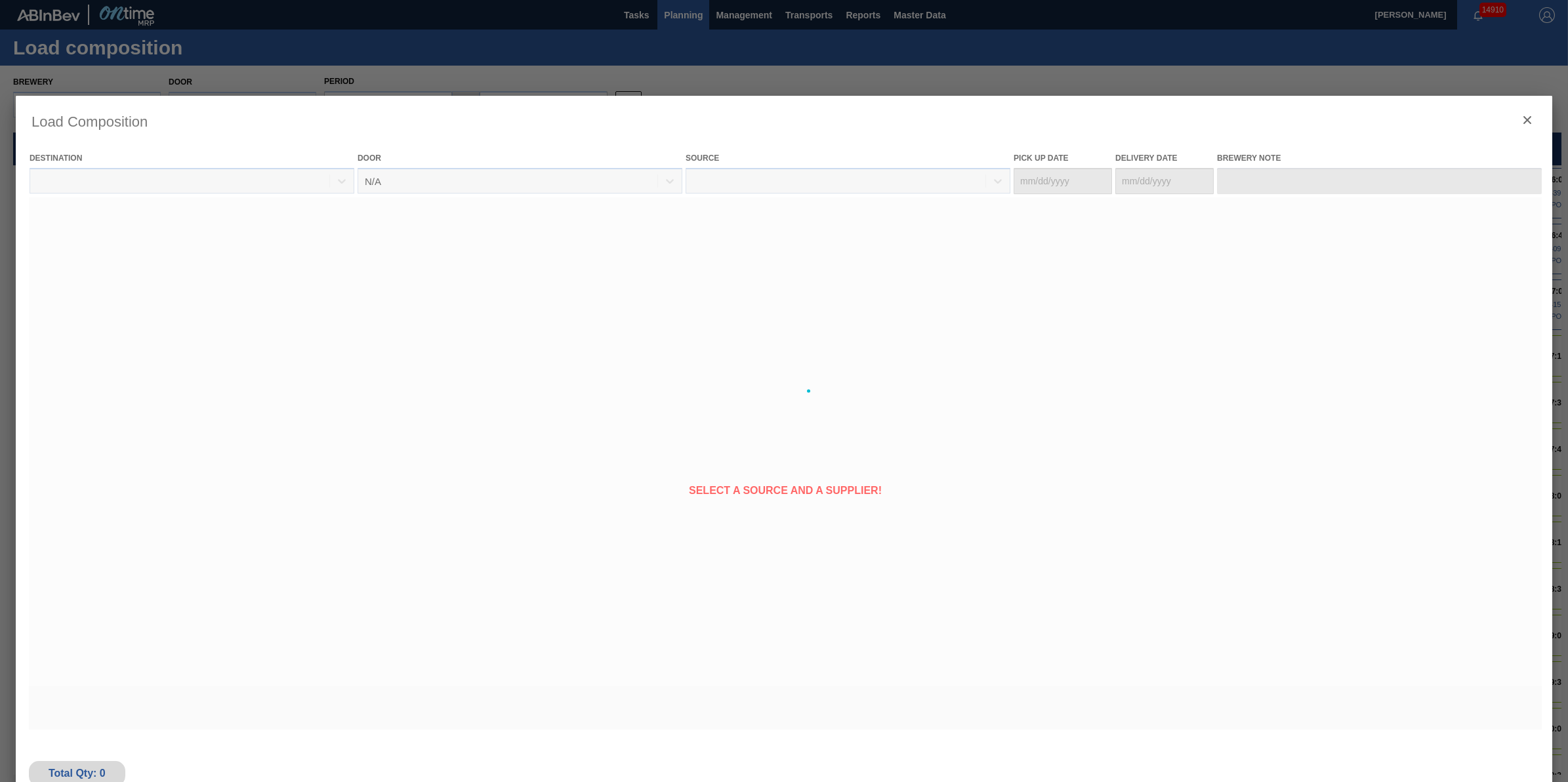
type Date "[DATE]"
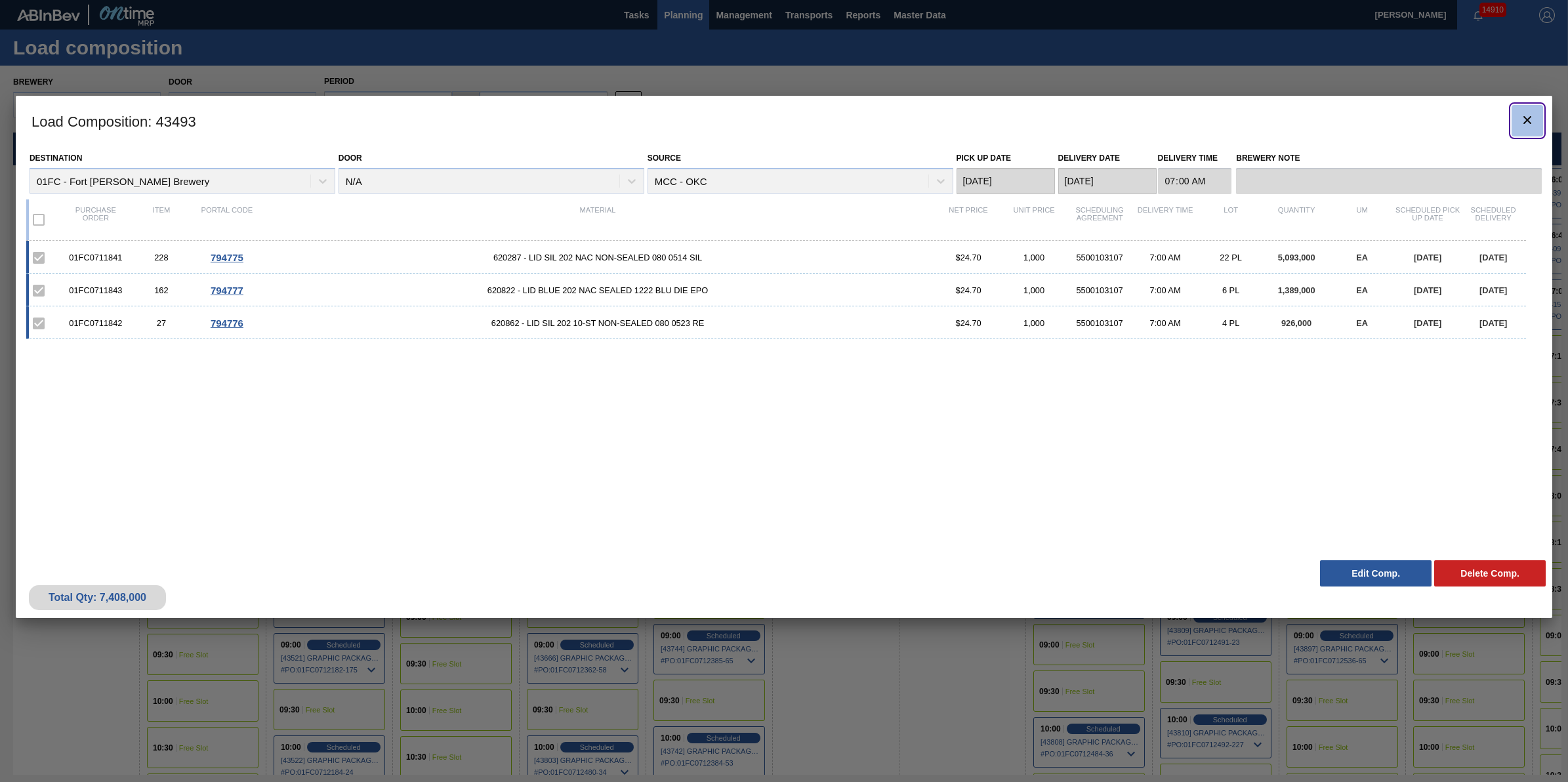
click at [1525, 118] on icon "botão de ícone" at bounding box center [1528, 120] width 15 height 15
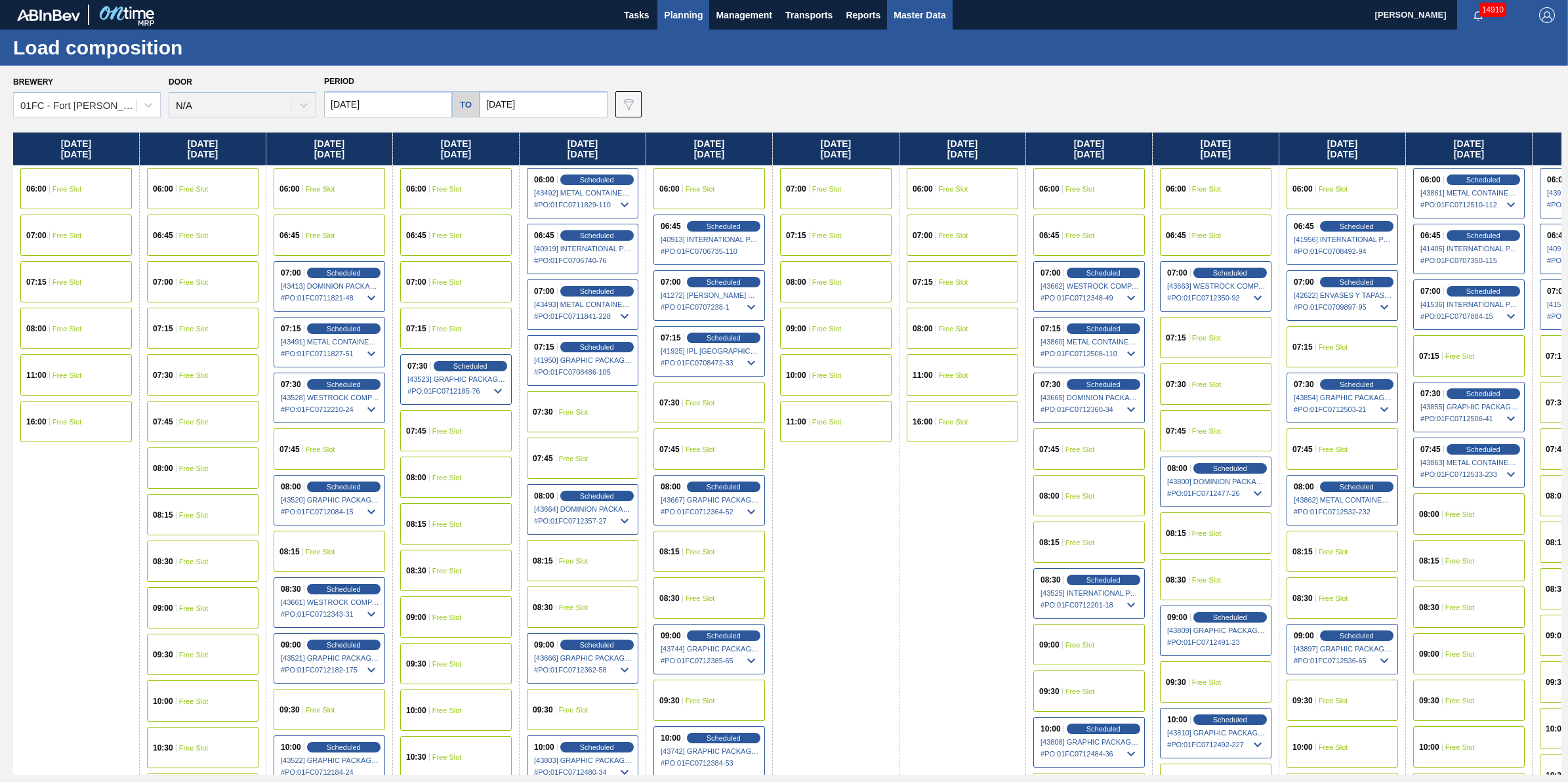
click at [936, 20] on span "Master Data" at bounding box center [919, 15] width 52 height 15
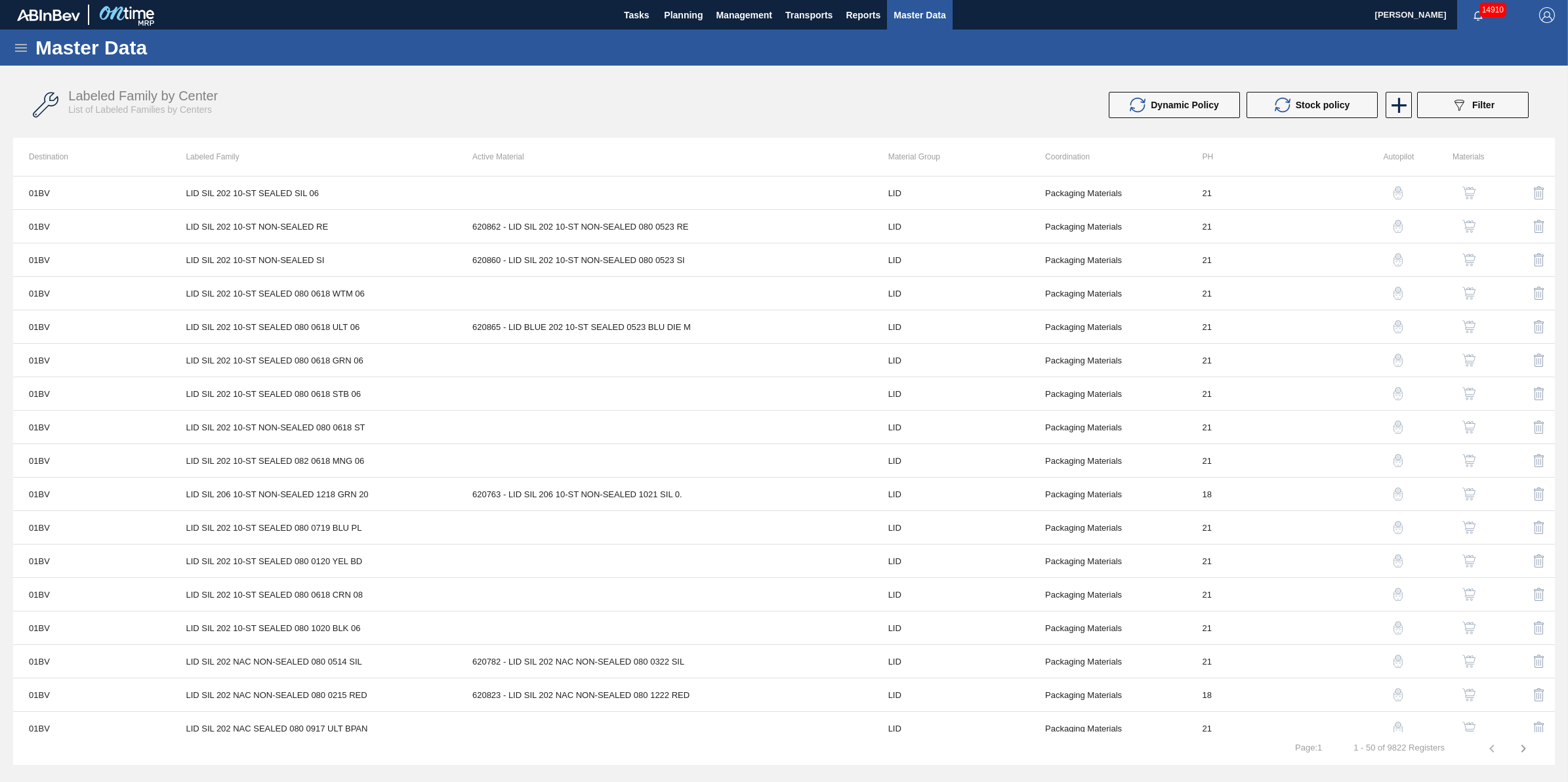
click at [28, 50] on icon at bounding box center [21, 48] width 15 height 15
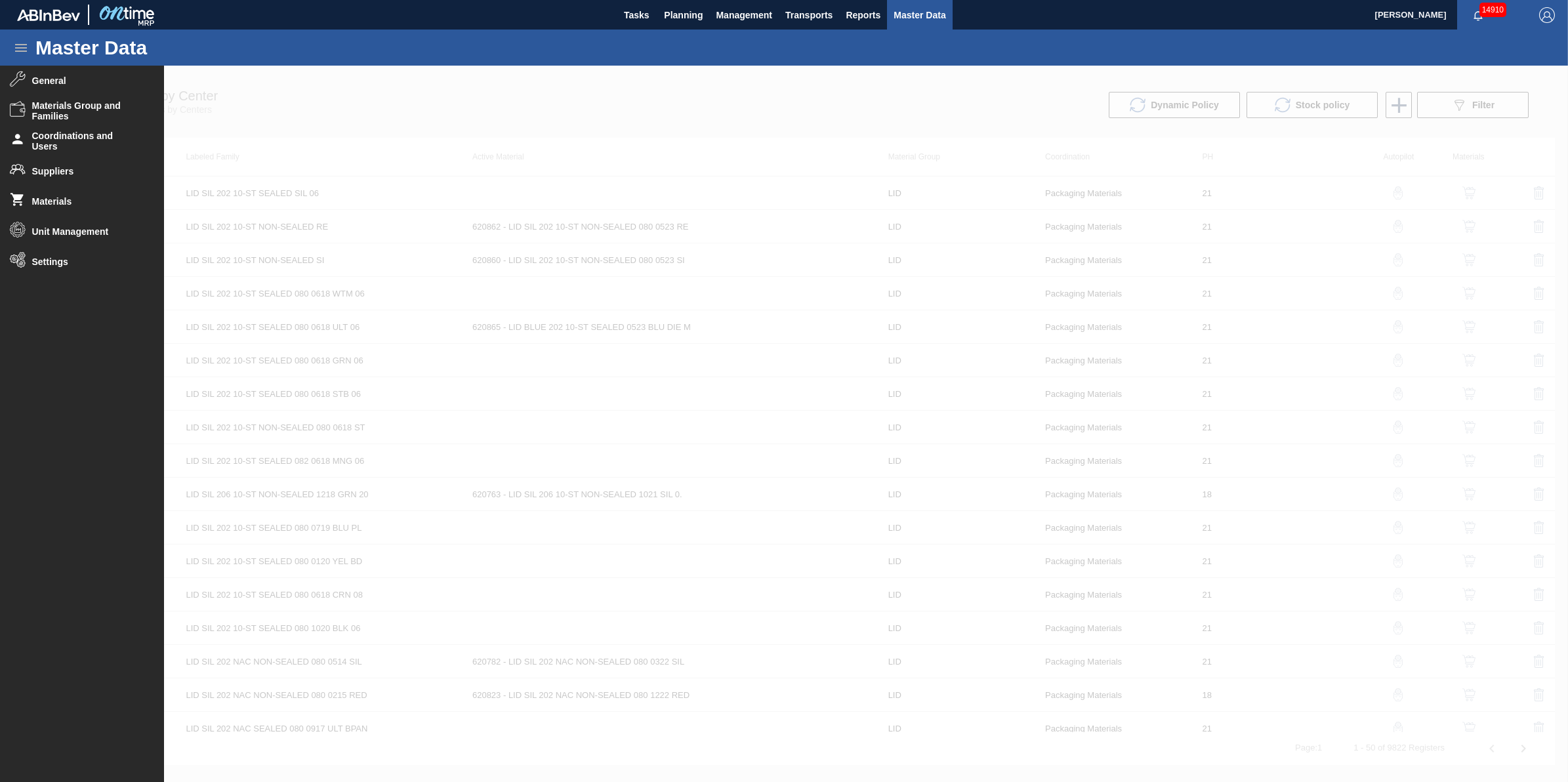
click at [783, 81] on div at bounding box center [784, 424] width 1568 height 716
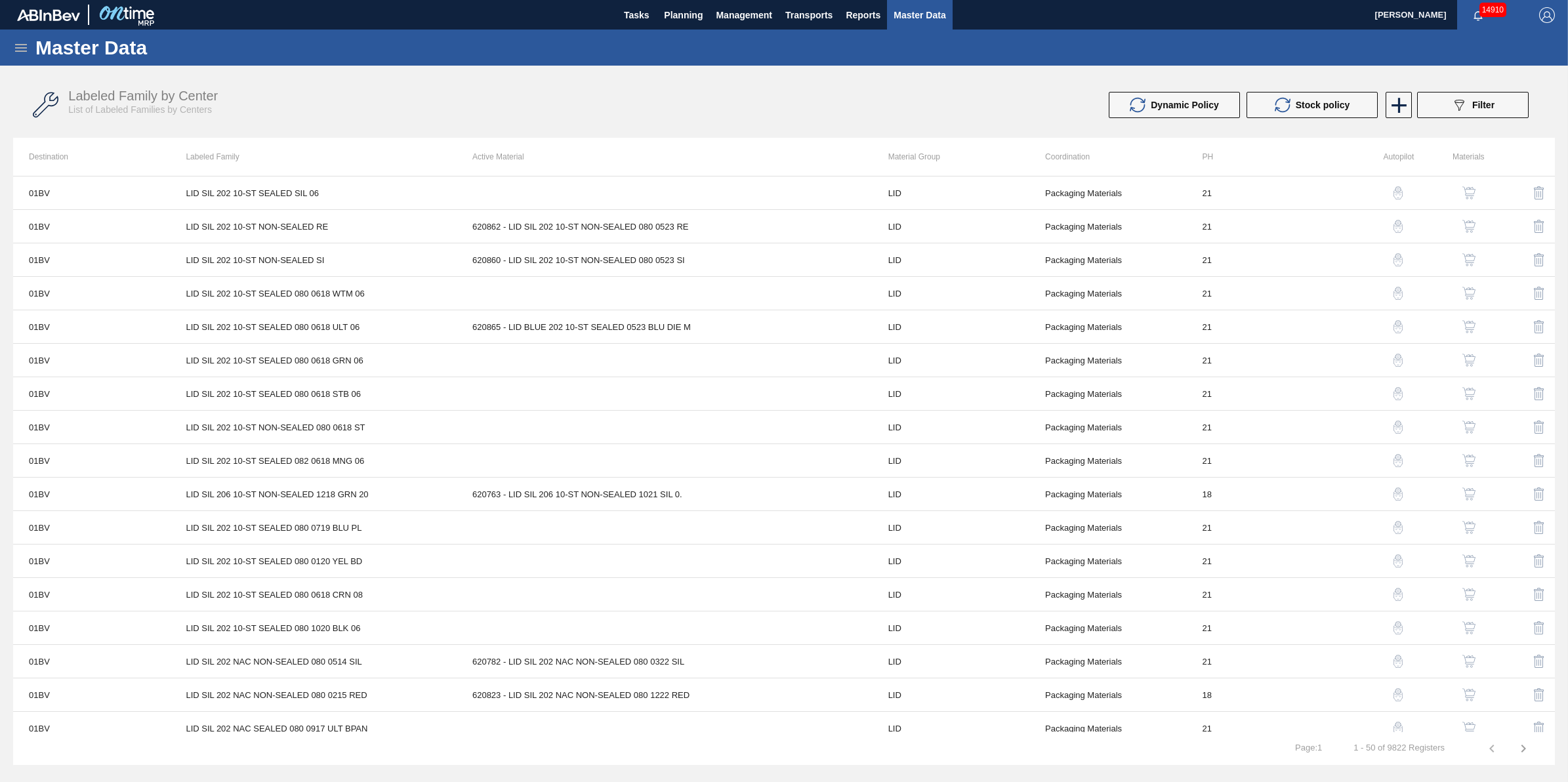
click at [27, 41] on icon at bounding box center [21, 48] width 15 height 15
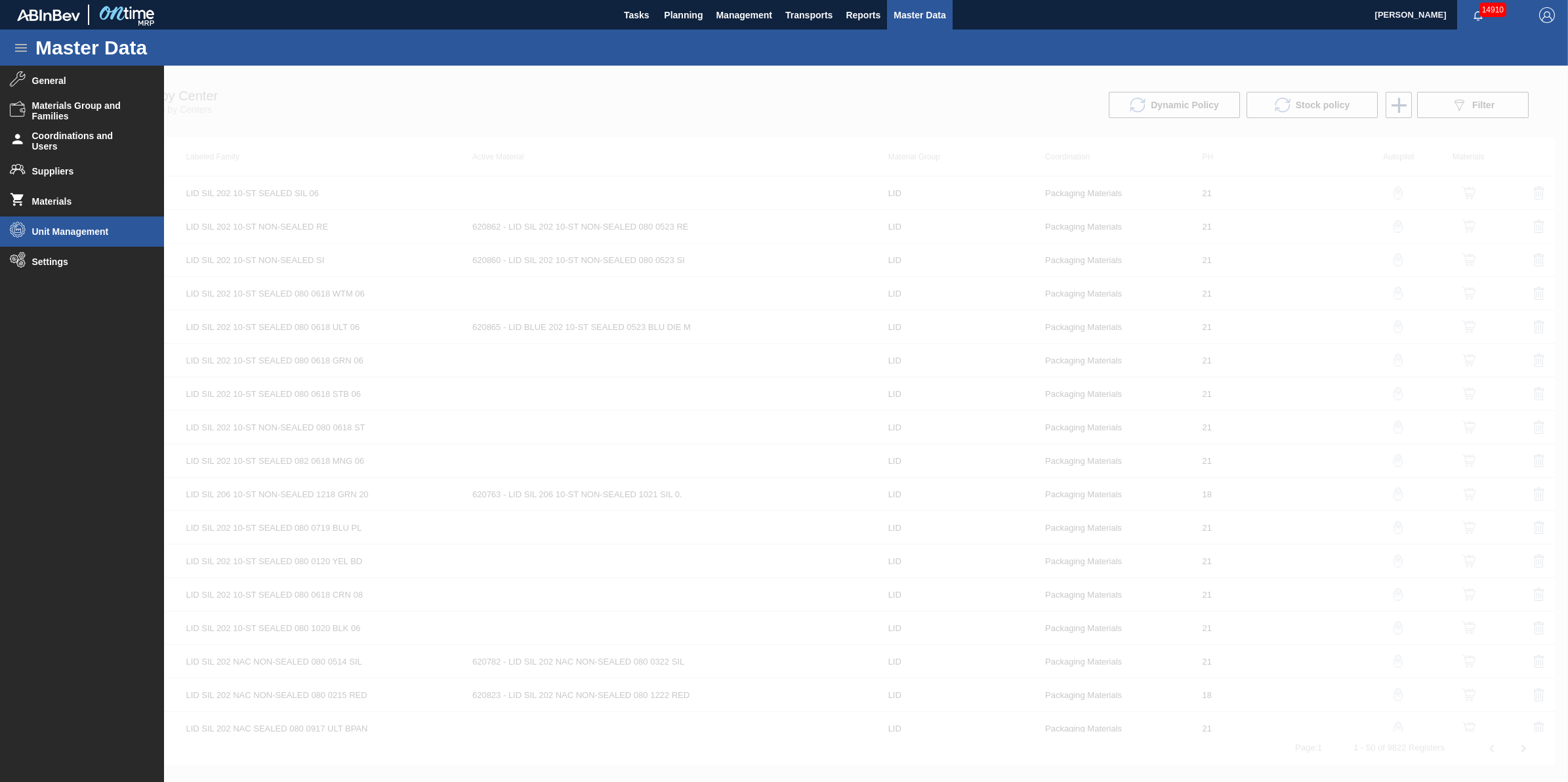
click at [84, 230] on span "Unit Management" at bounding box center [87, 232] width 108 height 11
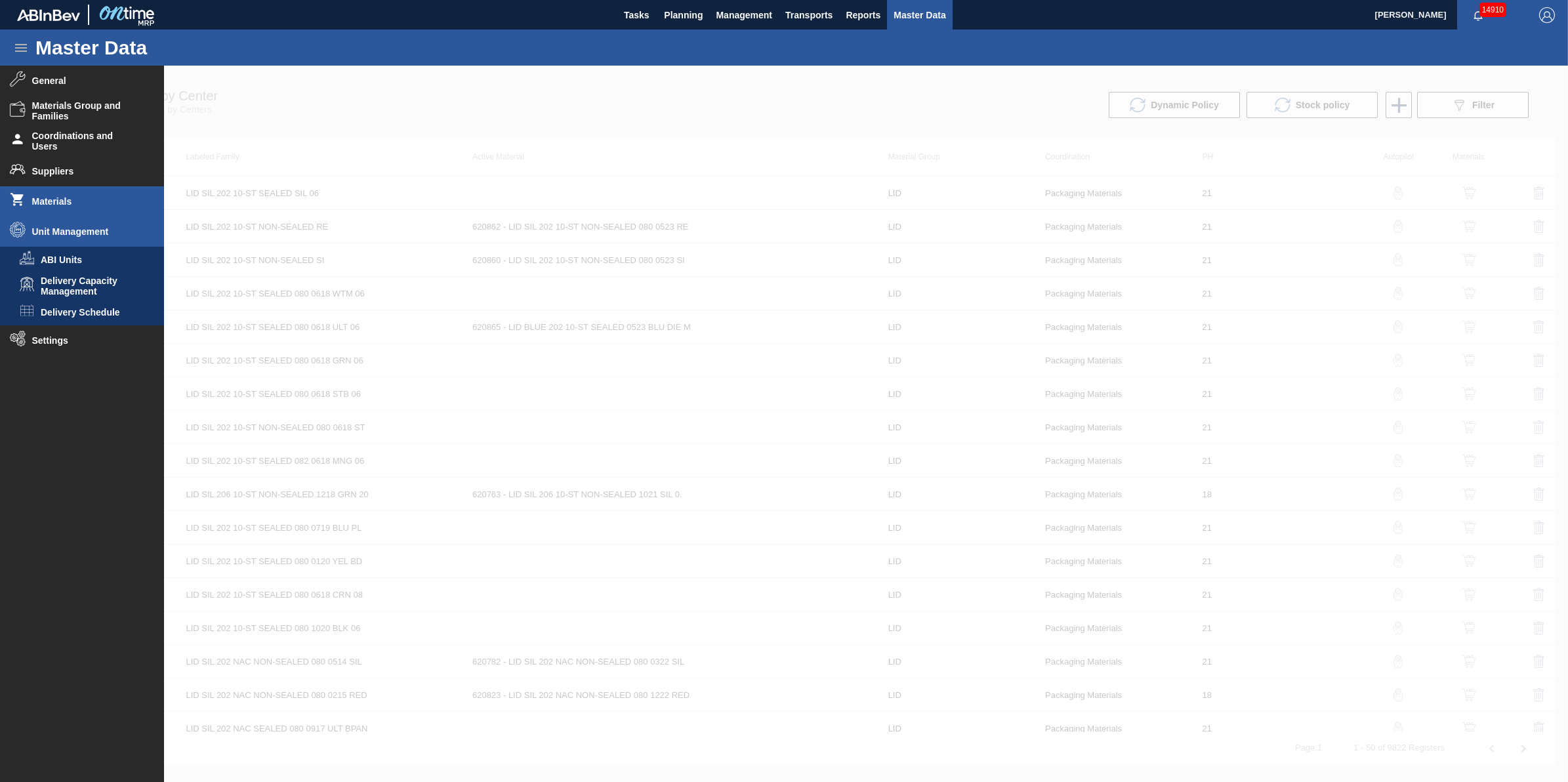
click at [74, 205] on li "Materials" at bounding box center [82, 201] width 164 height 30
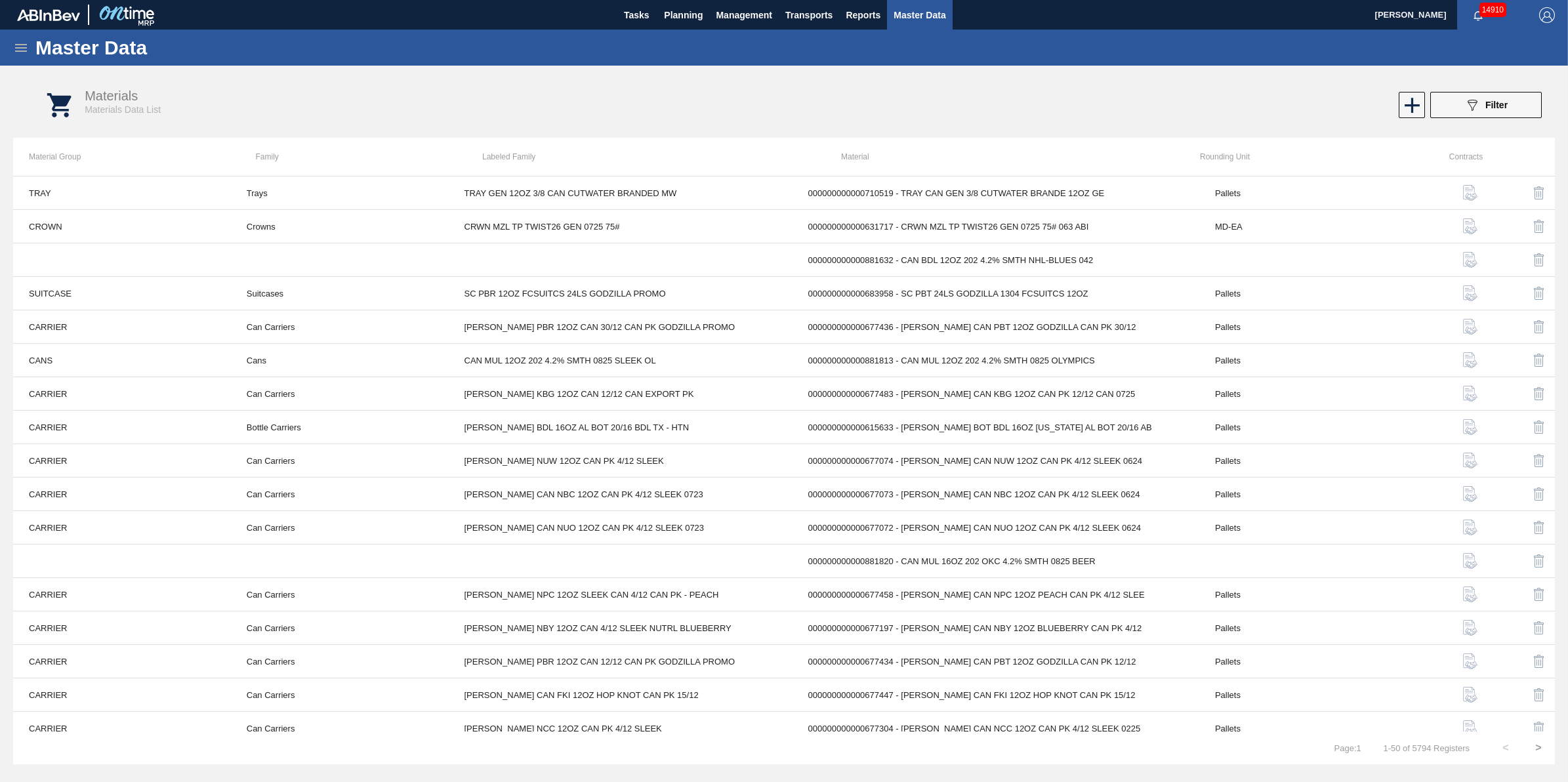
click at [19, 48] on icon at bounding box center [21, 48] width 15 height 15
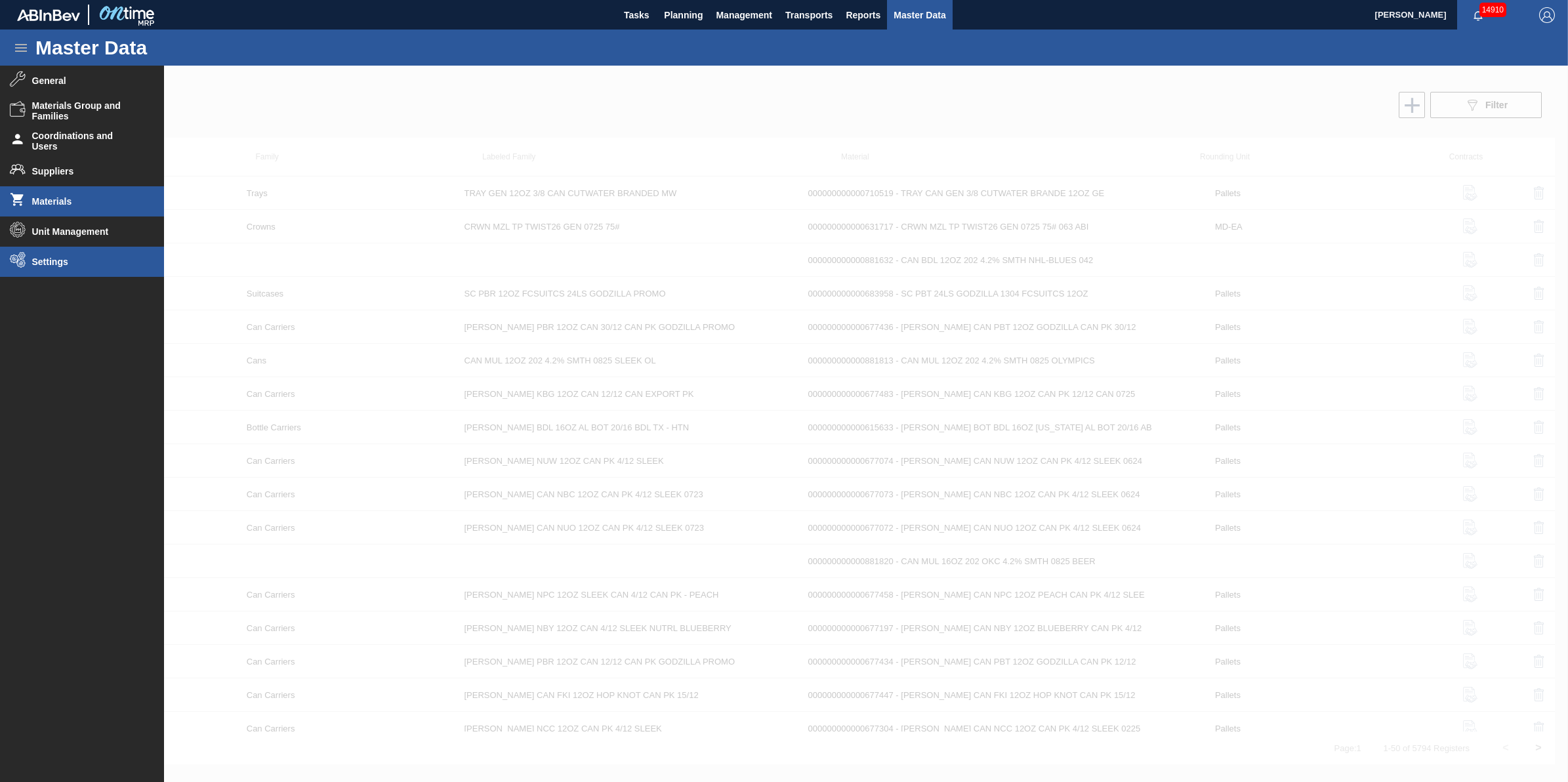
click at [81, 260] on span "Settings" at bounding box center [87, 262] width 108 height 11
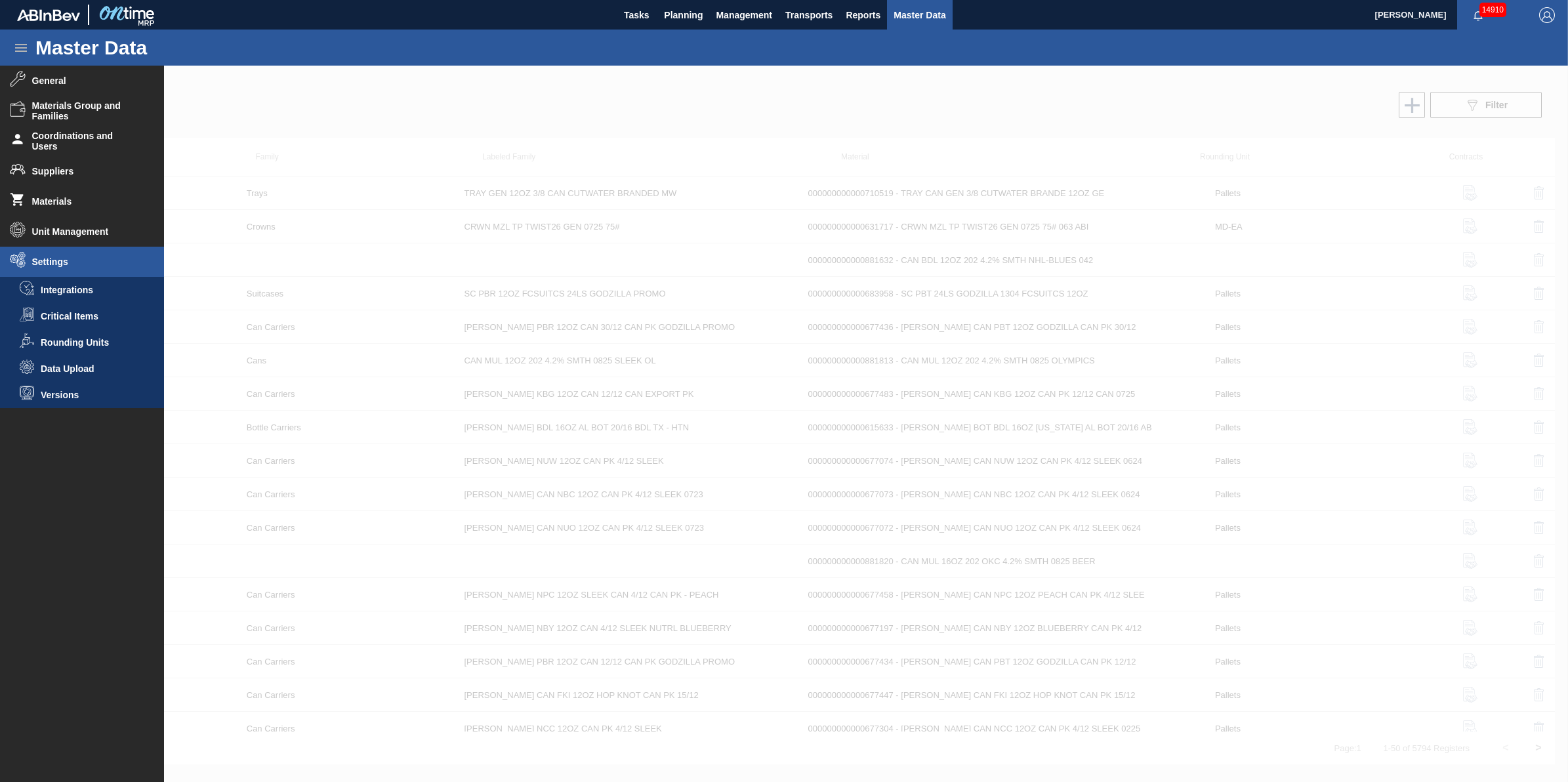
click at [82, 369] on span "Data Upload" at bounding box center [91, 369] width 101 height 11
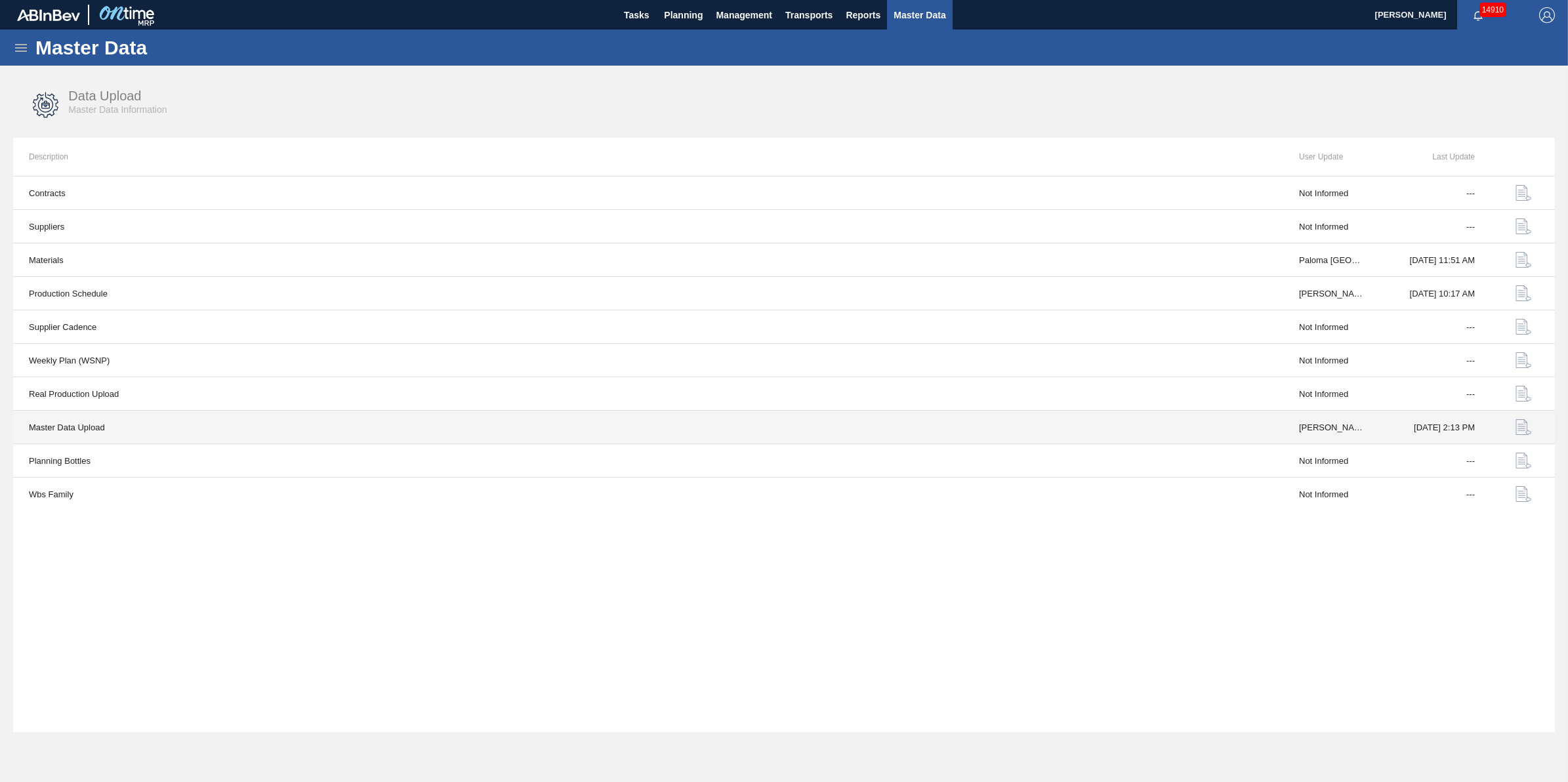
click at [1517, 428] on img "button" at bounding box center [1524, 427] width 15 height 15
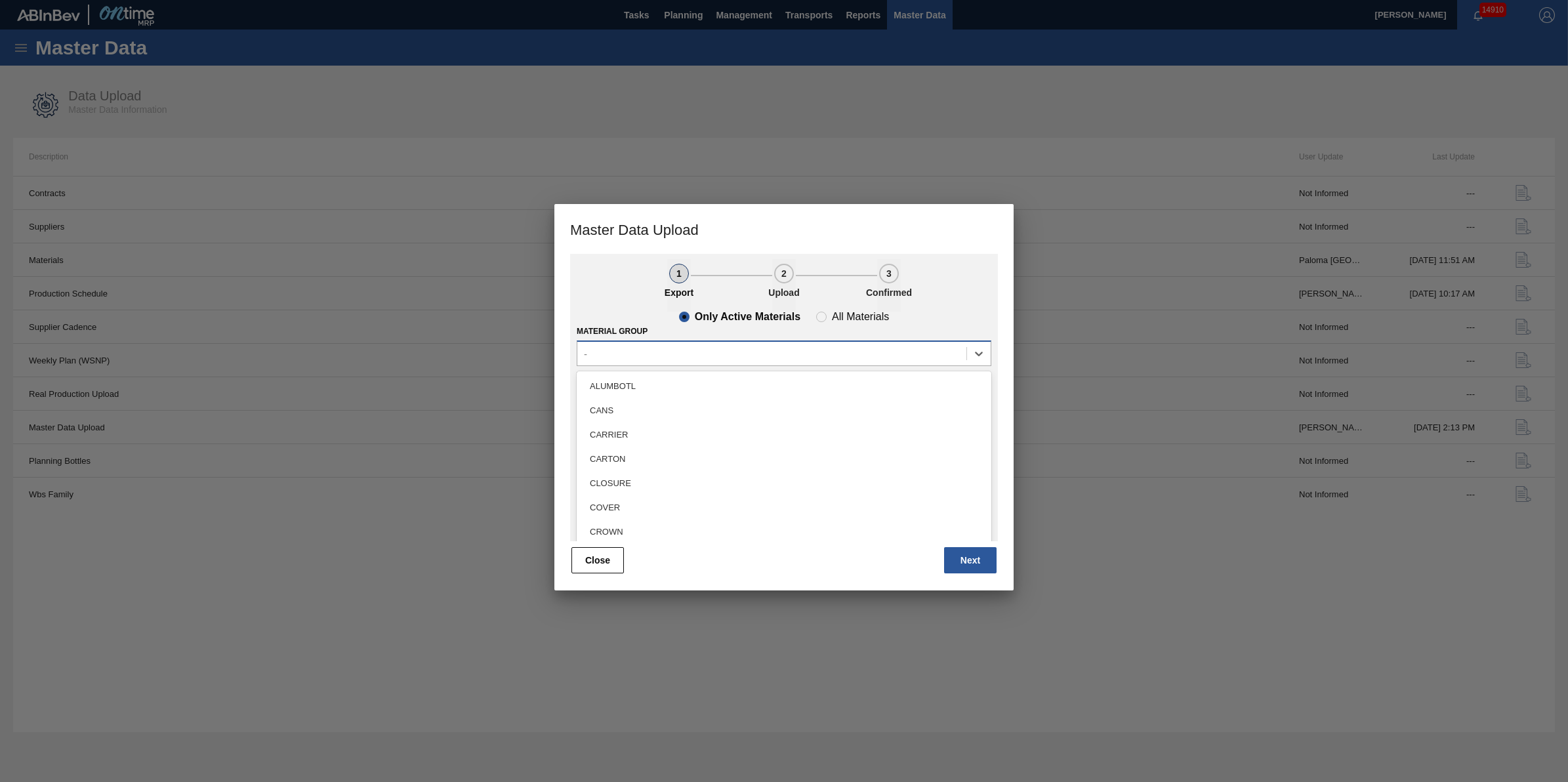
click at [822, 358] on div "-" at bounding box center [772, 354] width 389 height 19
click at [799, 405] on div "CANS" at bounding box center [784, 410] width 415 height 24
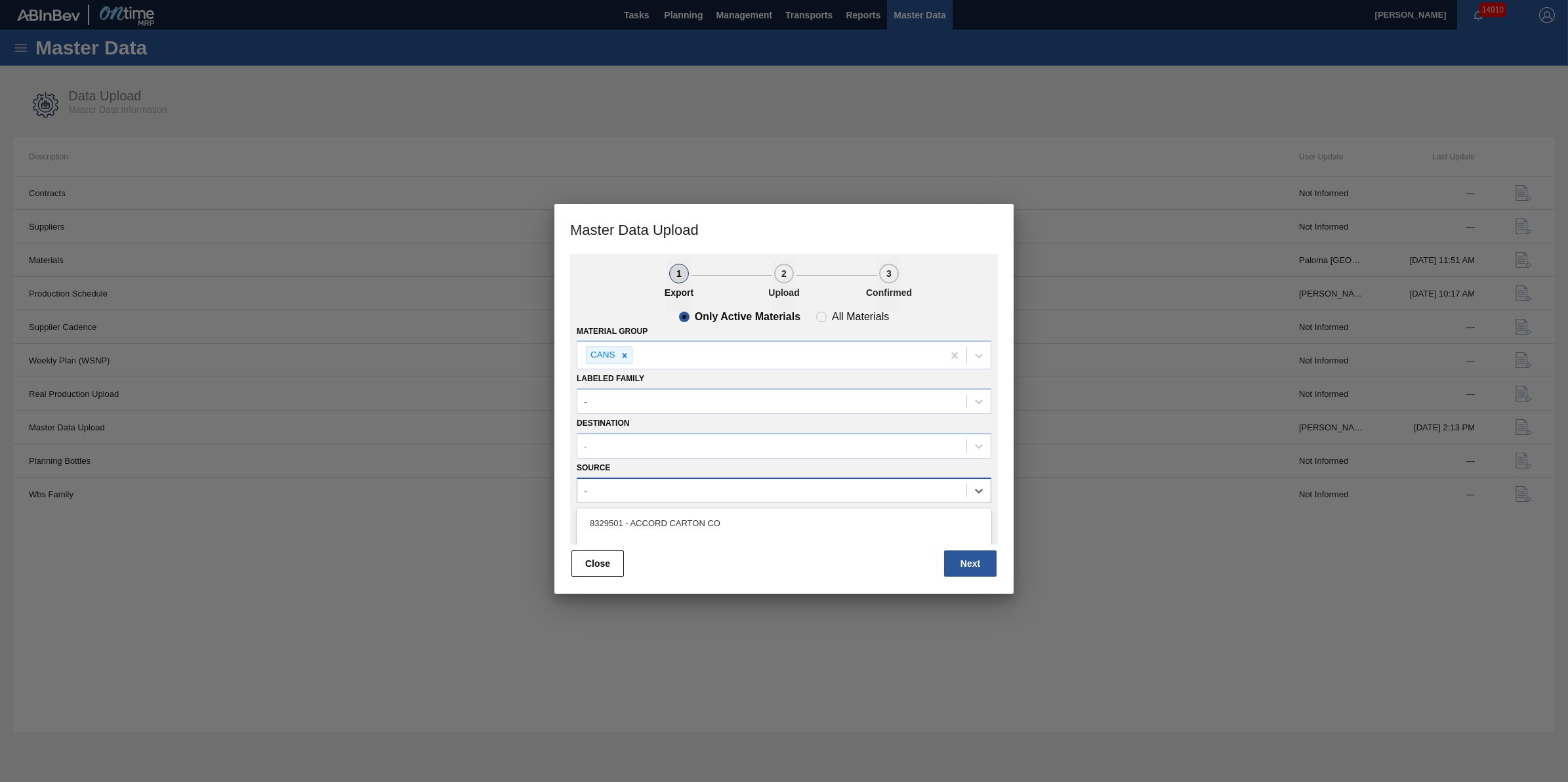
click at [774, 478] on div "-" at bounding box center [784, 490] width 415 height 26
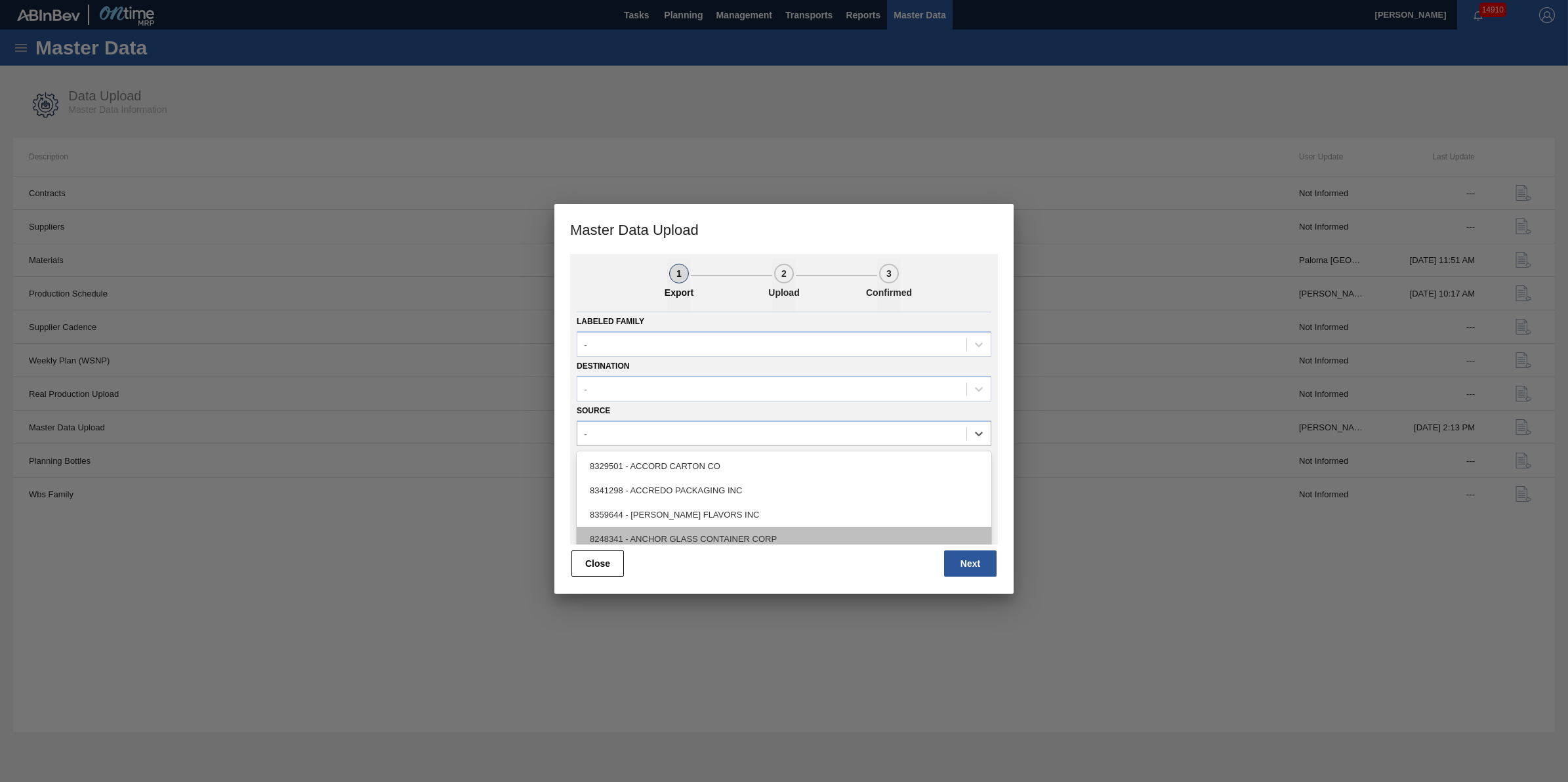
scroll to position [161, 0]
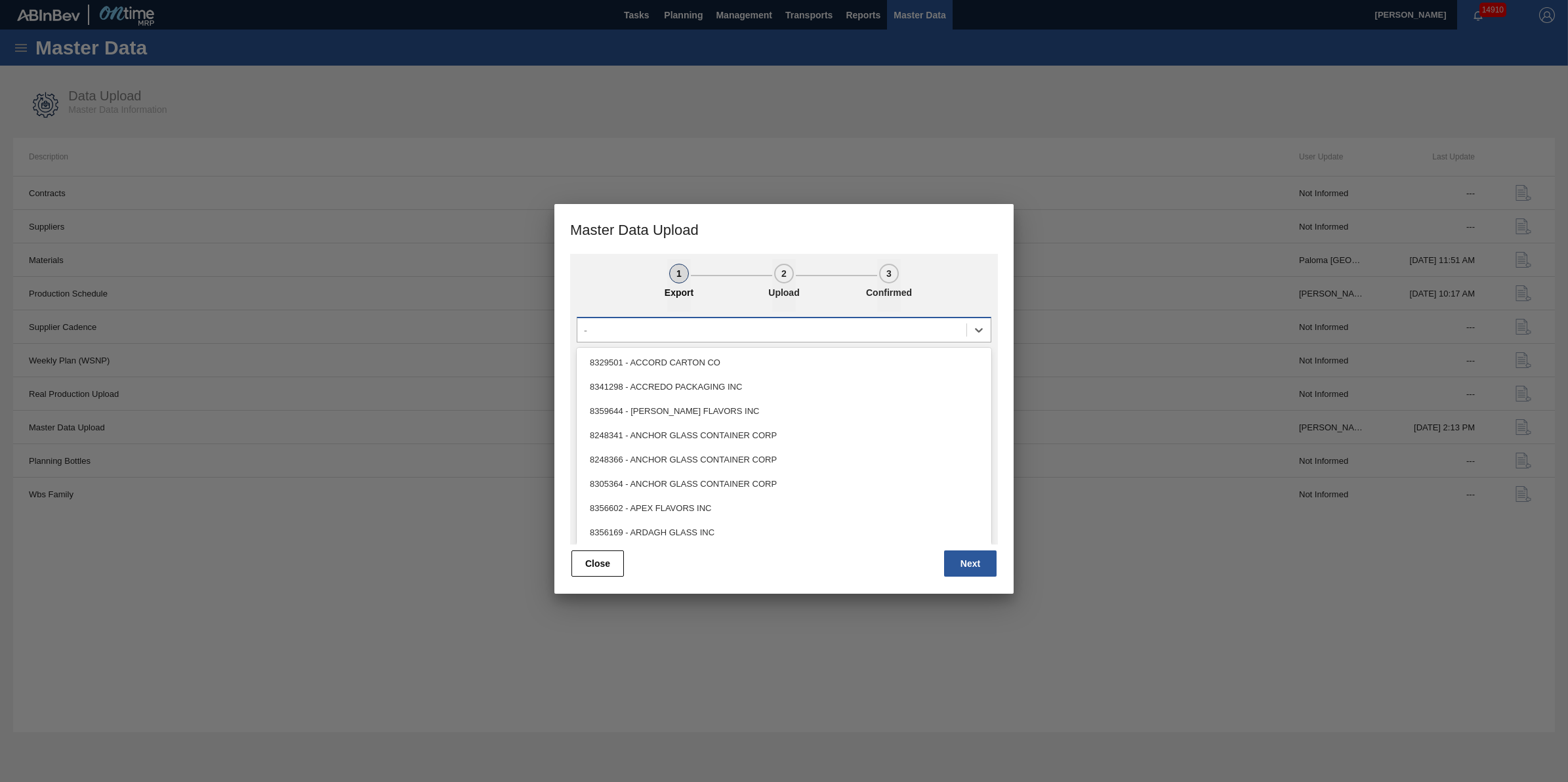
click at [890, 330] on div "Only Active Materials All Materials Material Group CANS Labeled Family - Destin…" at bounding box center [784, 428] width 428 height 233
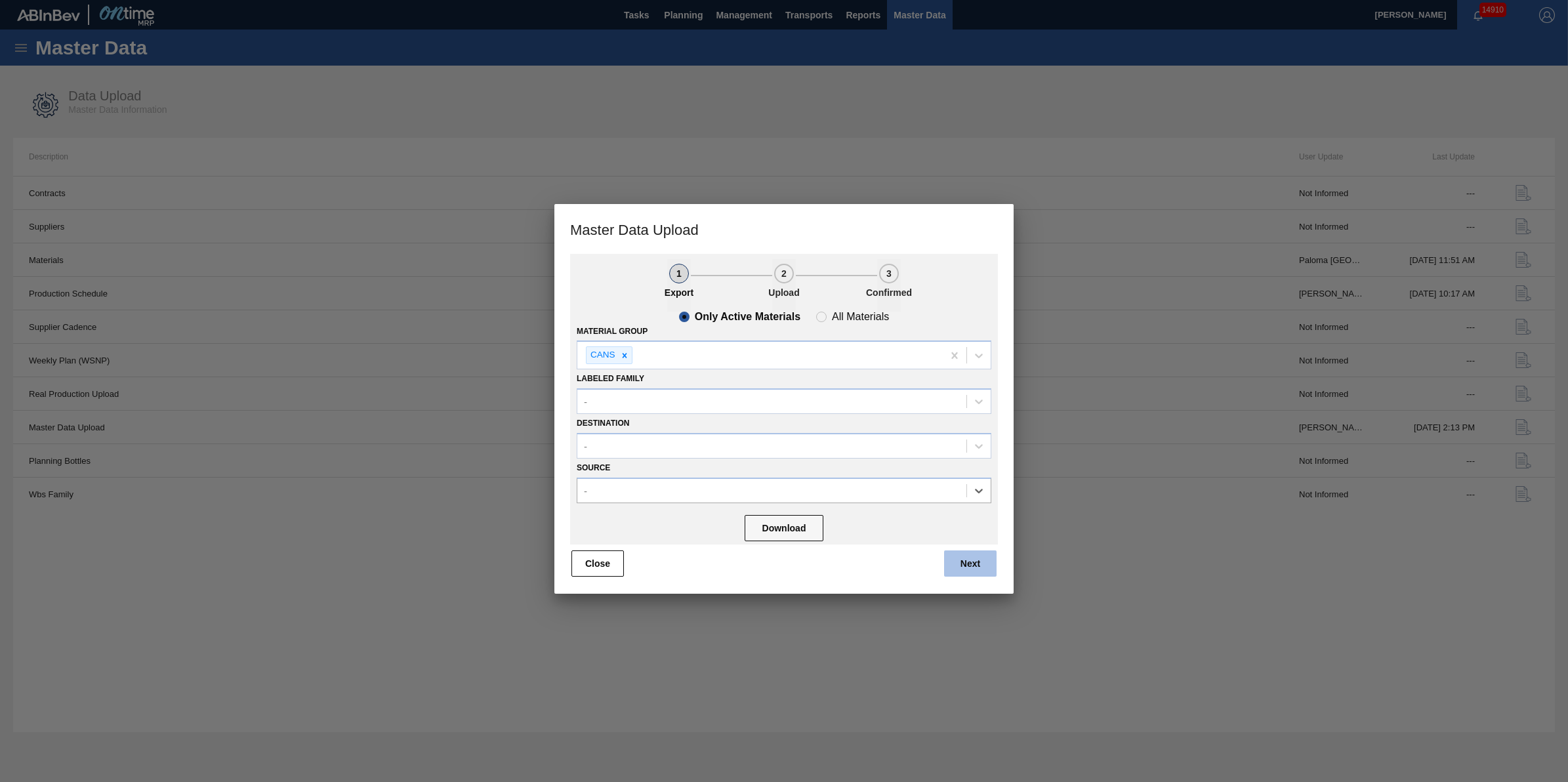
click at [979, 569] on button "Next" at bounding box center [971, 564] width 53 height 26
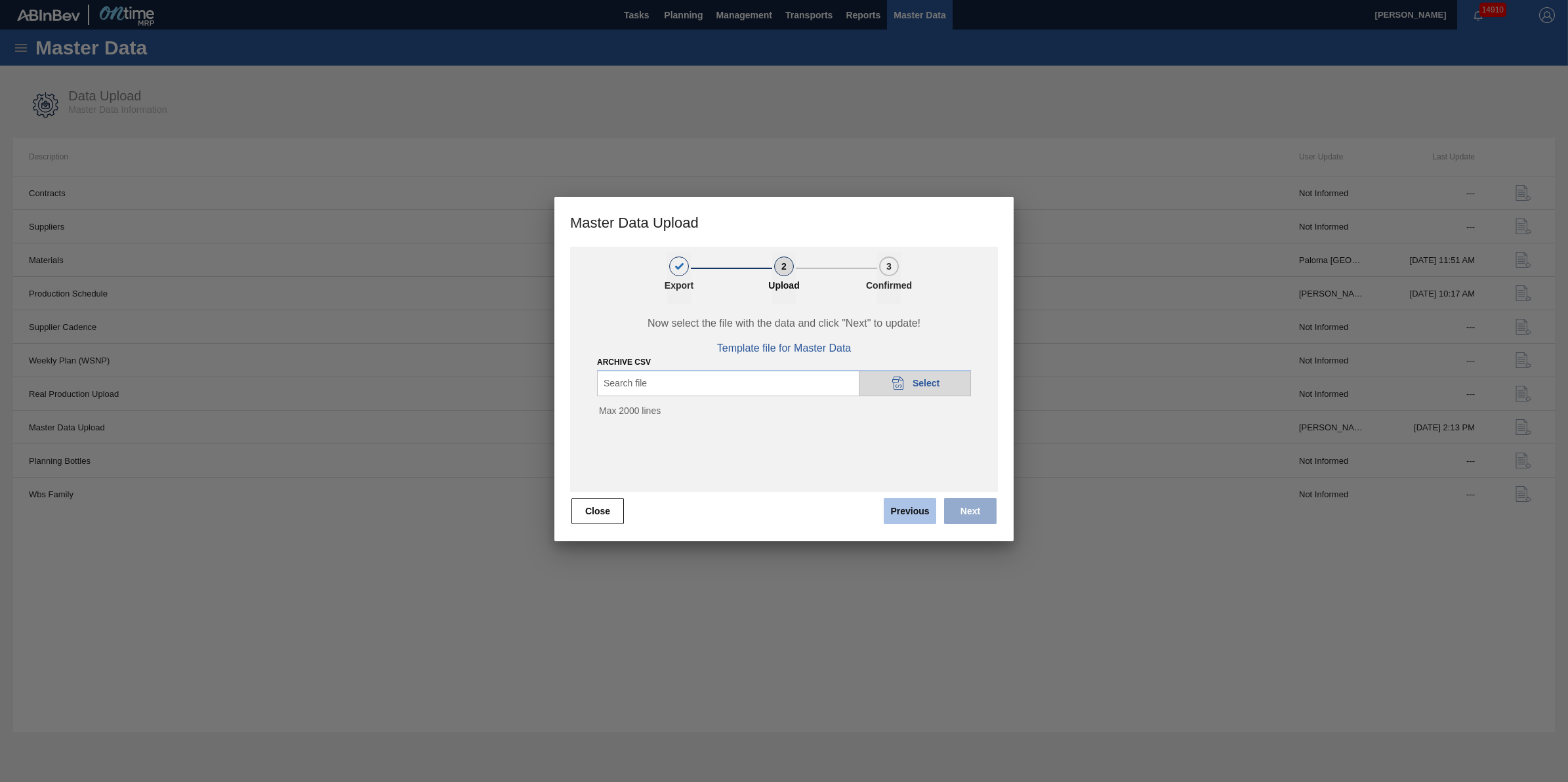
click at [897, 514] on button "Previous" at bounding box center [911, 511] width 53 height 26
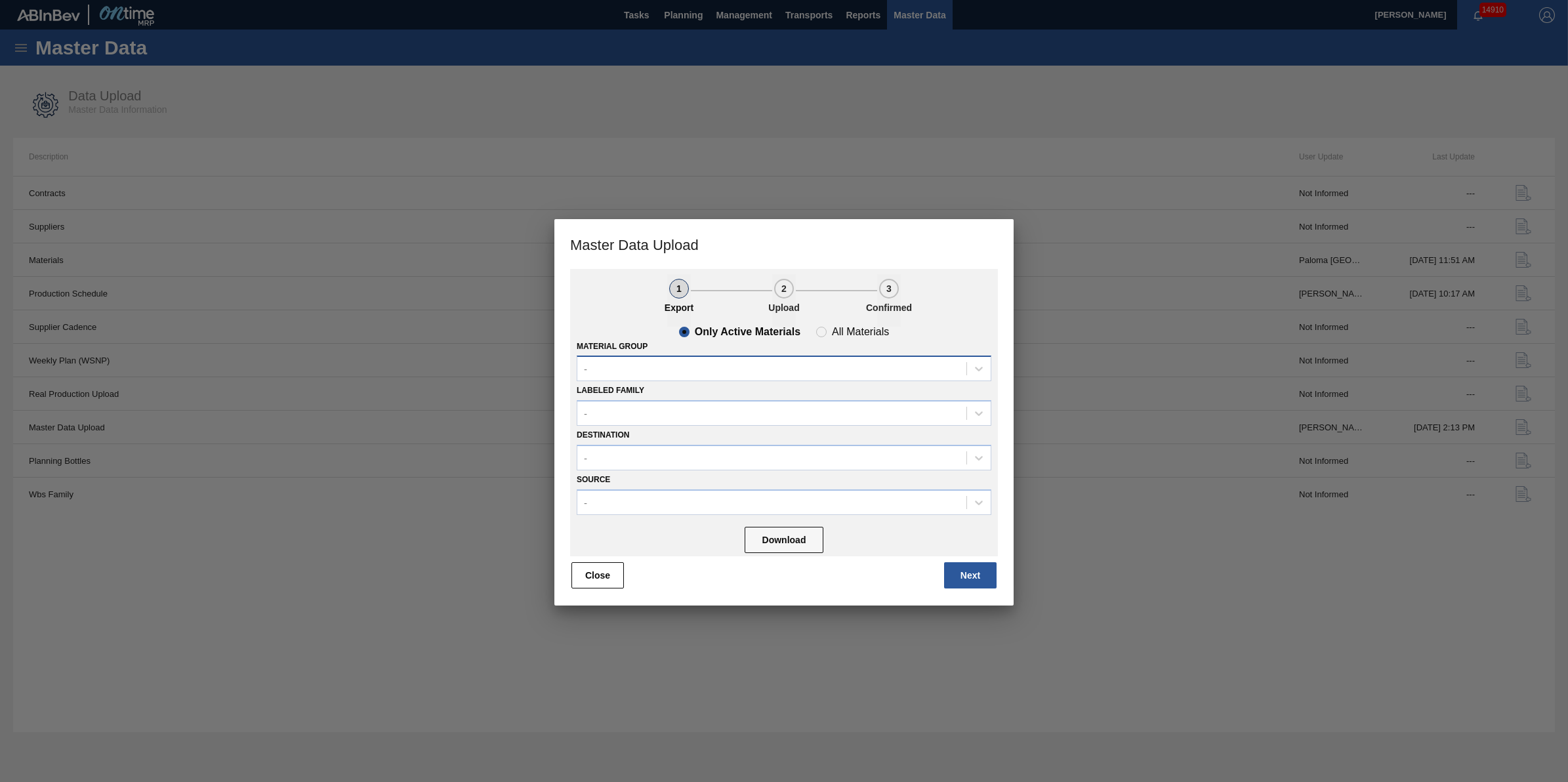
click at [791, 375] on div "-" at bounding box center [772, 369] width 389 height 19
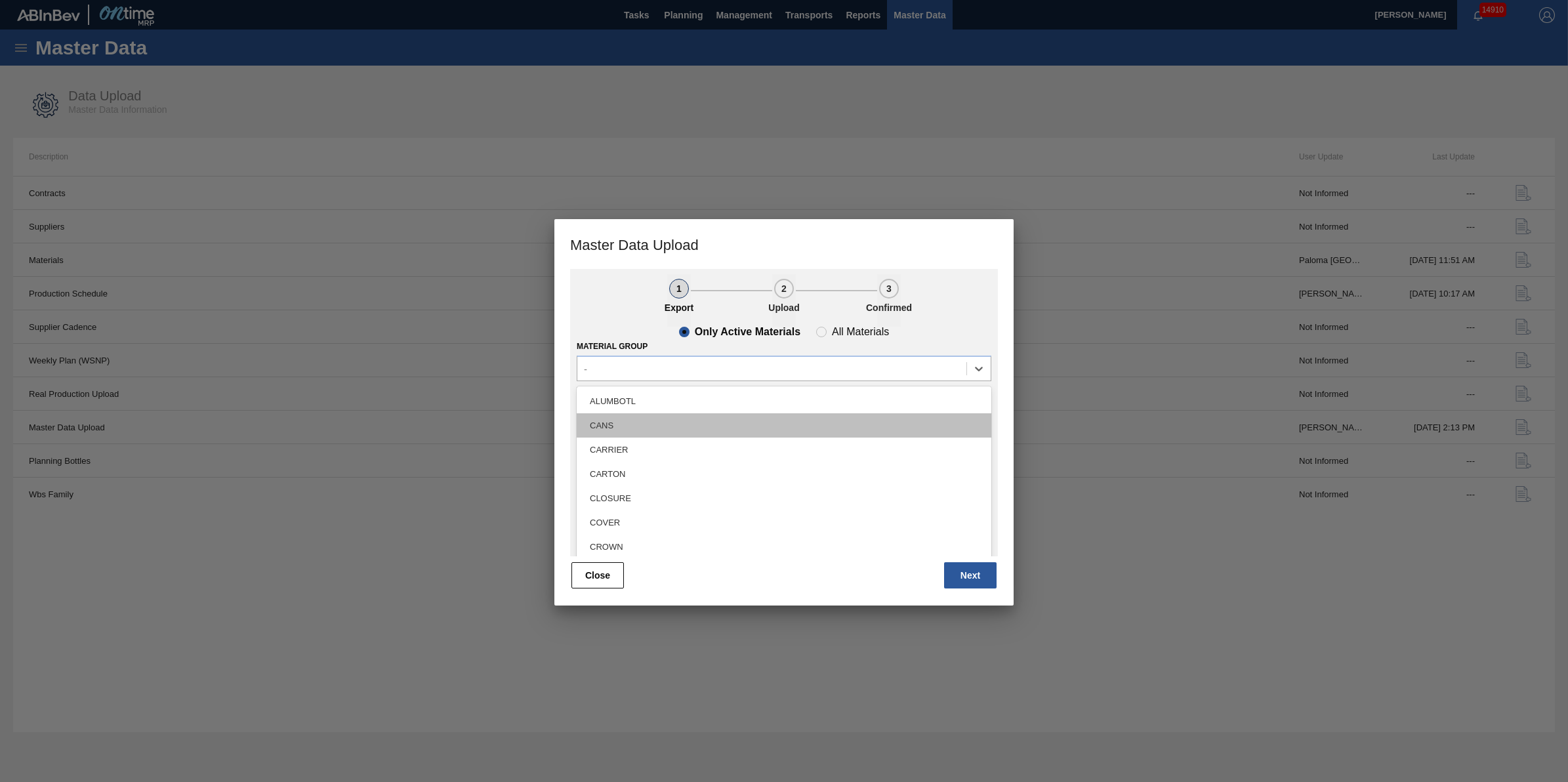
click at [772, 420] on div "CANS" at bounding box center [784, 425] width 415 height 24
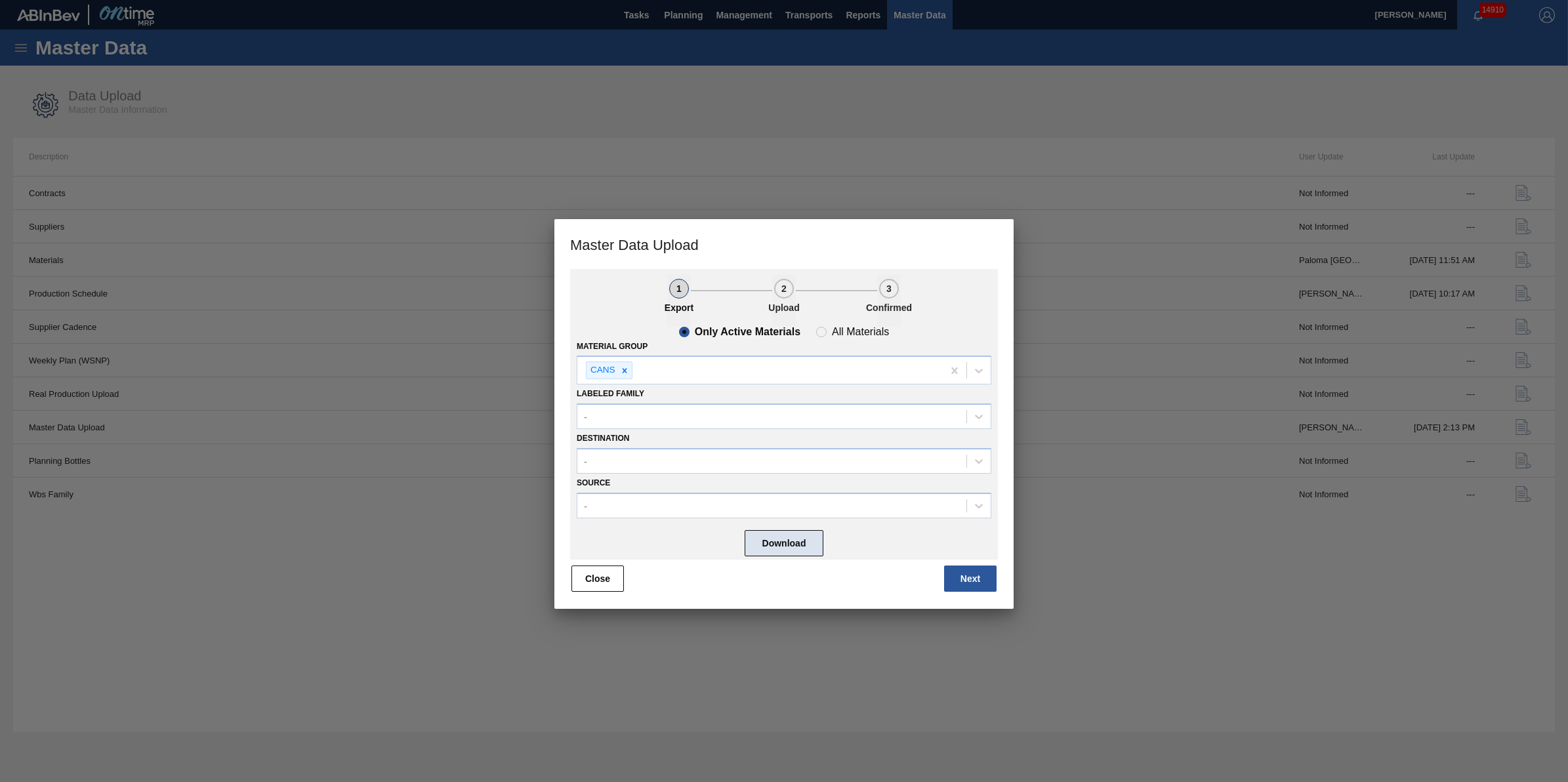
click at [786, 538] on button "Download" at bounding box center [784, 544] width 79 height 26
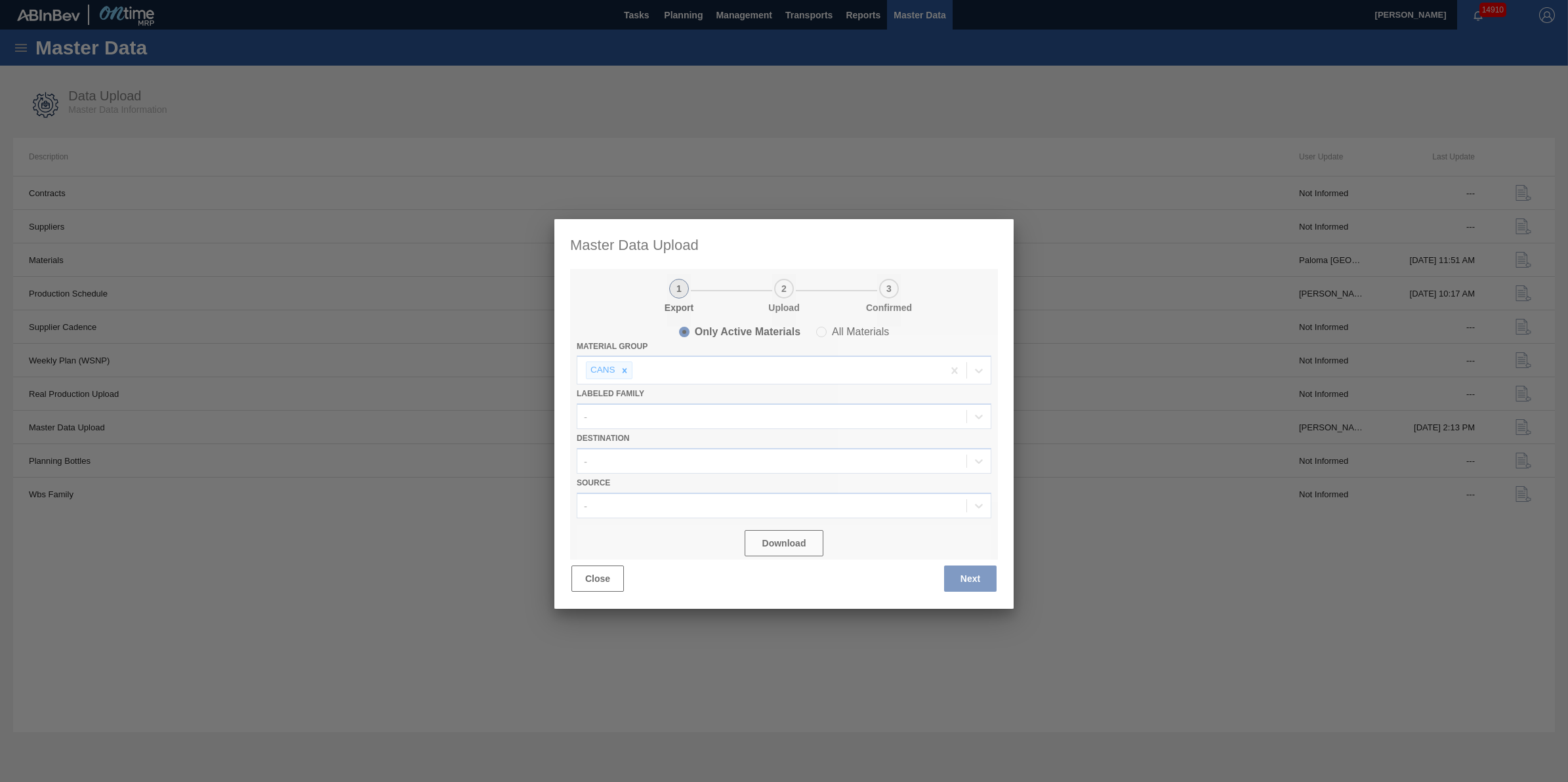
drag, startPoint x: 627, startPoint y: 573, endPoint x: 704, endPoint y: 637, distance: 100.1
click at [626, 574] on div at bounding box center [784, 413] width 459 height 389
click at [724, 664] on div at bounding box center [784, 391] width 1568 height 782
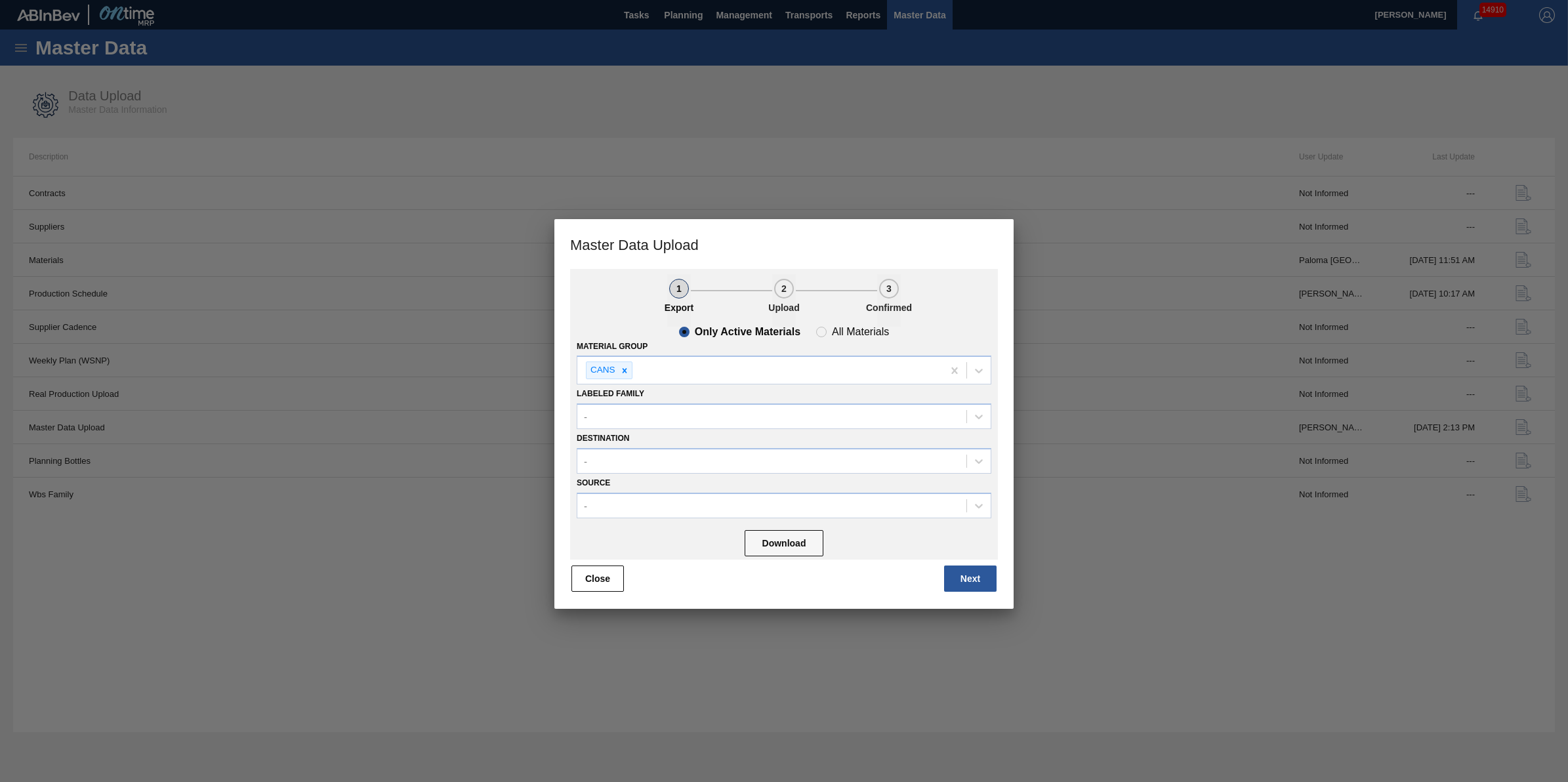
click at [1192, 653] on div at bounding box center [784, 391] width 1568 height 782
click at [829, 327] on span "All Materials" at bounding box center [853, 332] width 73 height 11
click at [829, 326] on input "All Materials" at bounding box center [821, 331] width 21 height 21
radio input "true"
radio input "false"
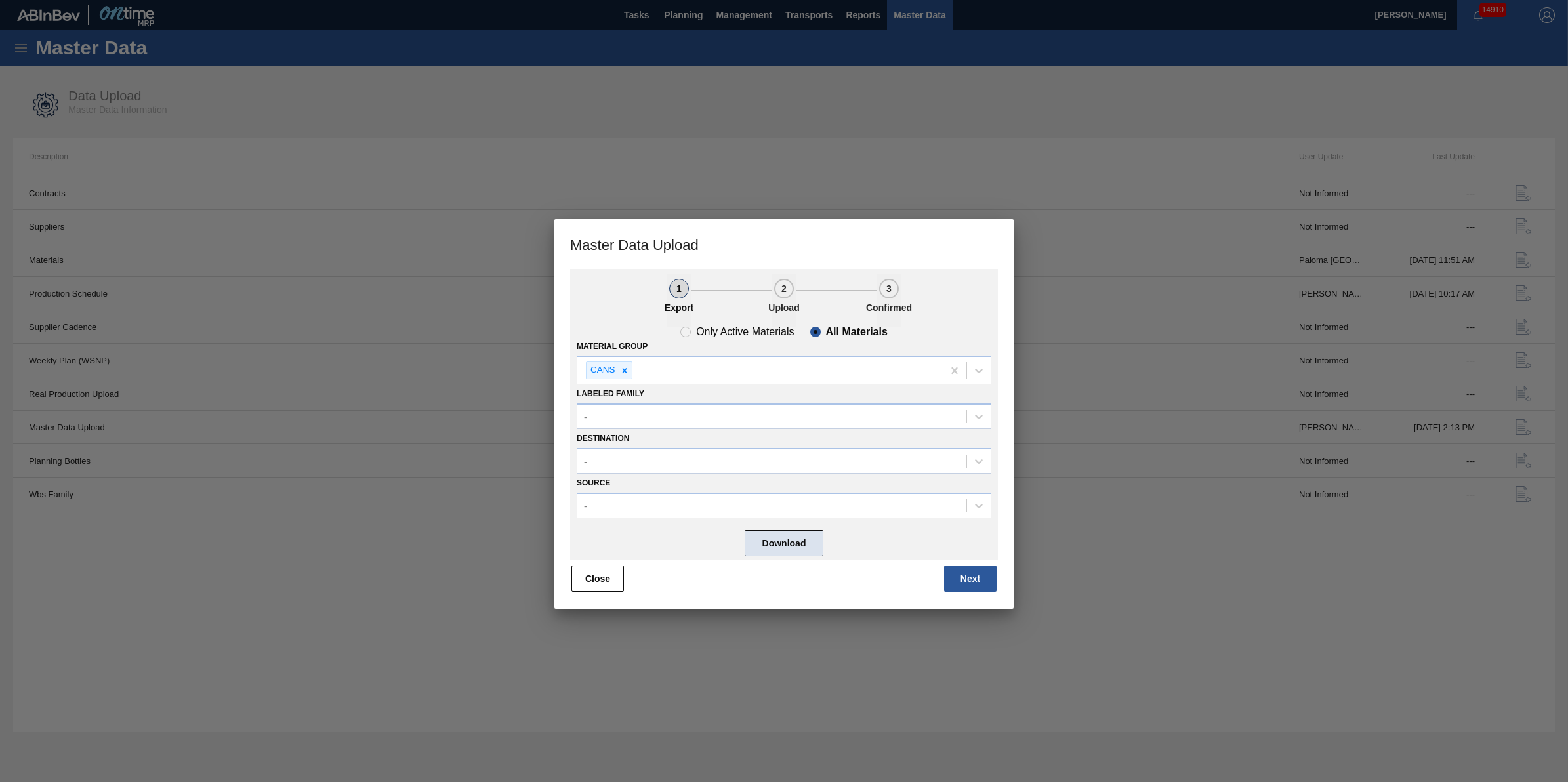
click at [782, 531] on button "Download" at bounding box center [784, 544] width 79 height 26
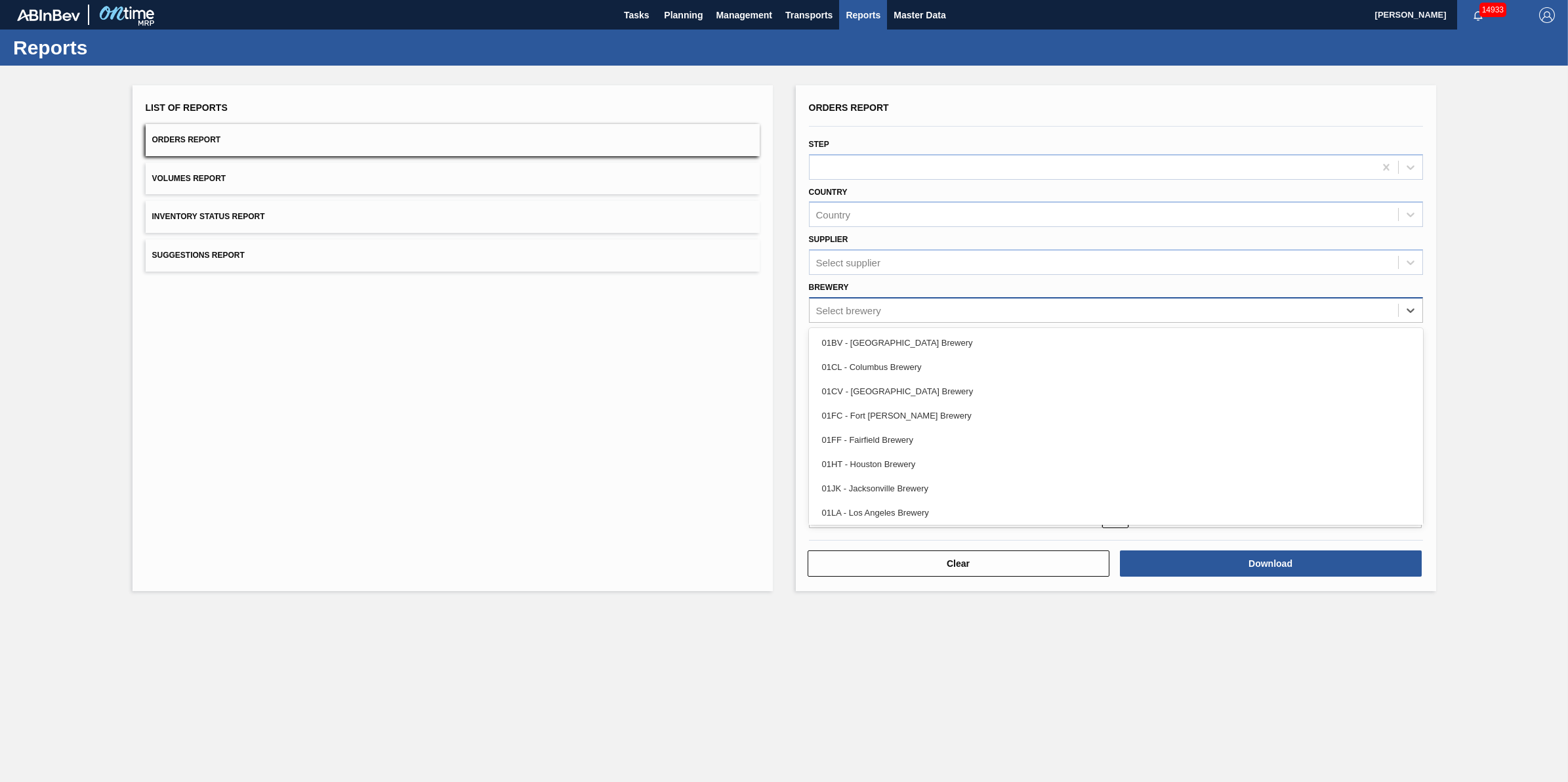
click at [962, 315] on div "Select brewery" at bounding box center [1104, 310] width 588 height 19
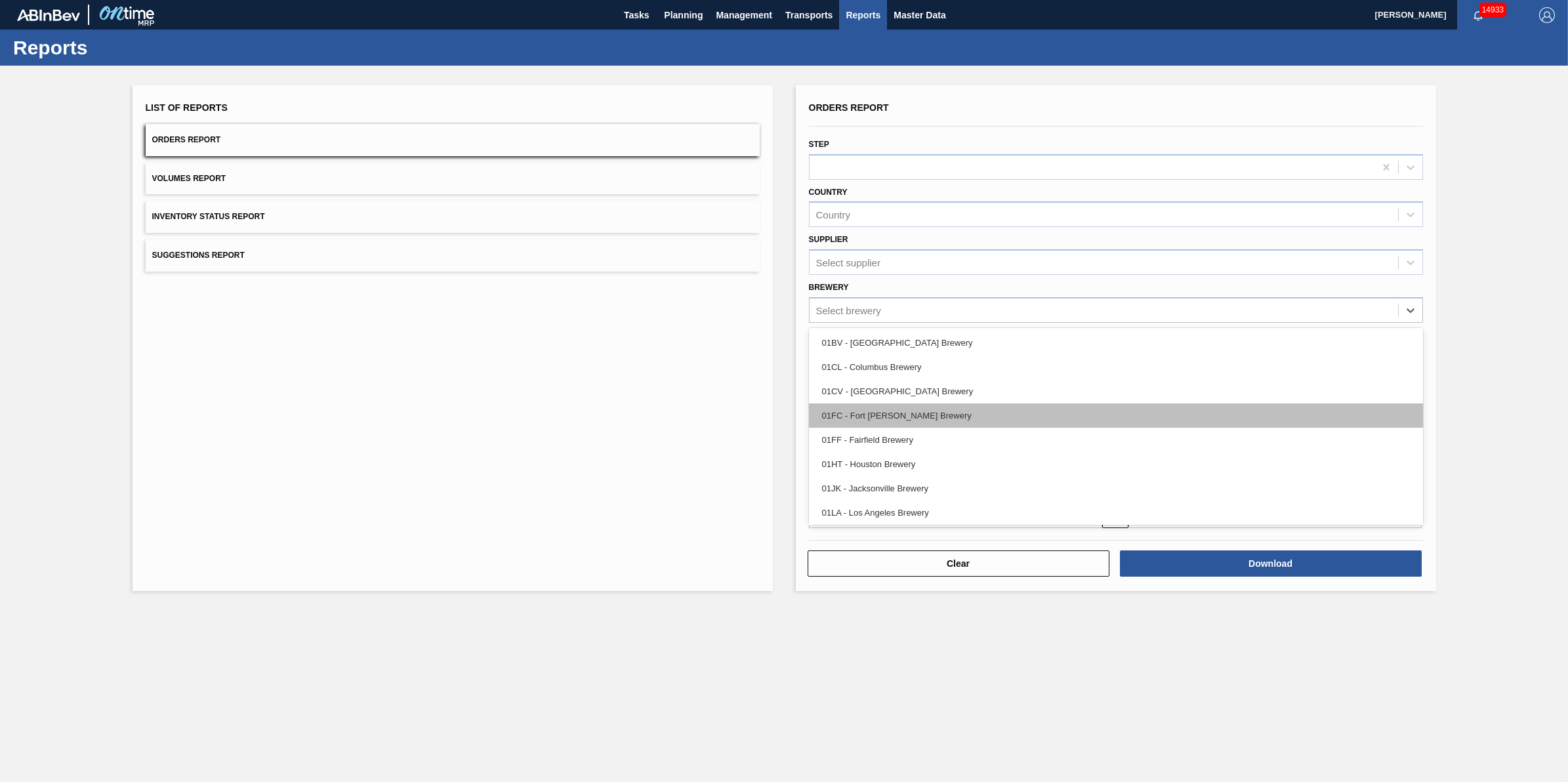
click at [962, 417] on div "01FC - Fort [PERSON_NAME] Brewery" at bounding box center [1116, 415] width 614 height 24
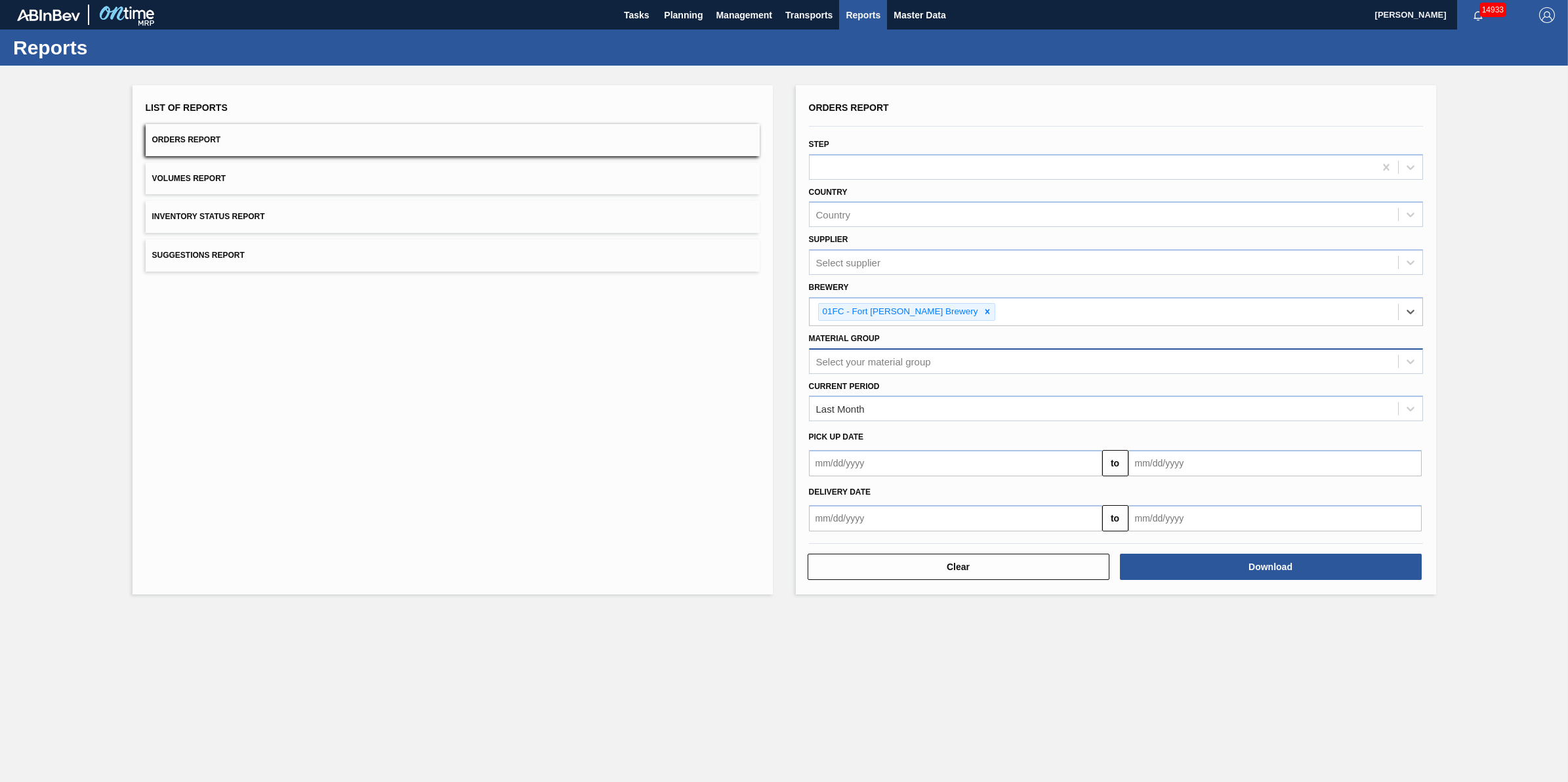
click at [949, 369] on div "Select your material group" at bounding box center [1116, 361] width 614 height 26
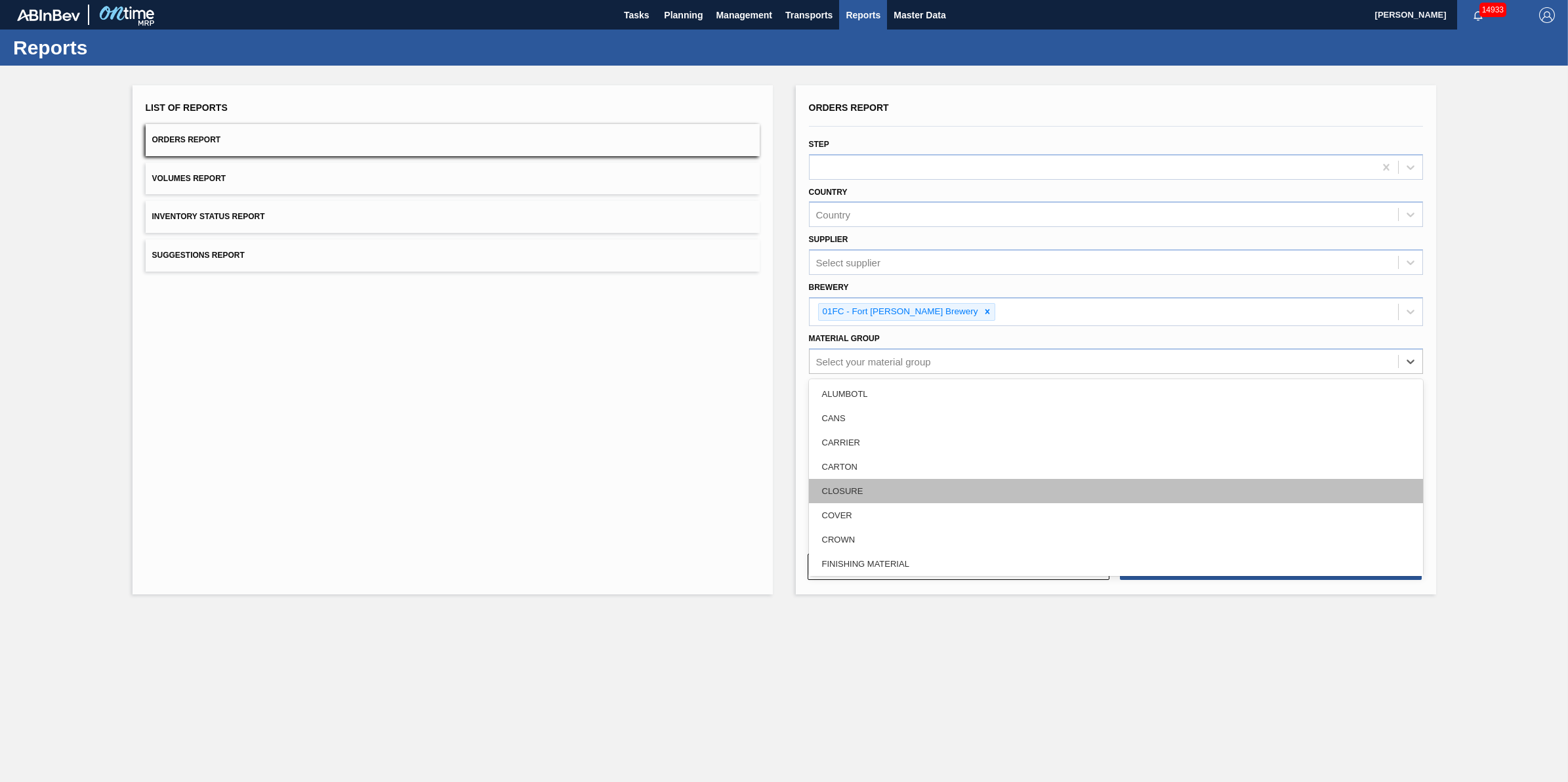
scroll to position [164, 0]
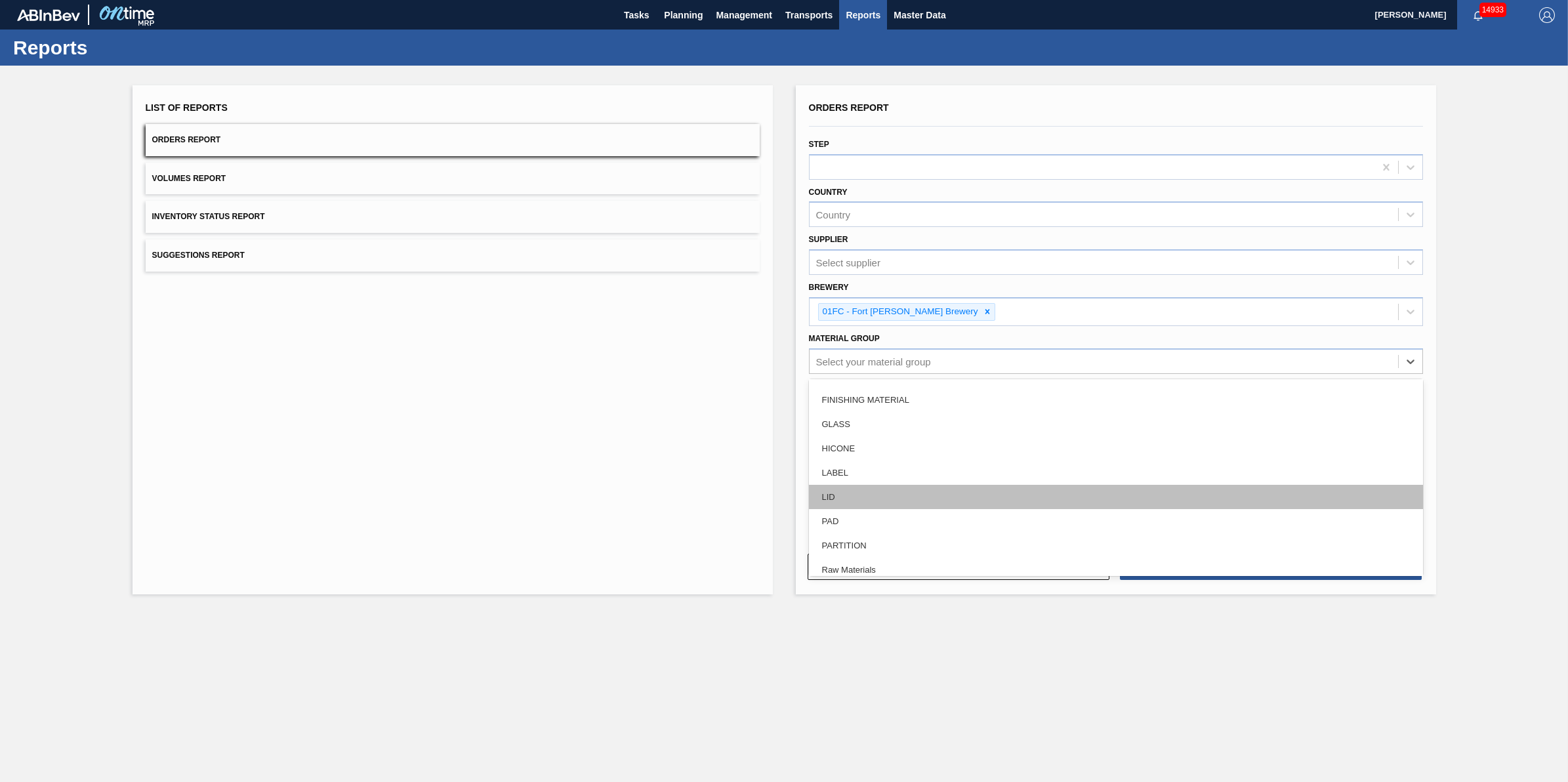
click at [935, 491] on div "LID" at bounding box center [1116, 496] width 614 height 24
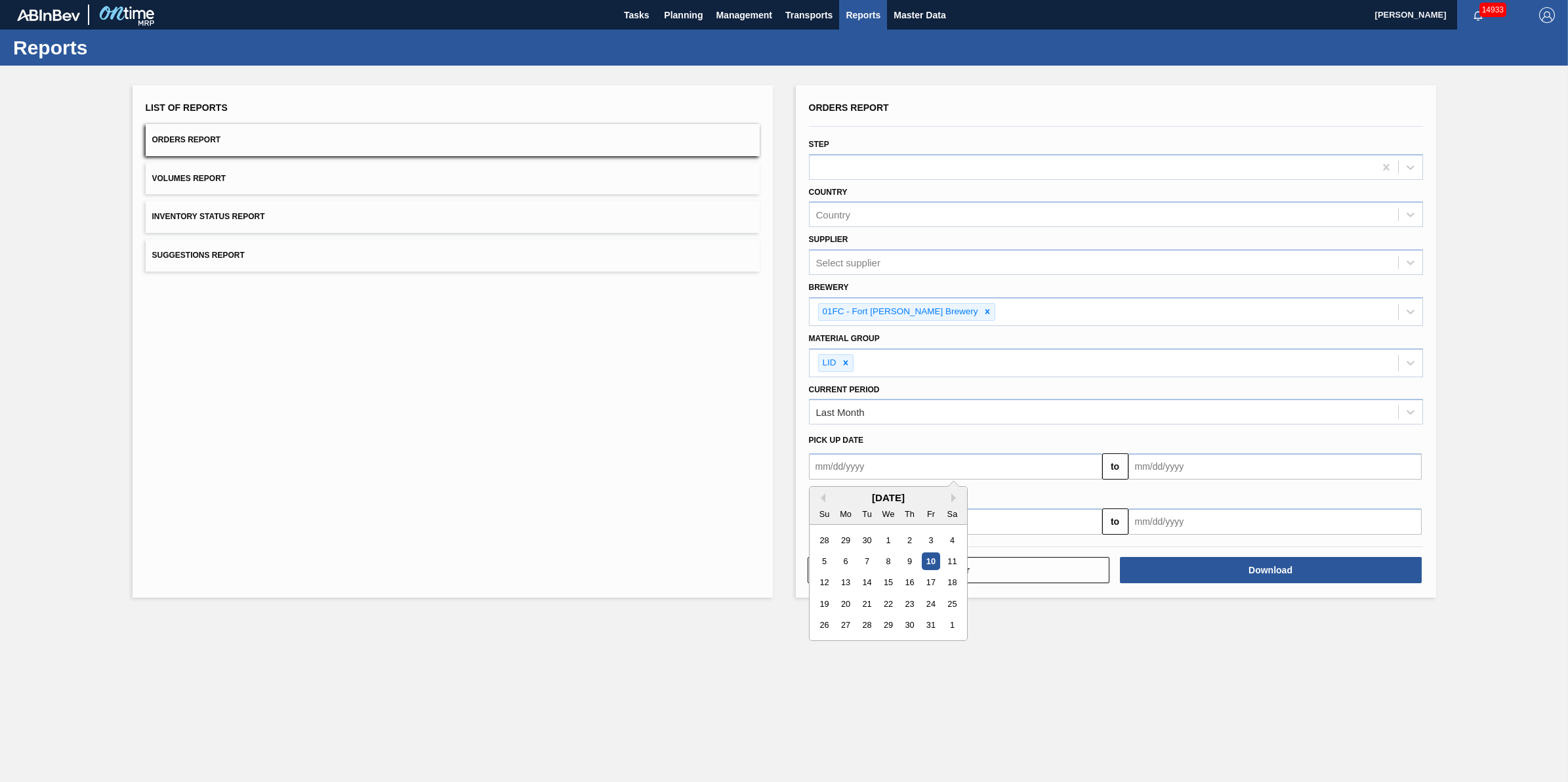
click at [949, 471] on input "text" at bounding box center [956, 467] width 293 height 26
click at [818, 496] on button "Previous Month" at bounding box center [821, 498] width 9 height 9
click at [926, 542] on div "1" at bounding box center [931, 540] width 18 height 18
type input "08/01/2025"
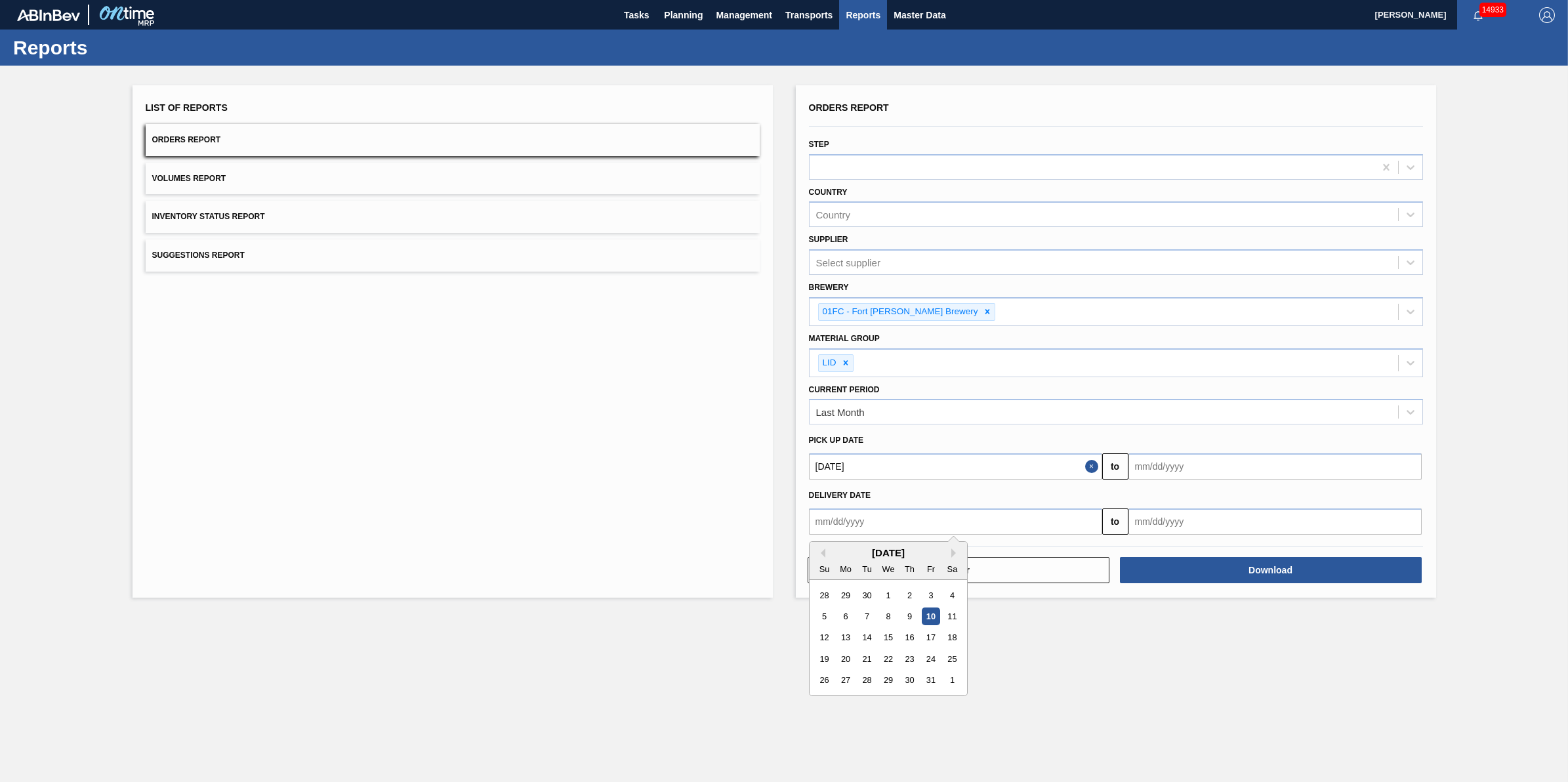
click at [932, 527] on input "text" at bounding box center [956, 522] width 293 height 26
click at [814, 552] on div "October 2025" at bounding box center [888, 553] width 157 height 11
click at [815, 552] on div "October 2025" at bounding box center [888, 553] width 157 height 11
click at [815, 552] on div "Previous Month Next Month October 2025 Su Mo Tu We Th Fr Sa 28 29 30 1 2 3 4 5 …" at bounding box center [888, 619] width 159 height 155
click at [818, 552] on button "Previous Month" at bounding box center [821, 553] width 9 height 9
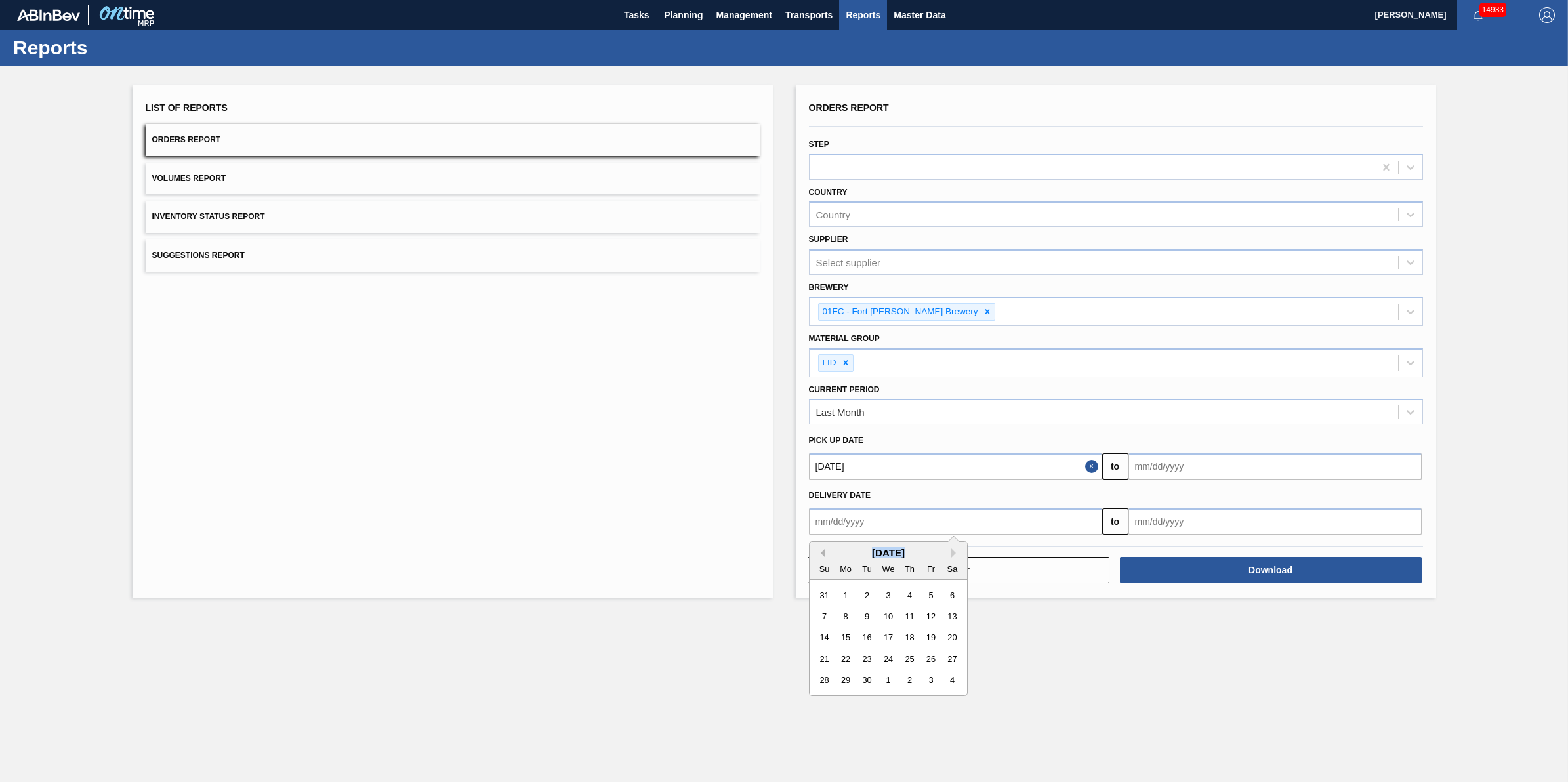
click at [818, 552] on button "Previous Month" at bounding box center [821, 553] width 9 height 9
drag, startPoint x: 818, startPoint y: 552, endPoint x: 934, endPoint y: 595, distance: 123.7
click at [934, 595] on div "1" at bounding box center [931, 595] width 18 height 18
type input "08/01/2025"
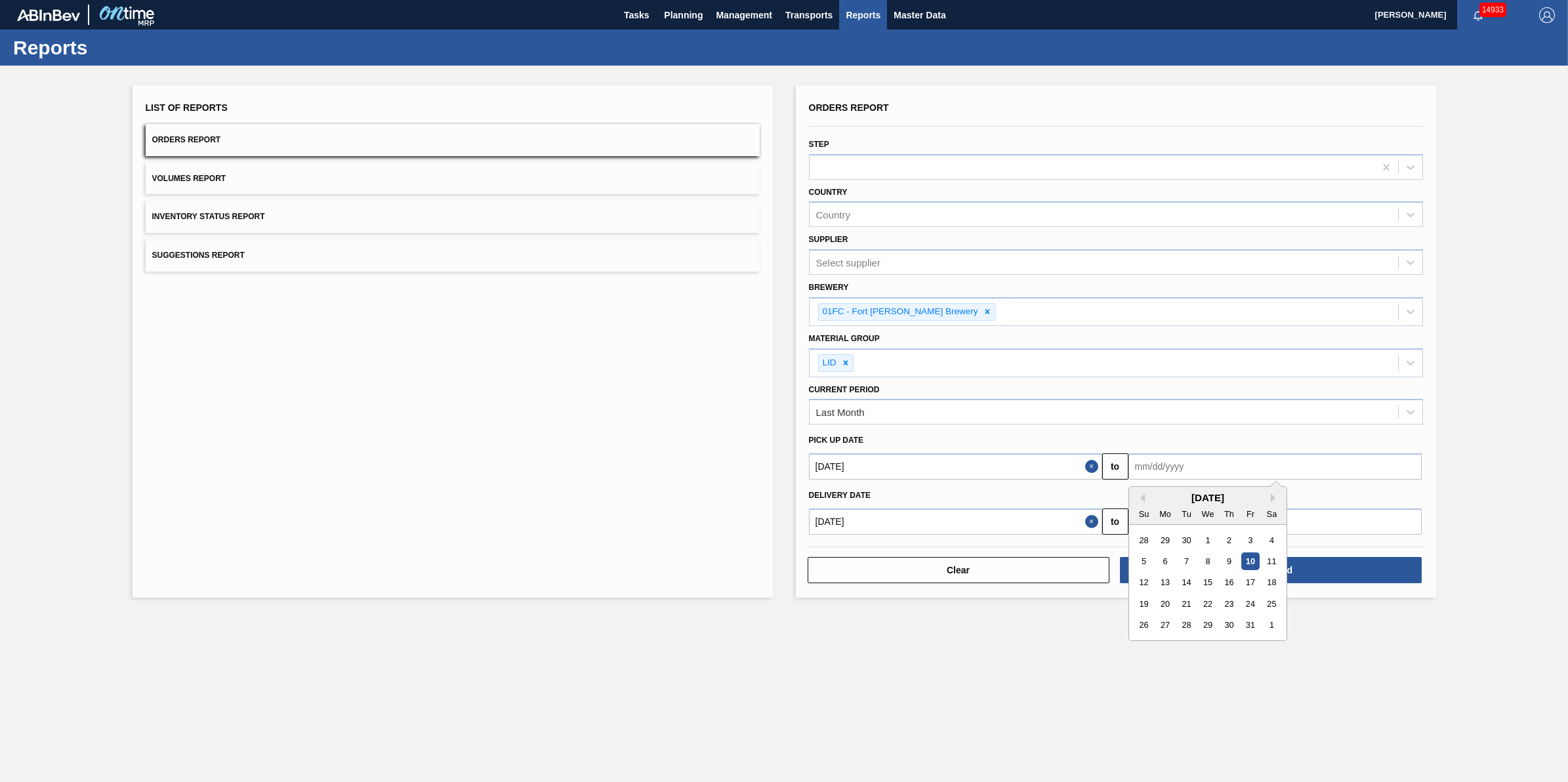
drag, startPoint x: 1248, startPoint y: 463, endPoint x: 1244, endPoint y: 471, distance: 8.9
click at [1248, 463] on input "text" at bounding box center [1275, 467] width 293 height 26
click at [1143, 503] on div "Su Mo Tu We Th Fr Sa" at bounding box center [1208, 513] width 157 height 21
click at [1139, 499] on button "Previous Month" at bounding box center [1141, 498] width 9 height 9
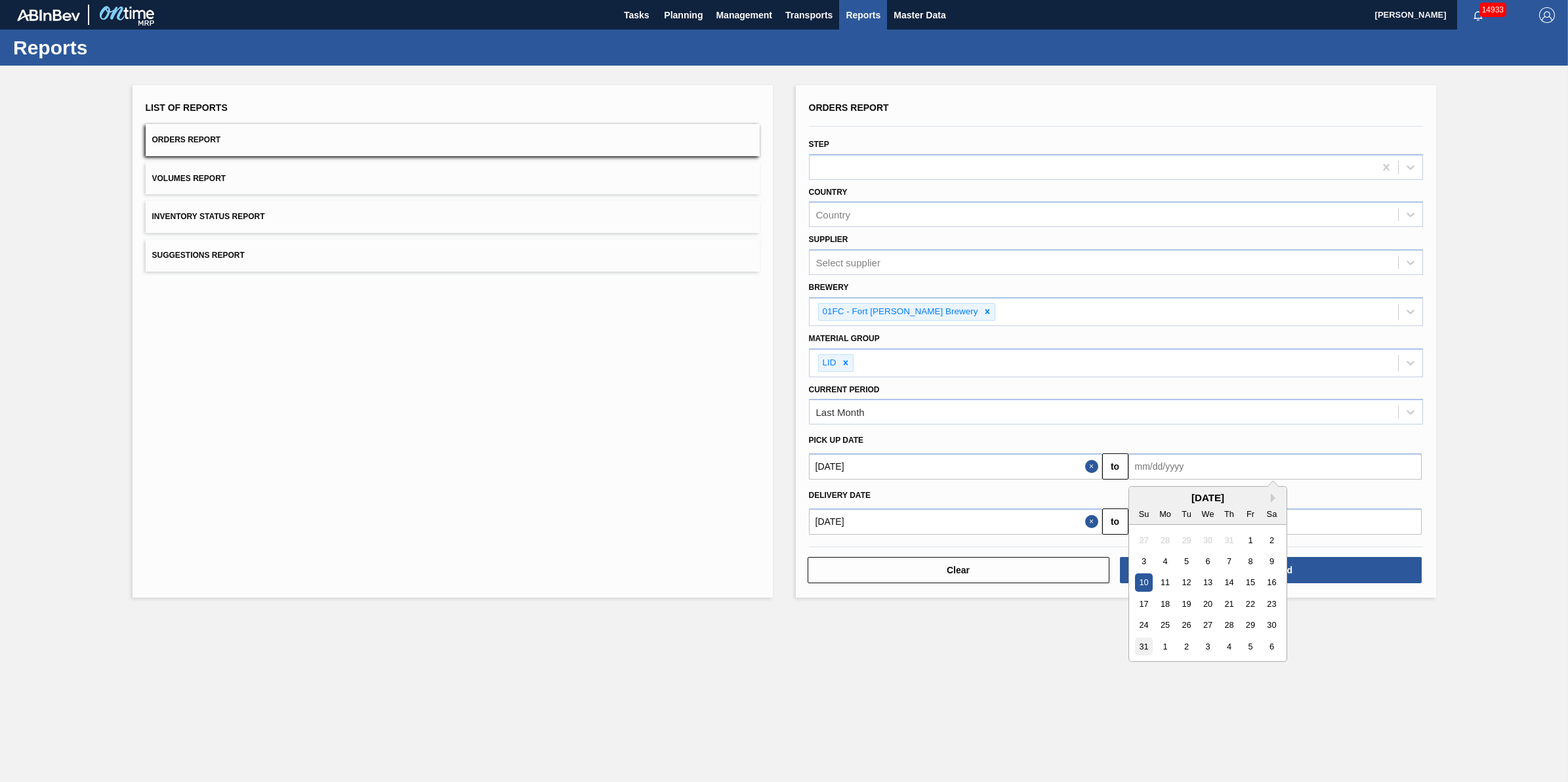
click at [1140, 642] on div "31" at bounding box center [1144, 647] width 18 height 18
type input "08/31/2025"
click at [1175, 522] on input "text" at bounding box center [1275, 522] width 293 height 26
click at [1142, 556] on div "October 2025" at bounding box center [1208, 553] width 157 height 11
click at [1141, 556] on div "October 2025" at bounding box center [1208, 553] width 157 height 11
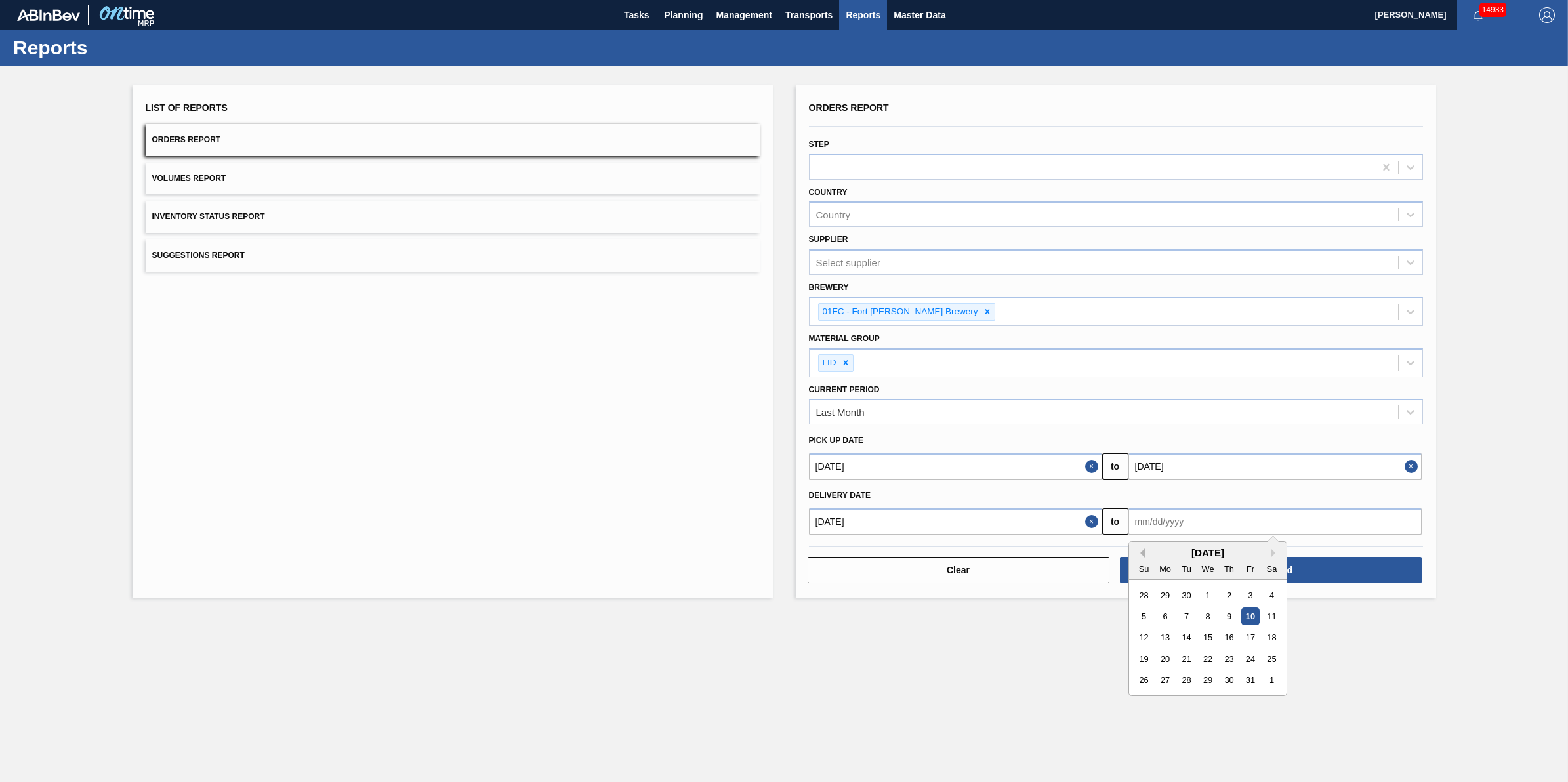
click at [1141, 553] on button "Previous Month" at bounding box center [1141, 553] width 9 height 9
click at [1135, 696] on div "31 1 2 3 4 5 6" at bounding box center [1208, 701] width 149 height 21
click at [1137, 696] on div "31" at bounding box center [1144, 701] width 18 height 18
type input "08/31/2025"
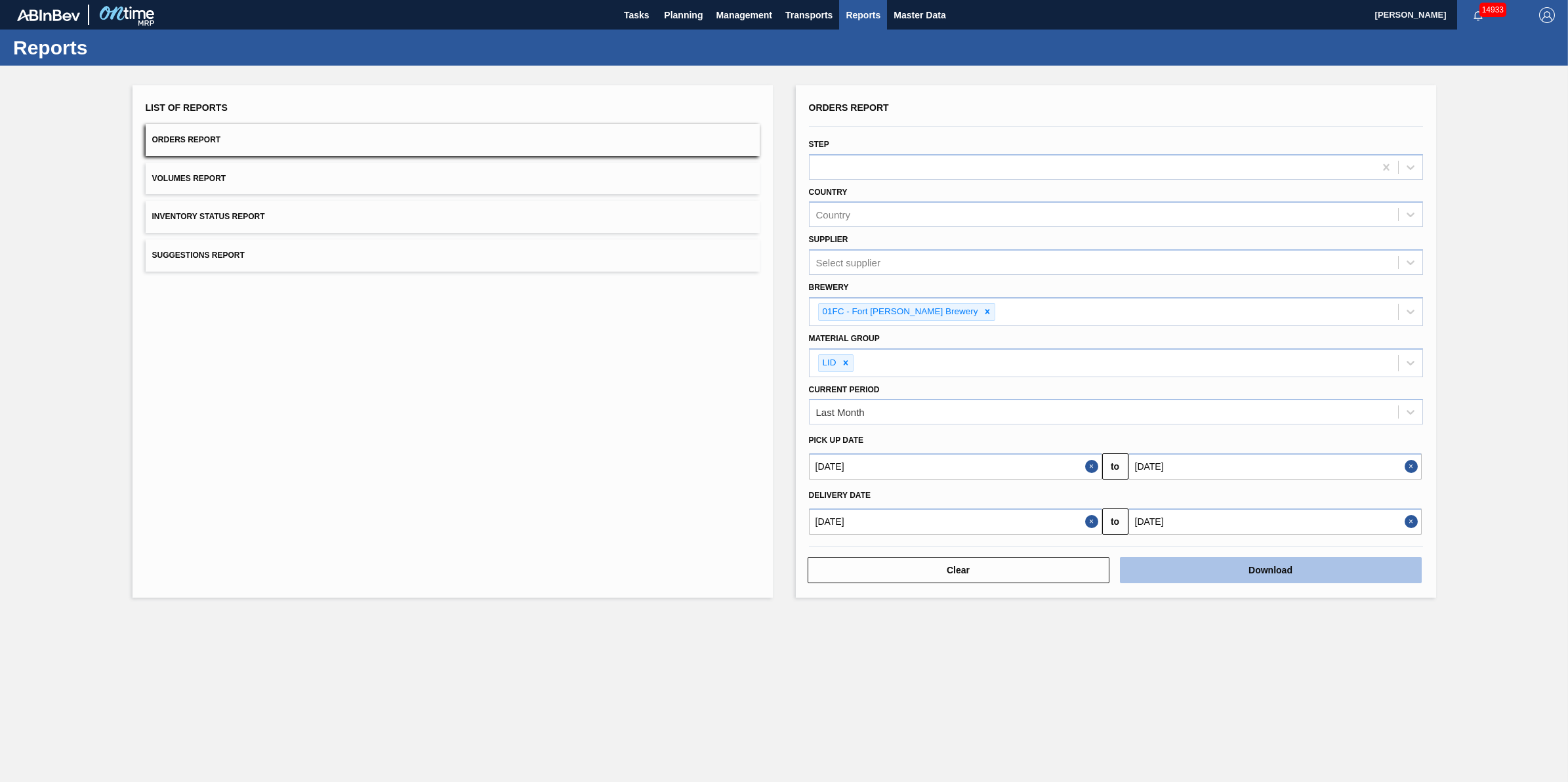
click at [1237, 570] on button "Download" at bounding box center [1271, 571] width 302 height 26
click at [697, 12] on span "Planning" at bounding box center [684, 15] width 39 height 15
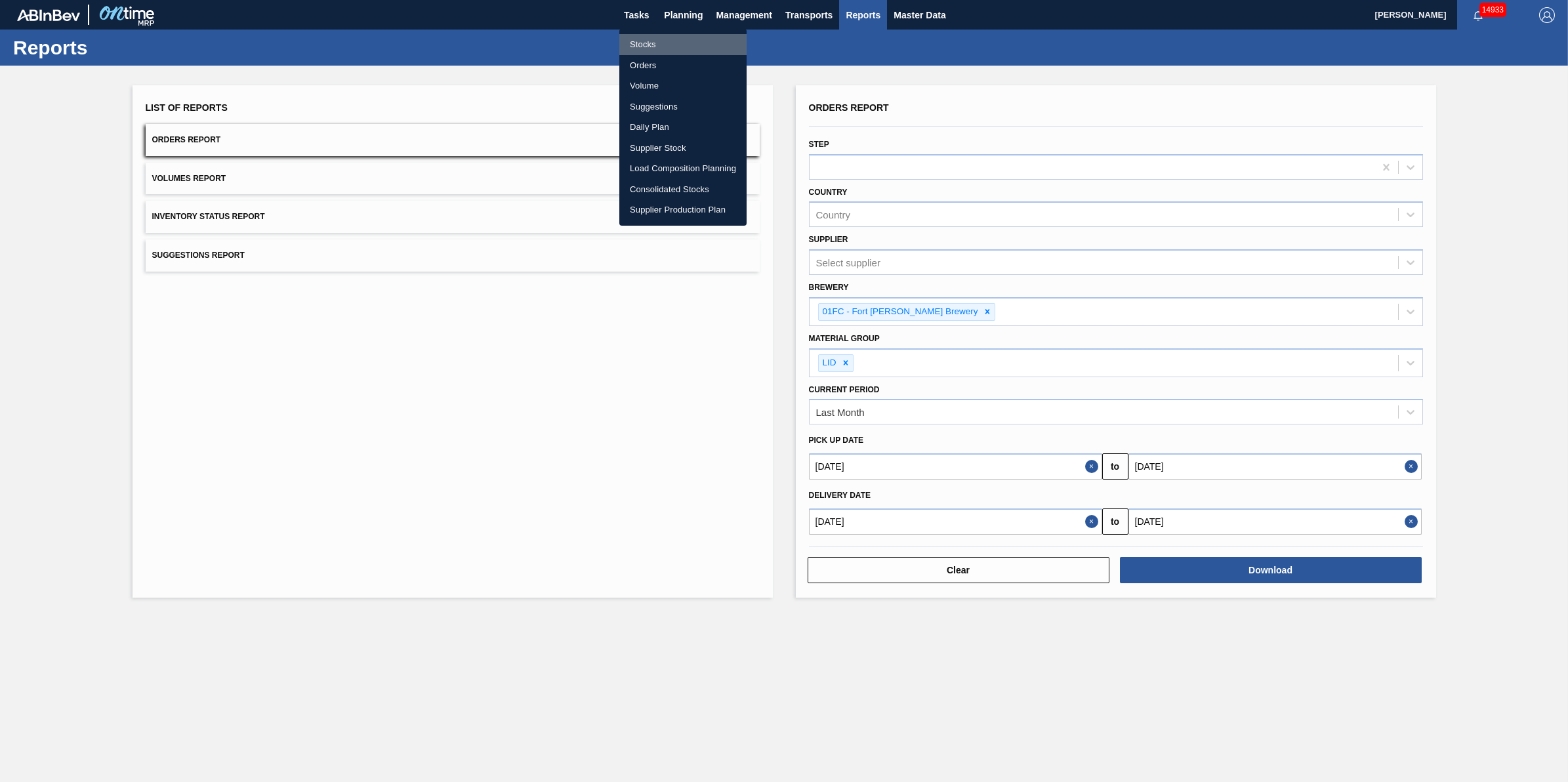
click at [698, 41] on li "Stocks" at bounding box center [683, 44] width 127 height 21
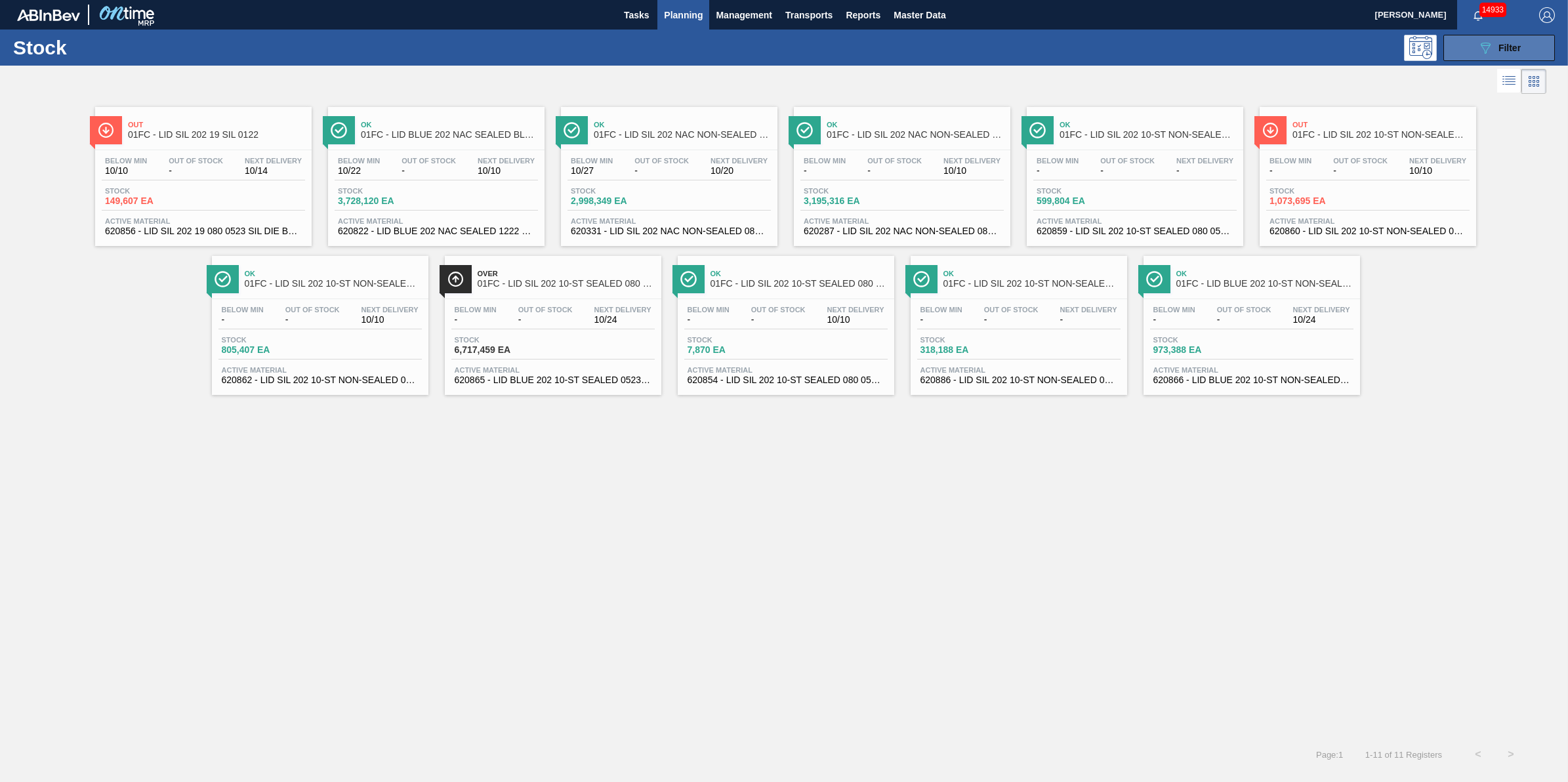
click at [1510, 53] on div "089F7B8B-B2A5-4AFE-B5C0-19BA573D28AC Filter" at bounding box center [1500, 48] width 43 height 15
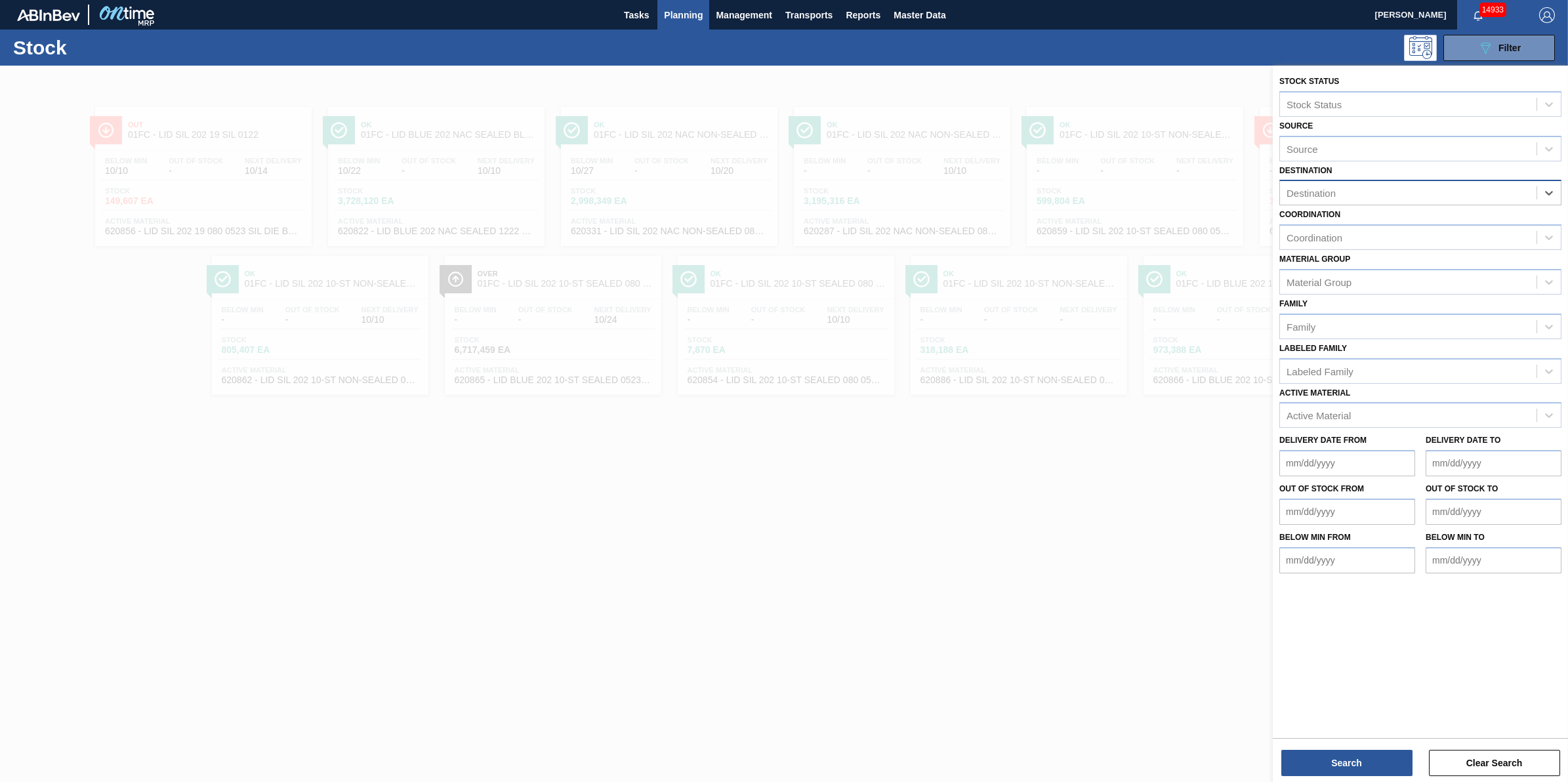
click at [1453, 186] on div "Destination" at bounding box center [1408, 193] width 256 height 19
type input "crtv"
click at [1096, 482] on div at bounding box center [784, 457] width 1568 height 782
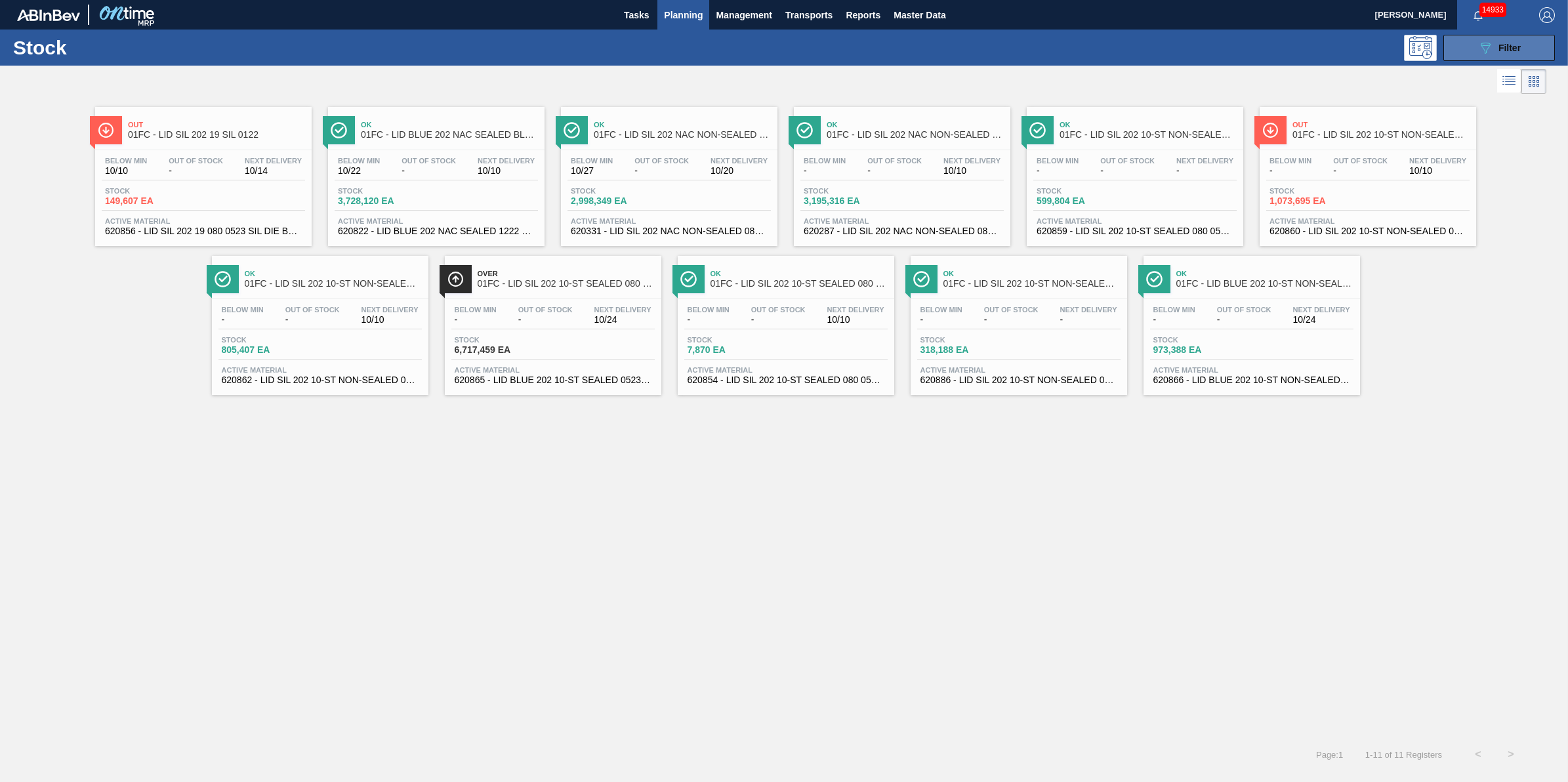
drag, startPoint x: 1451, startPoint y: 50, endPoint x: 1461, endPoint y: 54, distance: 10.8
click at [1461, 54] on button "089F7B8B-B2A5-4AFE-B5C0-19BA573D28AC Filter" at bounding box center [1499, 48] width 112 height 26
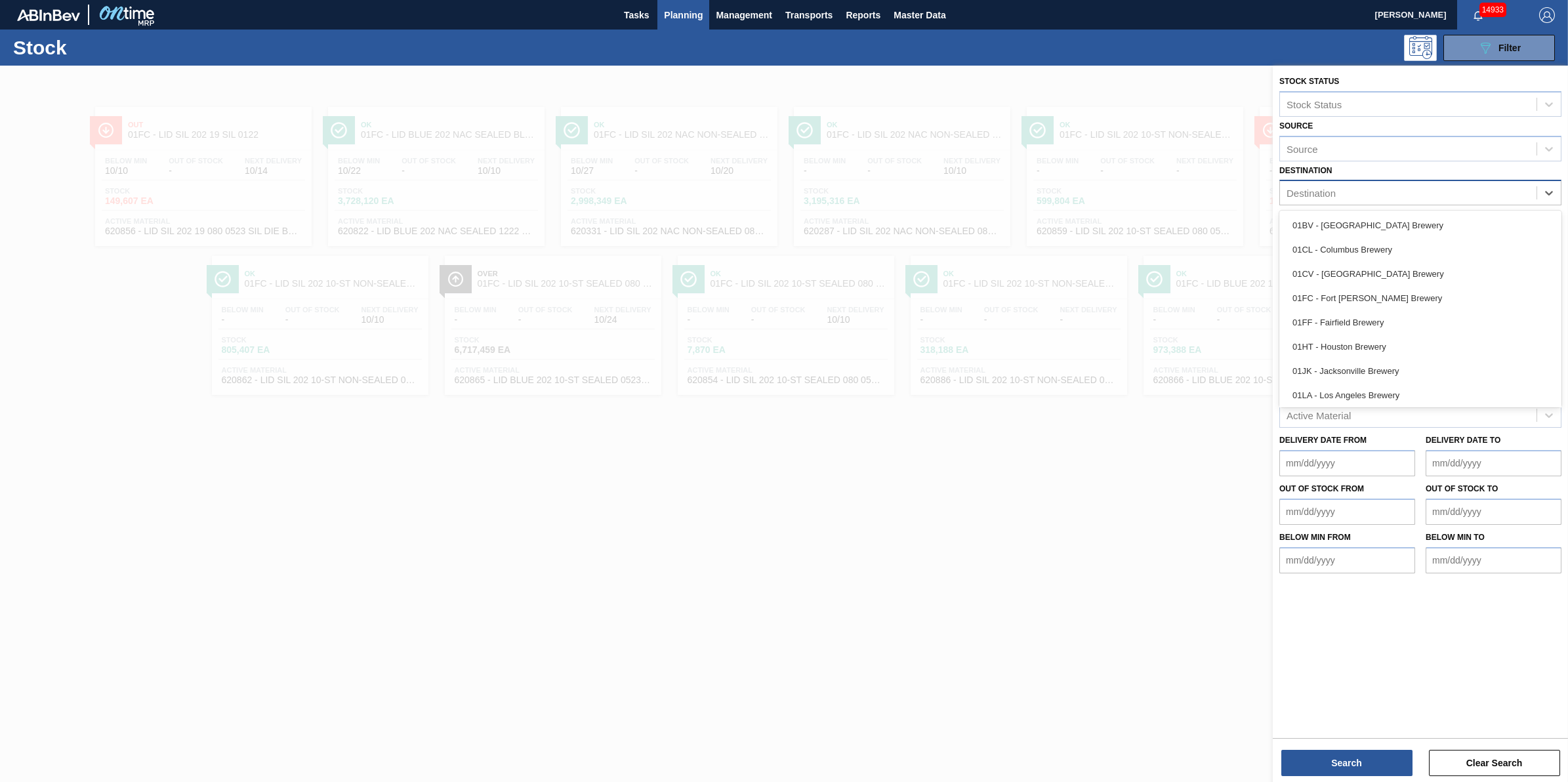
click at [1491, 201] on div "Destination" at bounding box center [1421, 192] width 282 height 26
click at [1448, 277] on div "01CV - Cartersville Brewery" at bounding box center [1421, 273] width 282 height 24
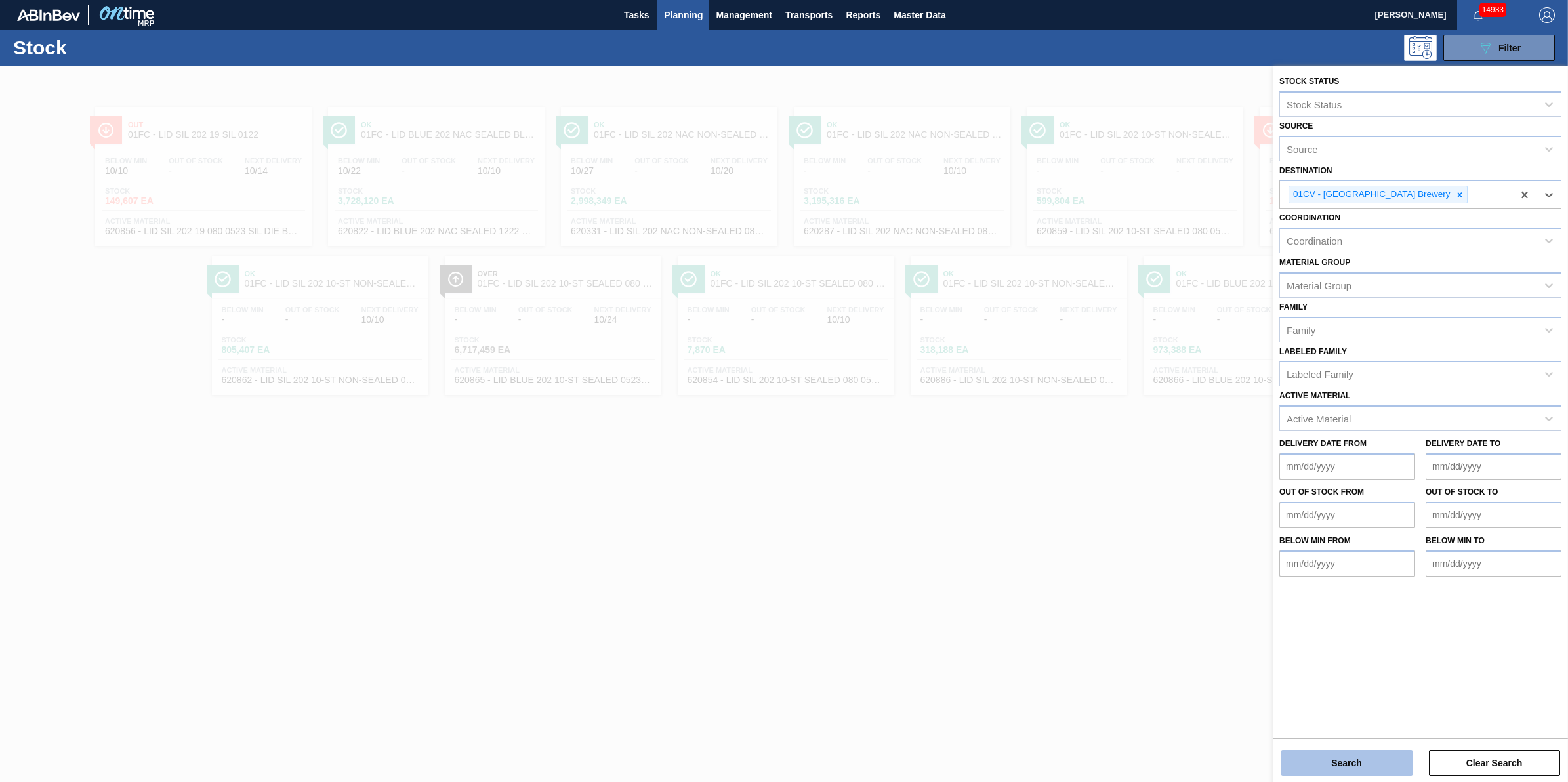
click at [1331, 772] on button "Search" at bounding box center [1347, 763] width 131 height 26
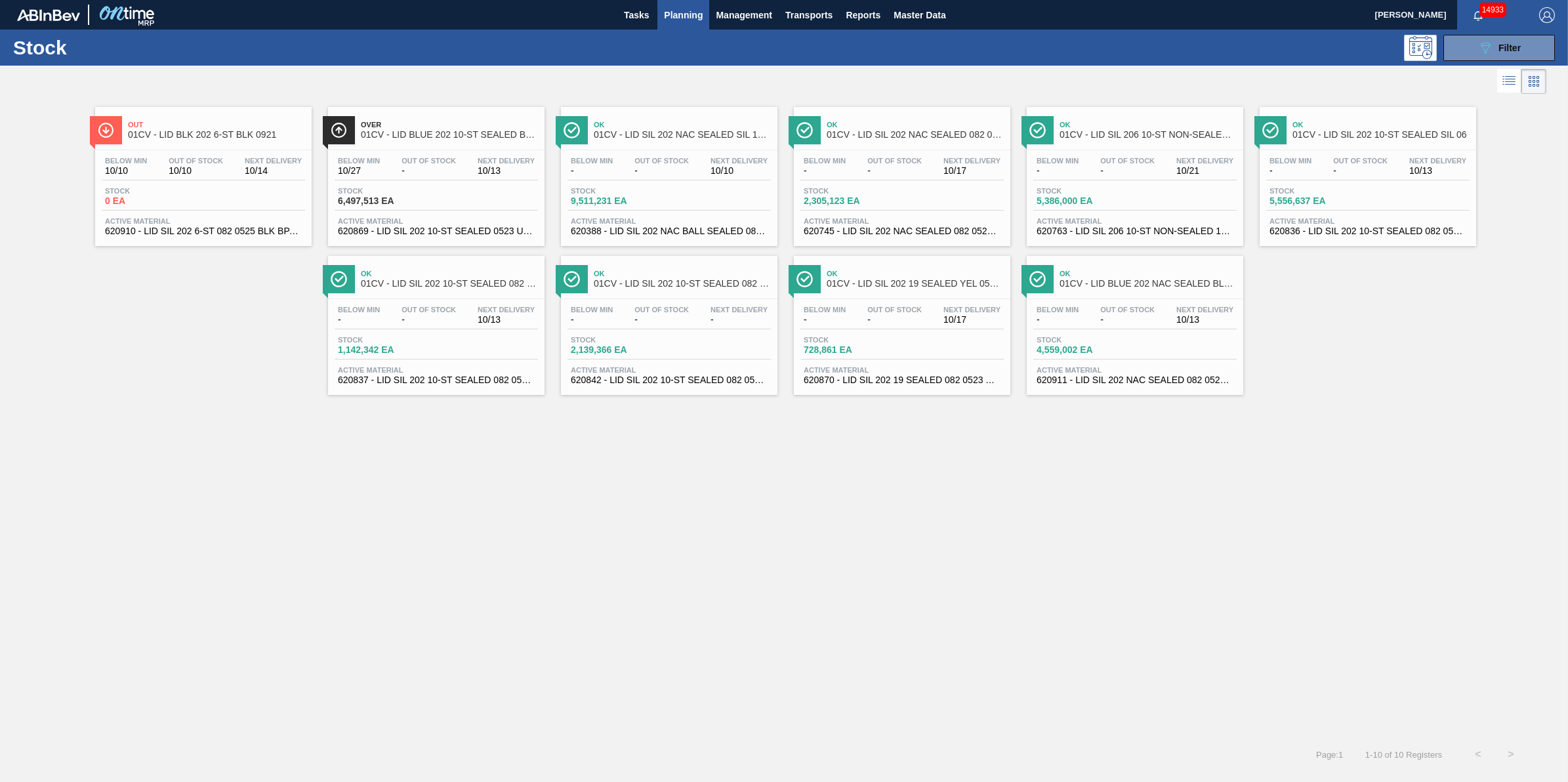
click at [235, 171] on div "Below Min 10/10 Out Of Stock 10/10 Next Delivery 10/14" at bounding box center [203, 169] width 204 height 24
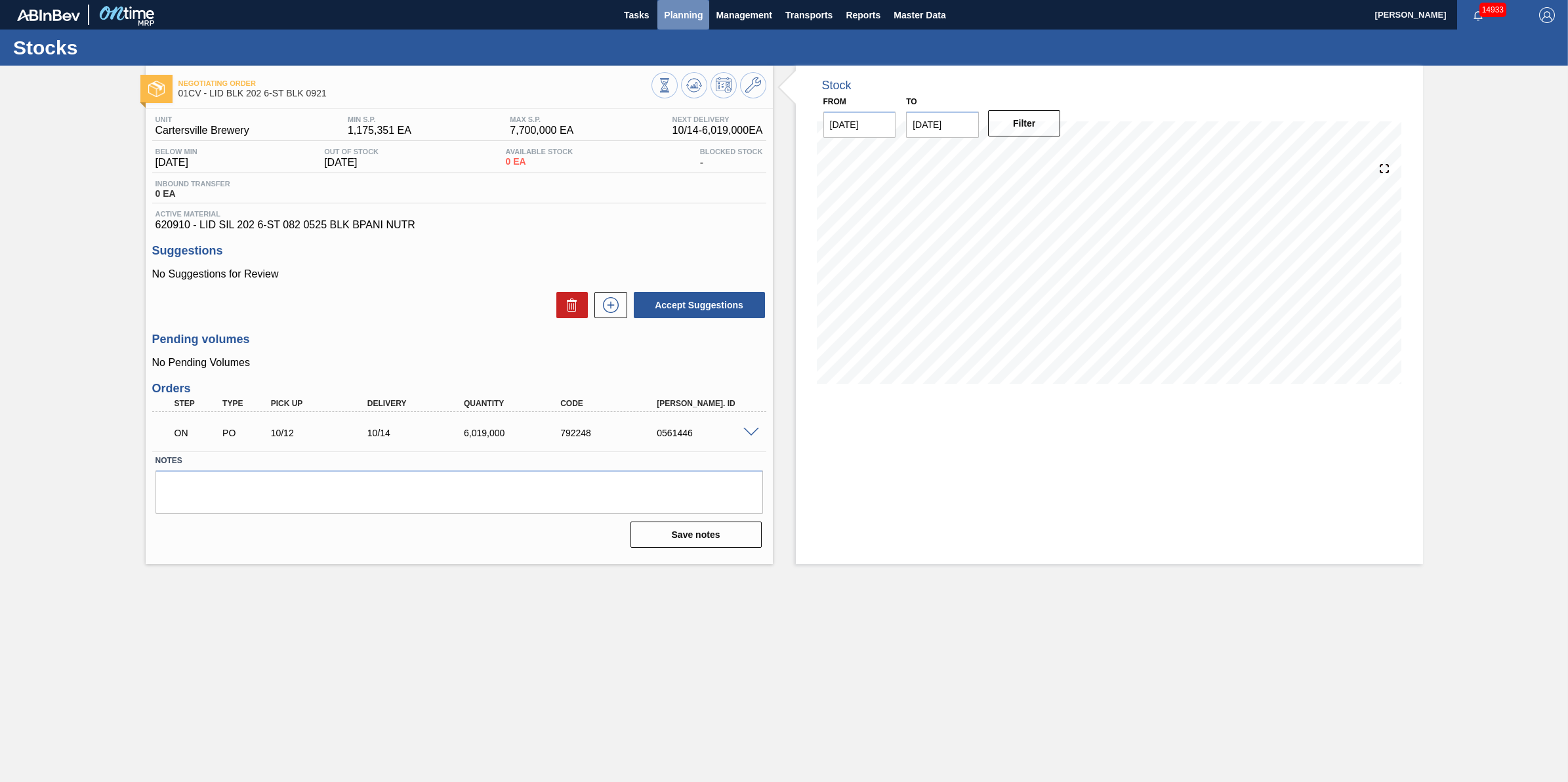
click at [691, 10] on span "Planning" at bounding box center [684, 15] width 39 height 15
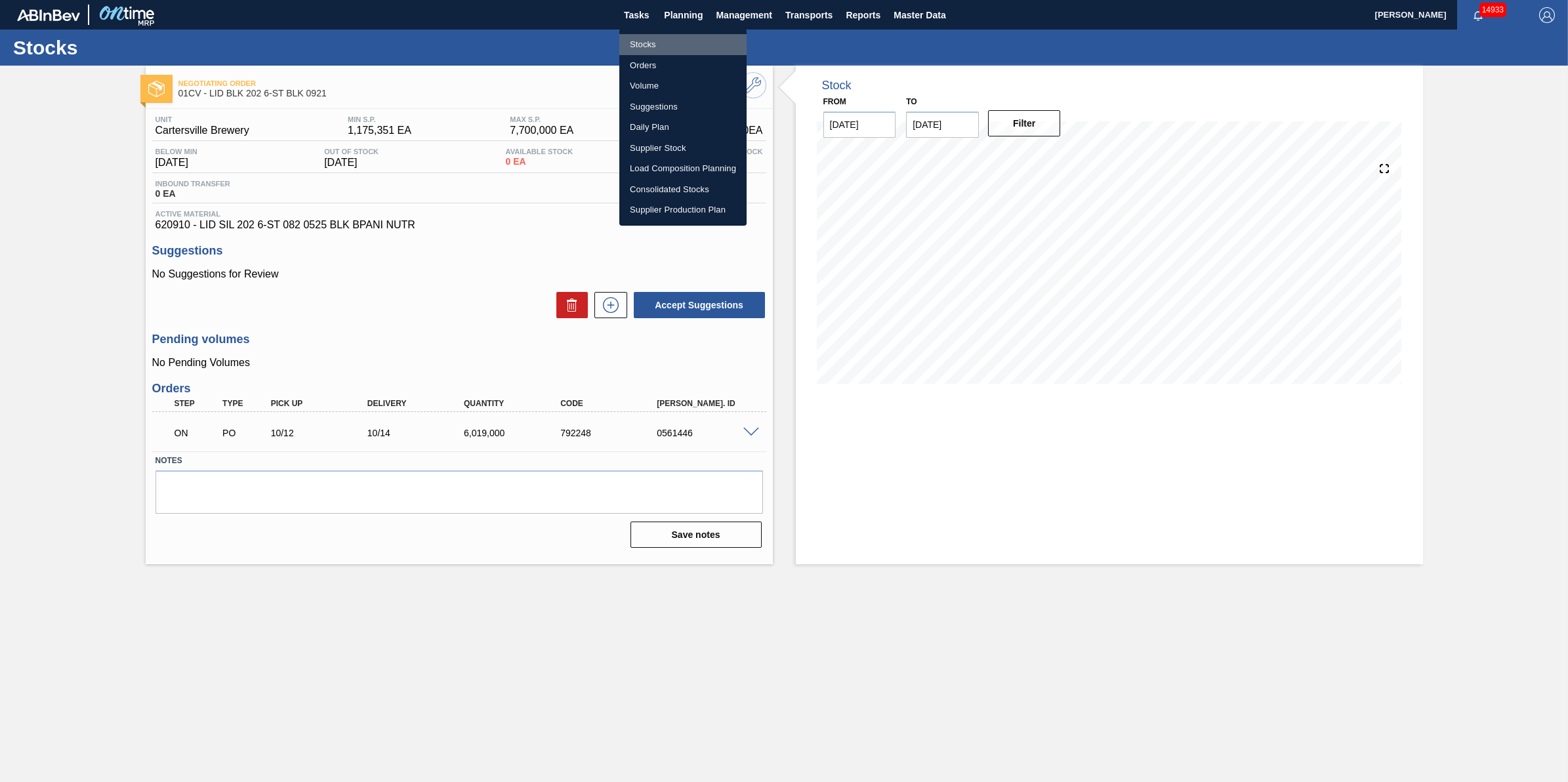
click at [703, 37] on li "Stocks" at bounding box center [683, 44] width 127 height 21
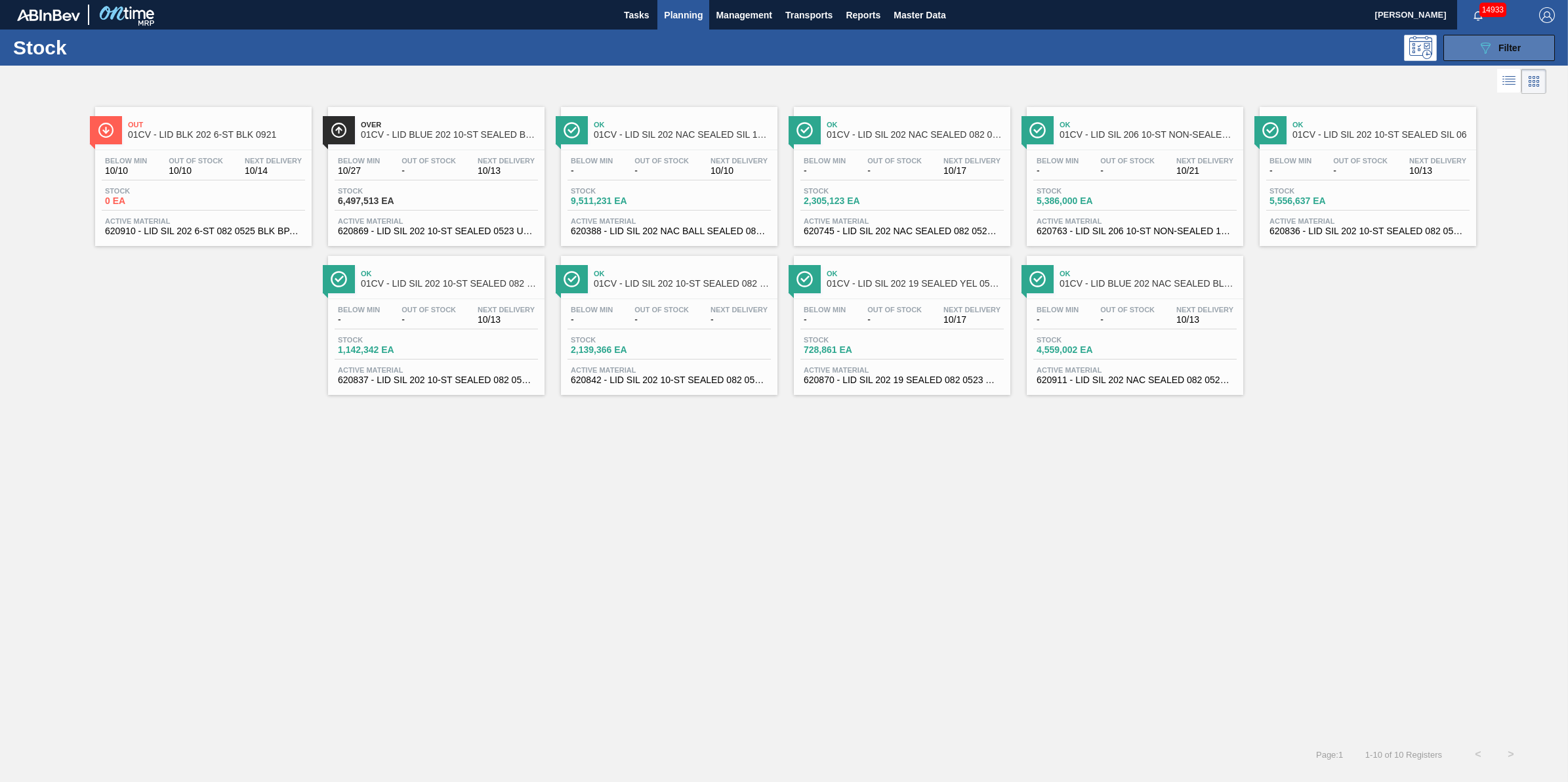
click at [1511, 46] on span "Filter" at bounding box center [1510, 48] width 22 height 11
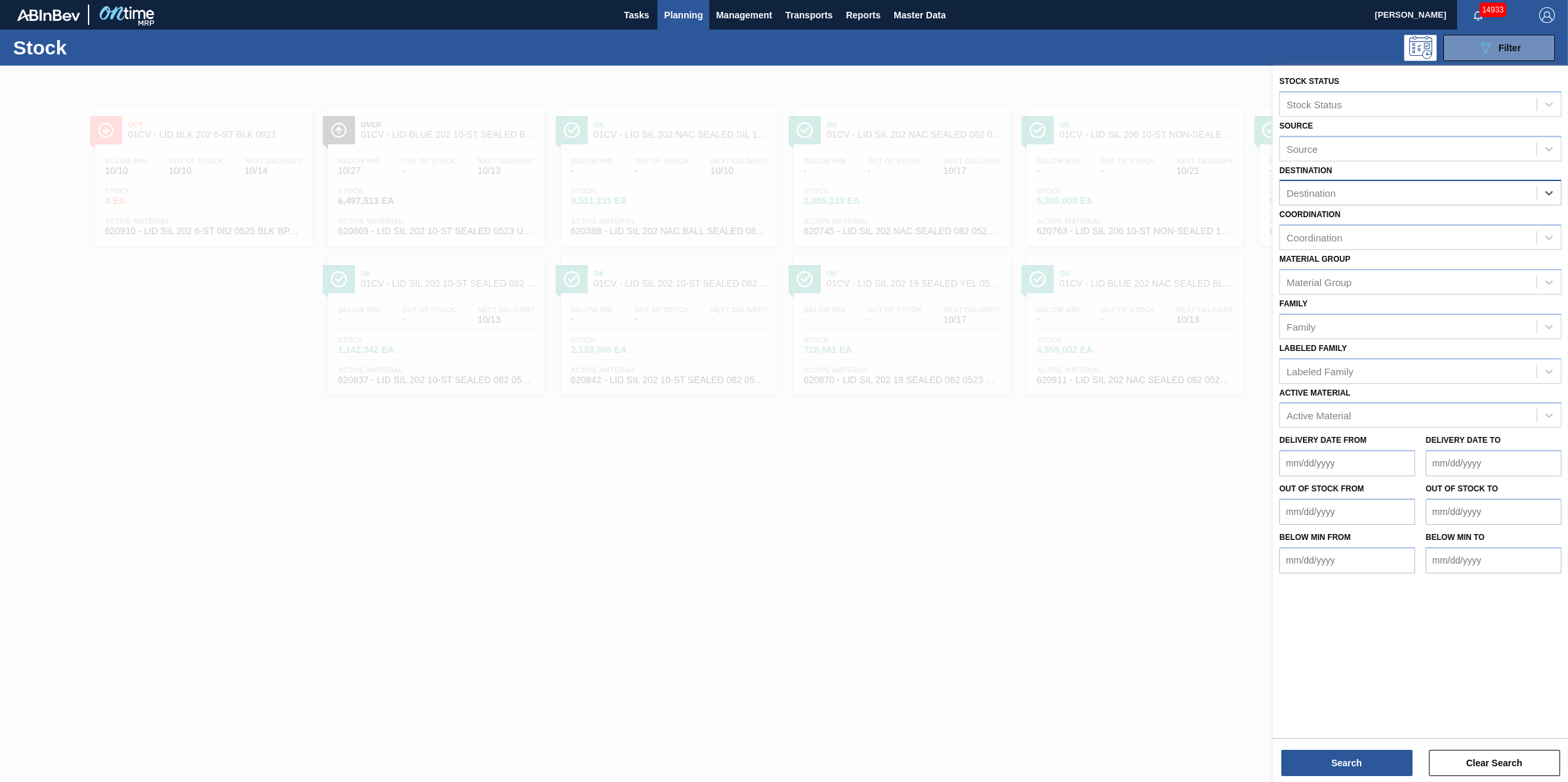
click at [1525, 200] on div "Destination" at bounding box center [1408, 193] width 256 height 19
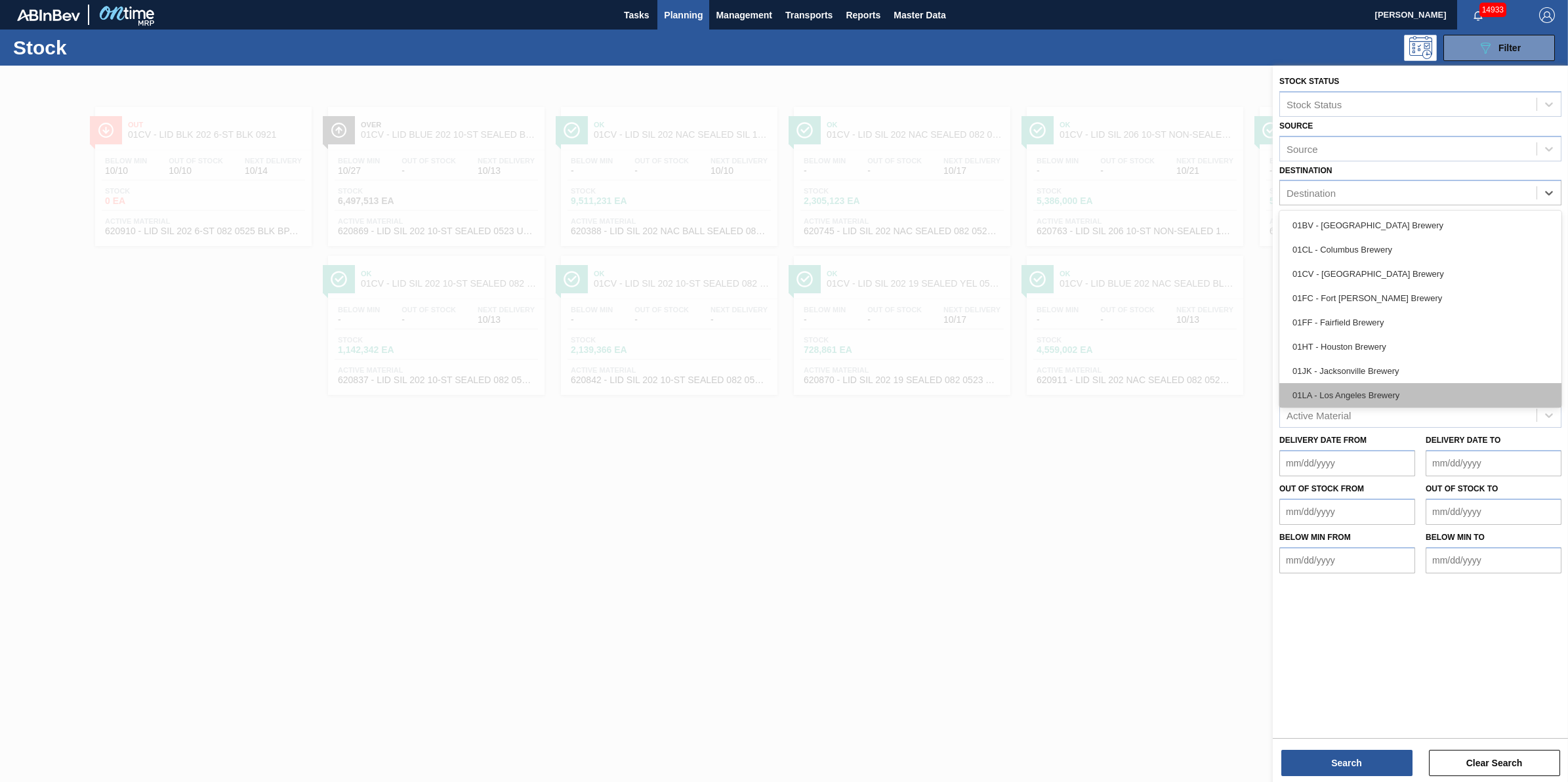
click at [1511, 389] on div "01LA - Los Angeles Brewery" at bounding box center [1421, 395] width 282 height 24
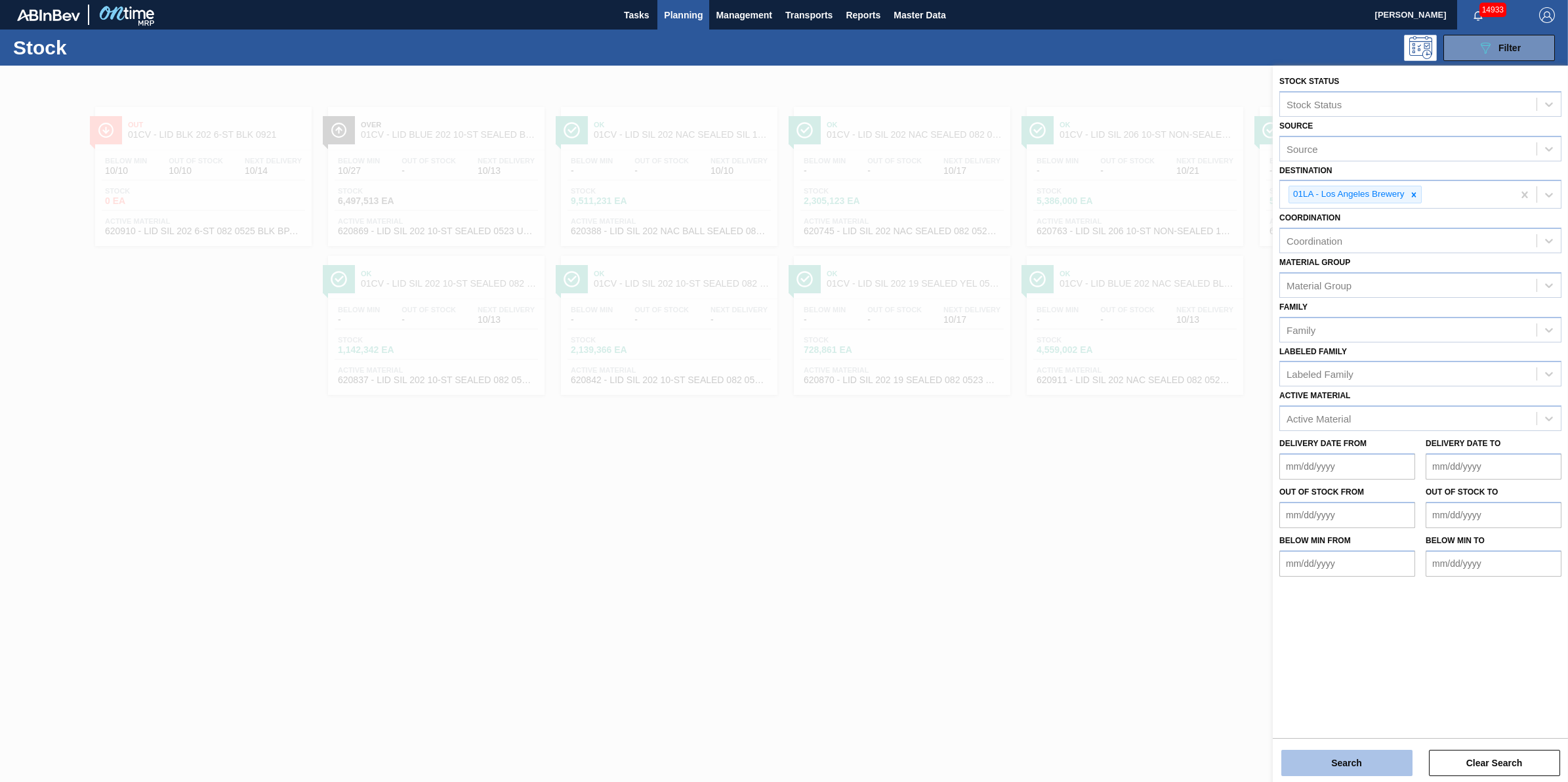
click at [1356, 763] on button "Search" at bounding box center [1347, 763] width 131 height 26
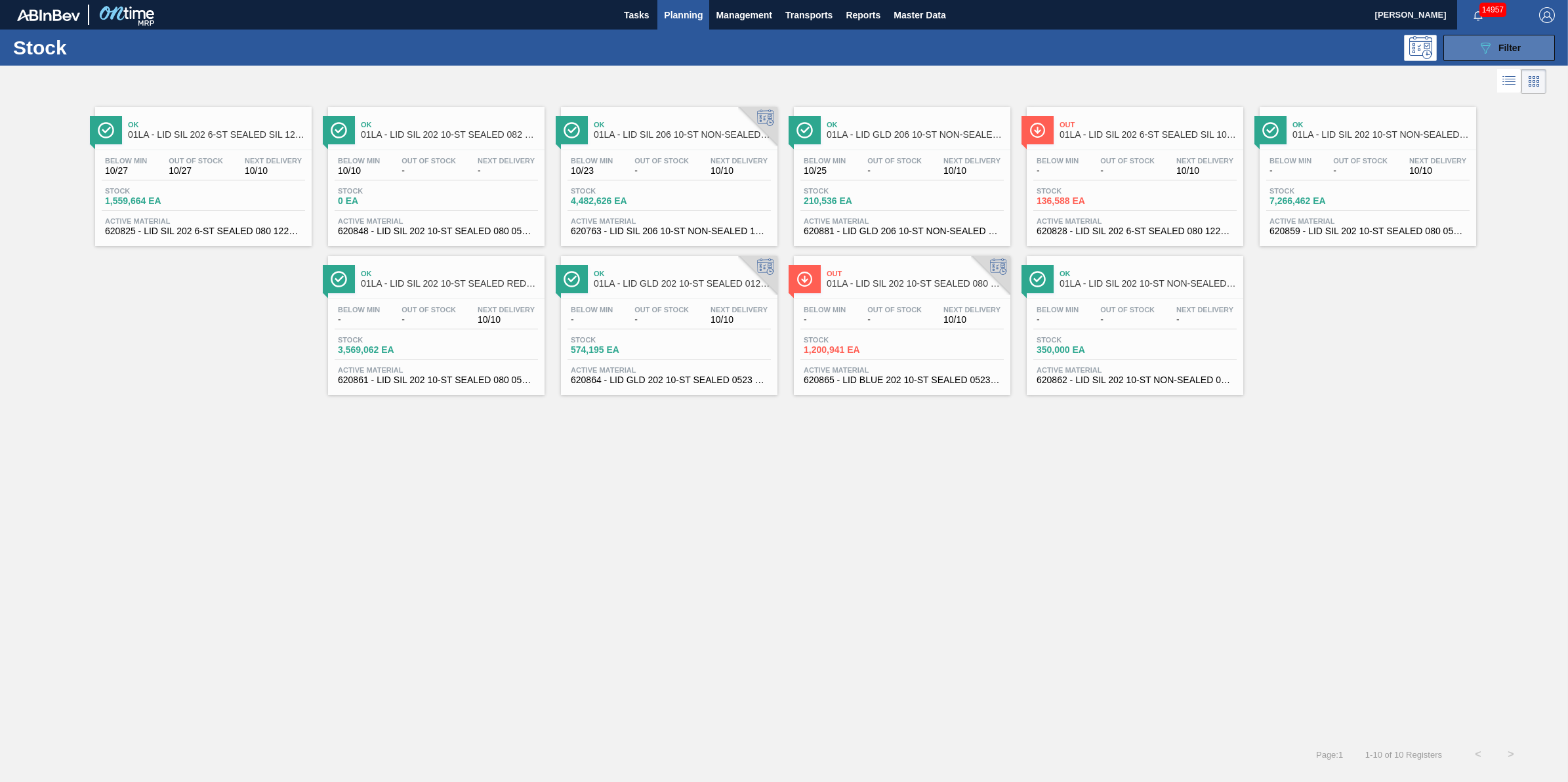
click at [1443, 51] on button "089F7B8B-B2A5-4AFE-B5C0-19BA573D28AC Filter" at bounding box center [1499, 48] width 112 height 26
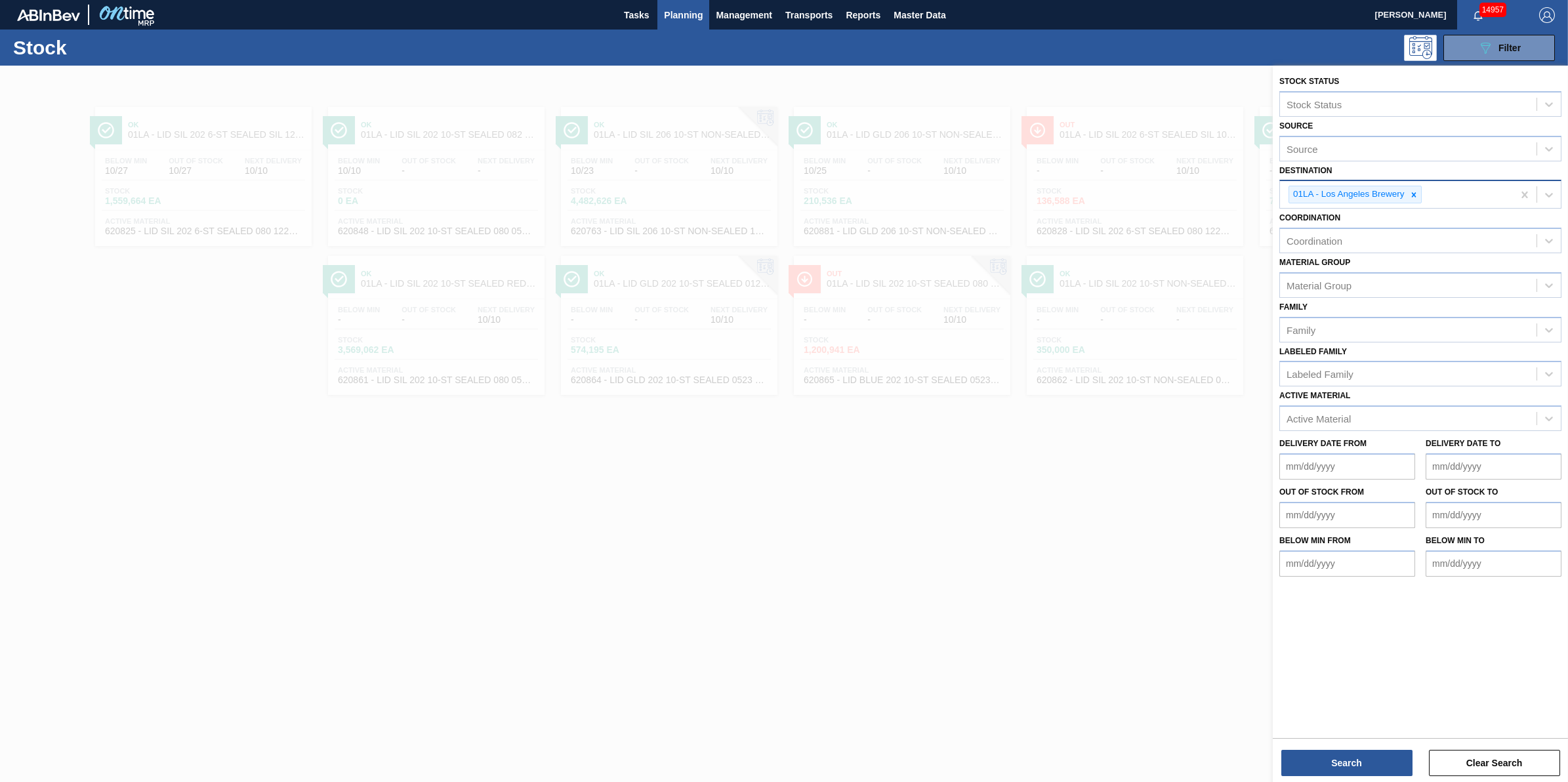
click at [1512, 198] on div "01LA - Los Angeles Brewery" at bounding box center [1396, 194] width 233 height 27
click at [1503, 198] on div "01LA - Los Angeles Brewery" at bounding box center [1396, 194] width 233 height 27
click at [1506, 195] on div "Destination" at bounding box center [1408, 193] width 256 height 19
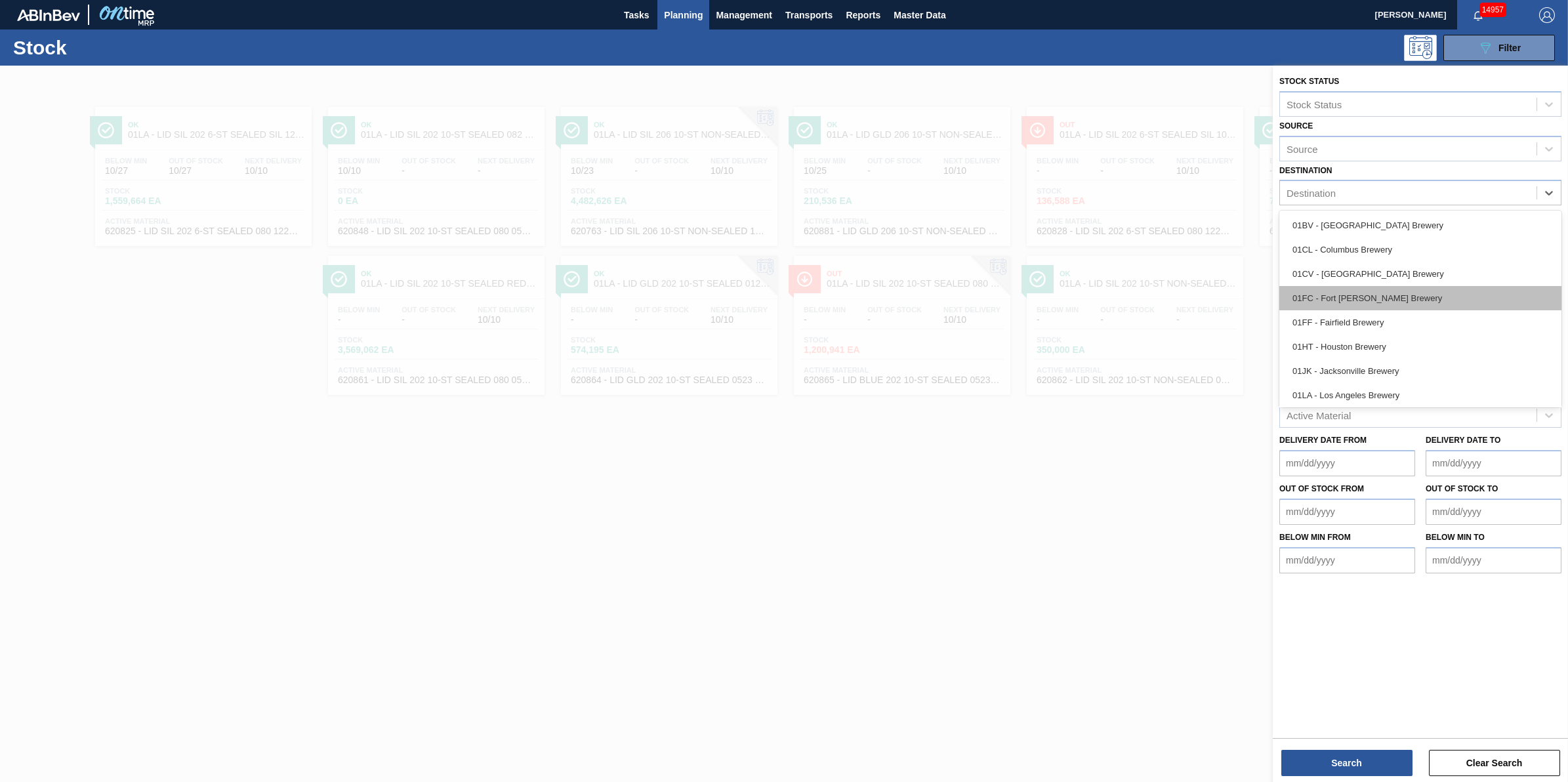
click at [1448, 295] on div "01FC - Fort [PERSON_NAME] Brewery" at bounding box center [1421, 298] width 282 height 24
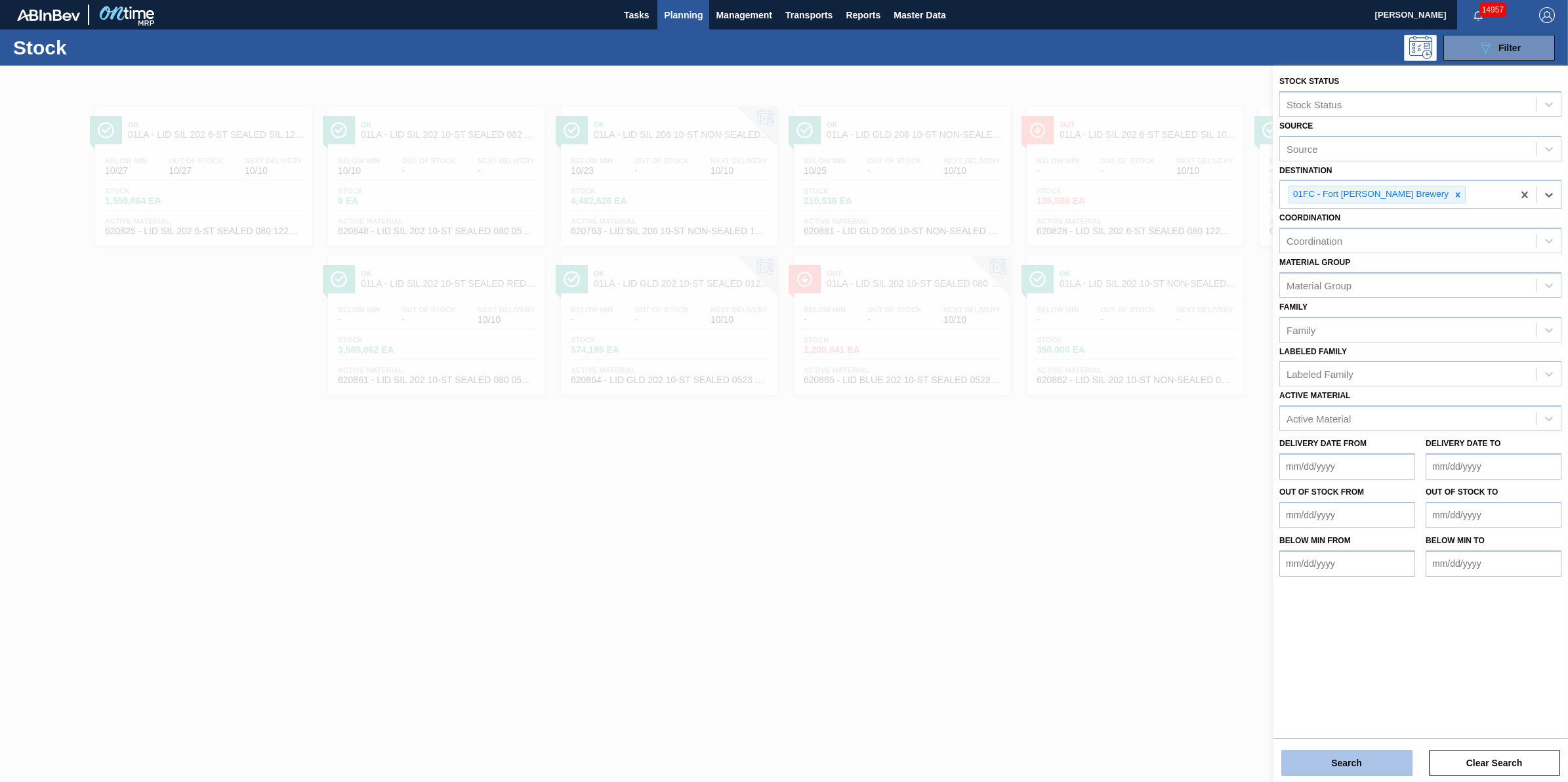
click at [1363, 768] on button "Search" at bounding box center [1347, 763] width 131 height 26
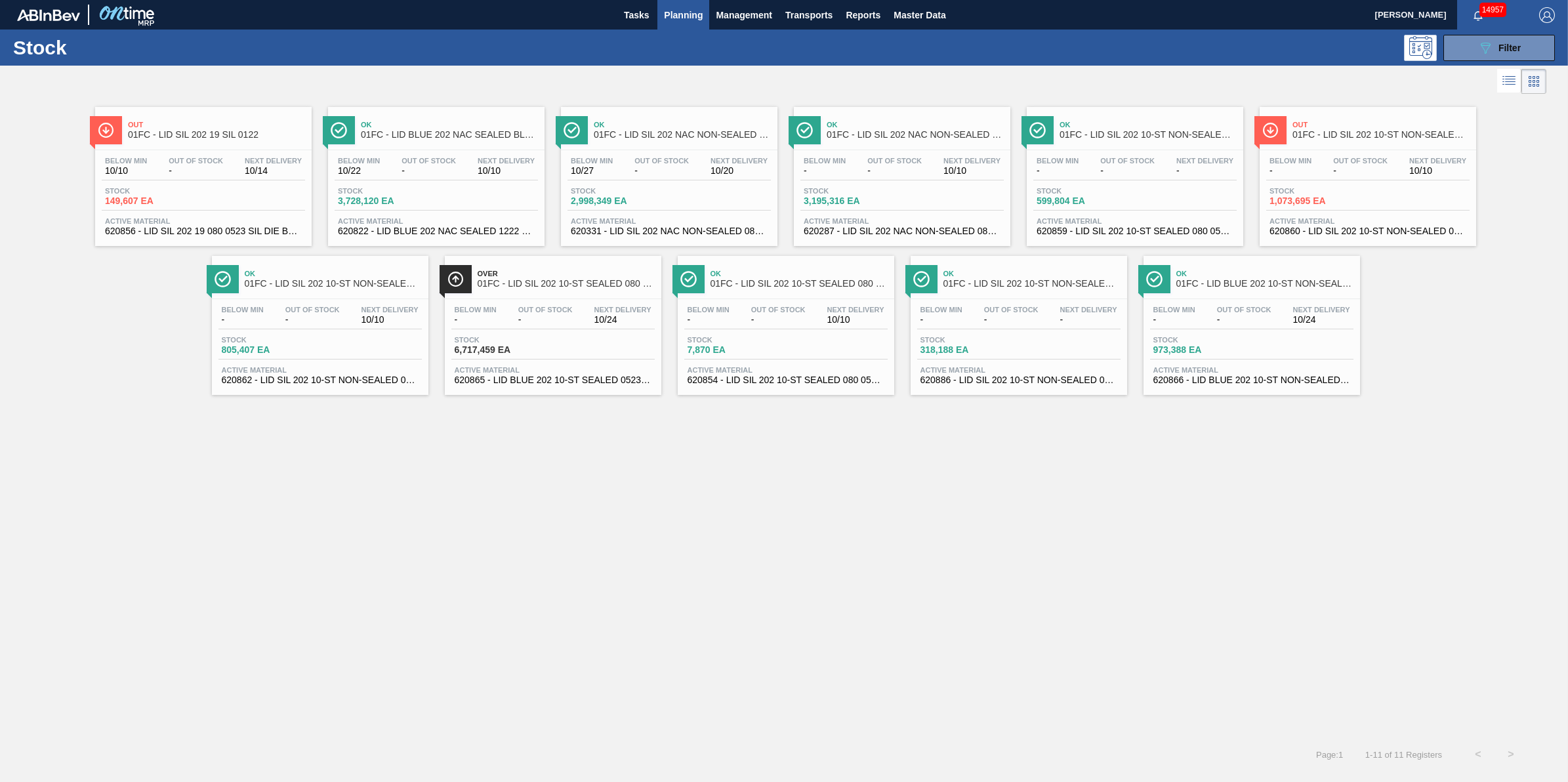
click at [697, 184] on div "Below Min 10/27 Out Of Stock - Next Delivery 10/20 Stock 2,998,349 EA Active Ma…" at bounding box center [670, 194] width 217 height 89
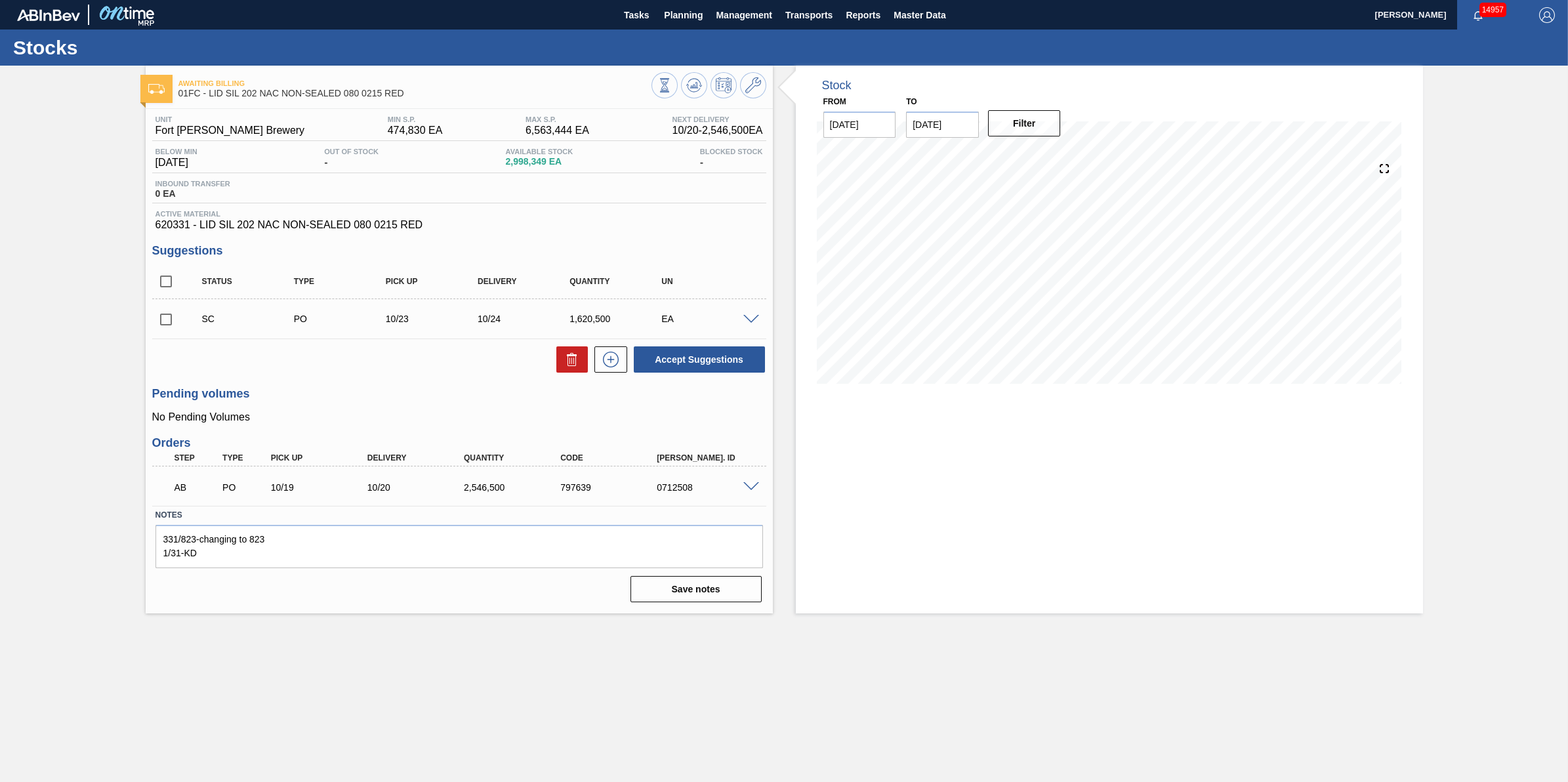
click at [752, 321] on span at bounding box center [751, 320] width 15 height 10
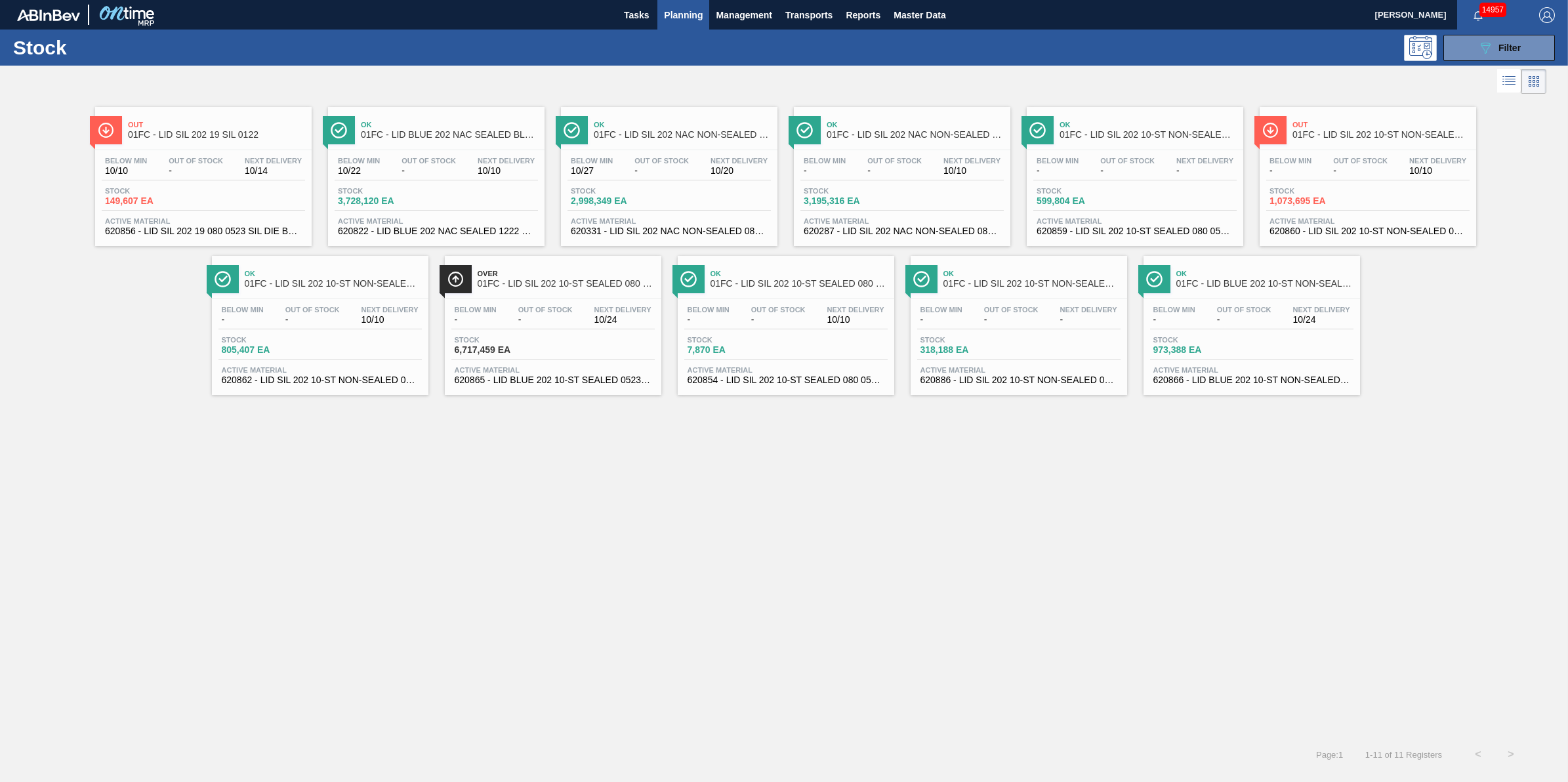
click at [911, 204] on div "Stock 3,195,316 EA" at bounding box center [902, 199] width 204 height 24
